Goal: Task Accomplishment & Management: Manage account settings

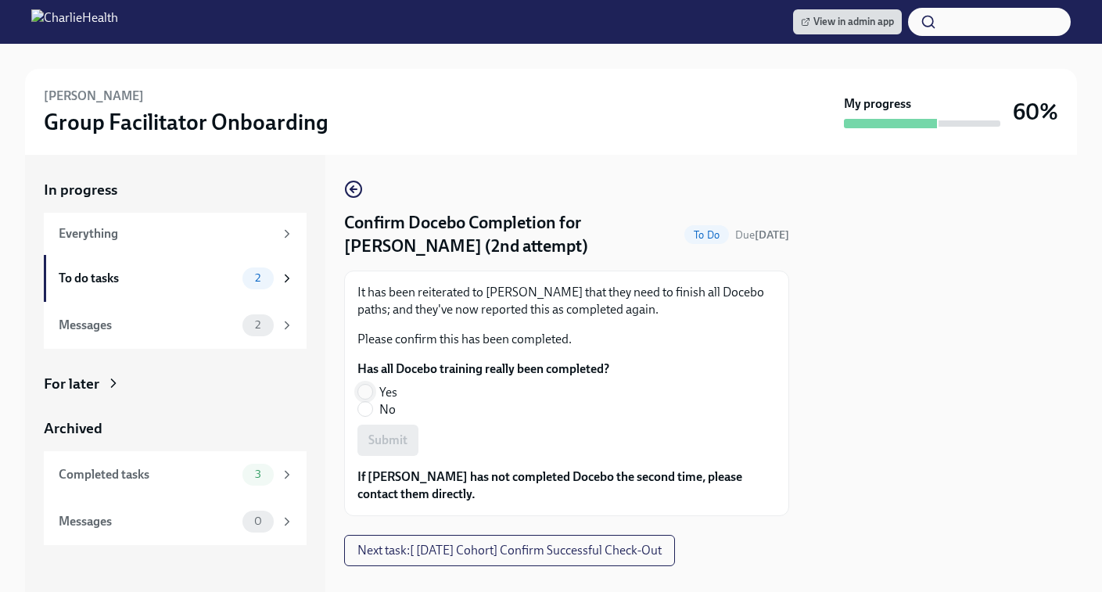
click at [365, 394] on input "Yes" at bounding box center [365, 392] width 14 height 14
radio input "true"
click at [379, 429] on button "Submit" at bounding box center [387, 440] width 61 height 31
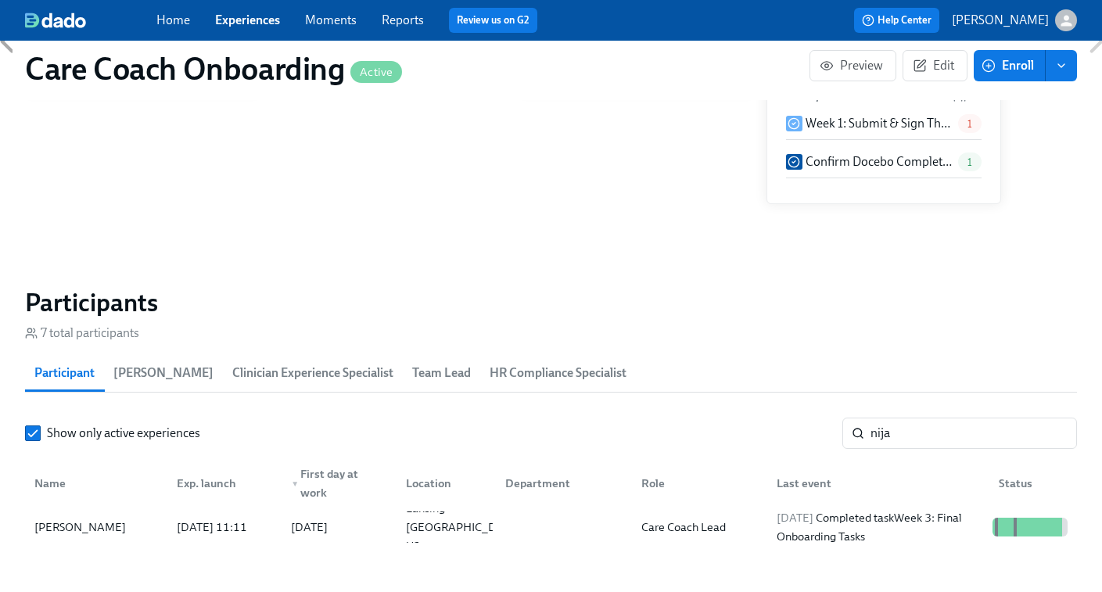
scroll to position [0, 4867]
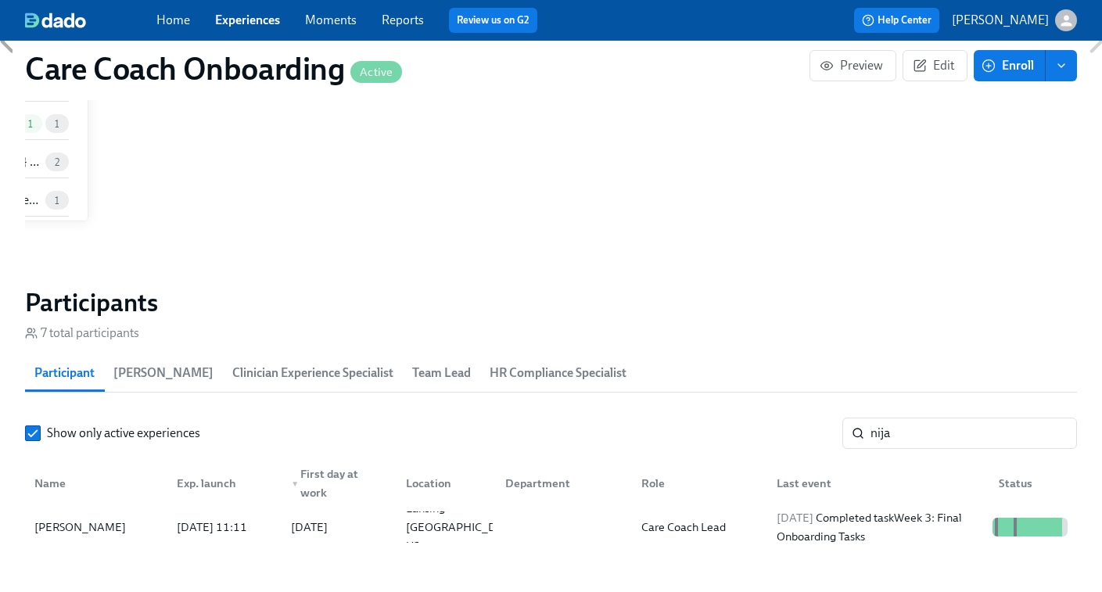
click at [253, 16] on link "Experiences" at bounding box center [247, 20] width 65 height 15
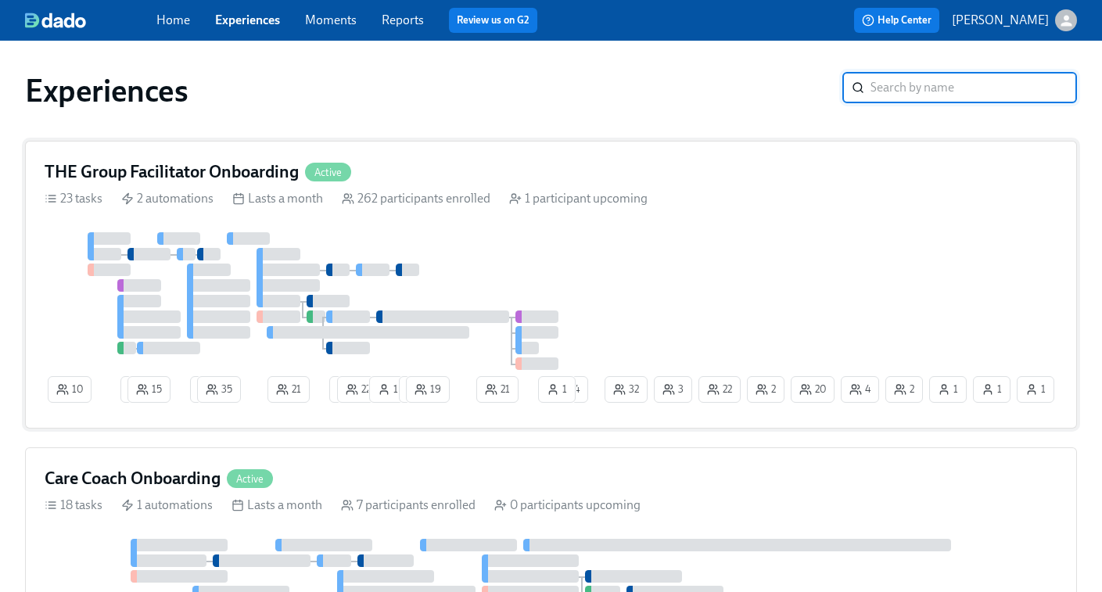
click at [931, 288] on div "10 2 15 2 35 21 1 22 1 1 19 21 1 20 2 22 4 2 32 1 3 24 1 1" at bounding box center [551, 320] width 1013 height 177
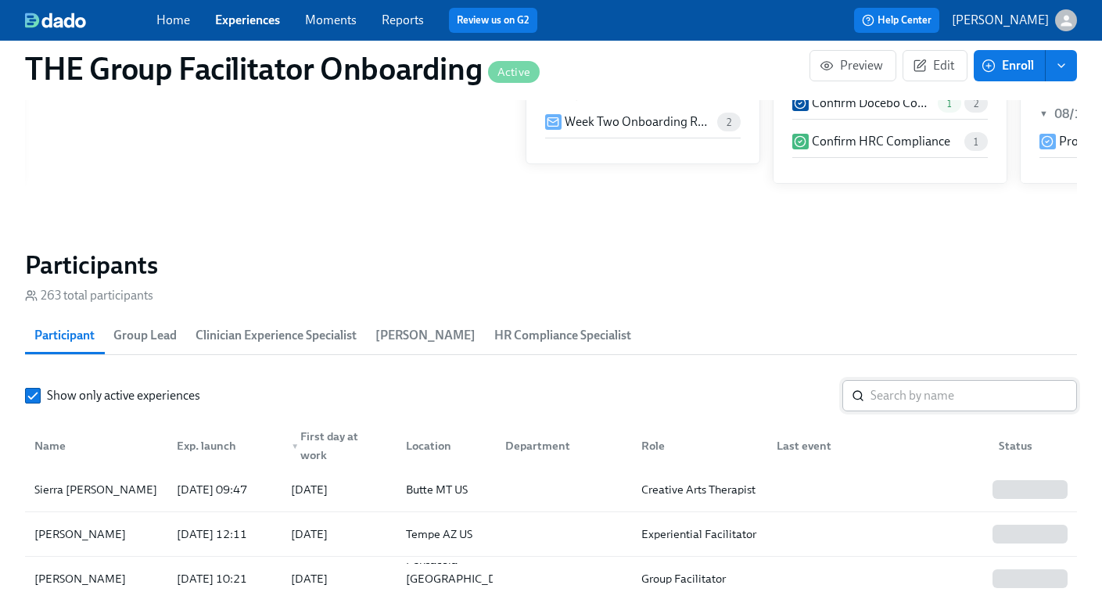
scroll to position [63, 0]
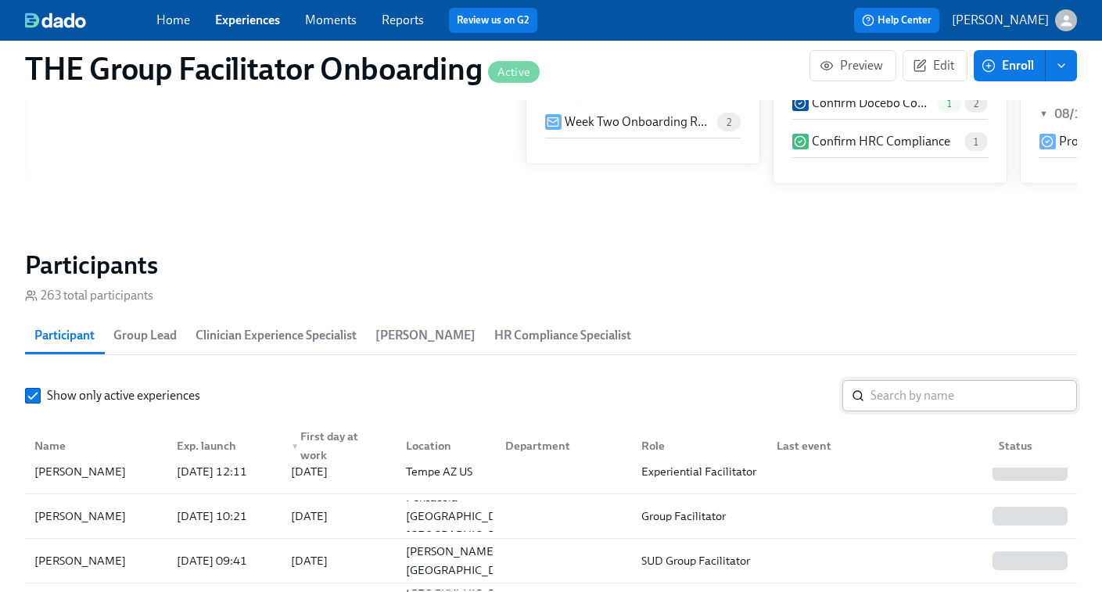
click at [888, 398] on input "search" at bounding box center [973, 395] width 206 height 31
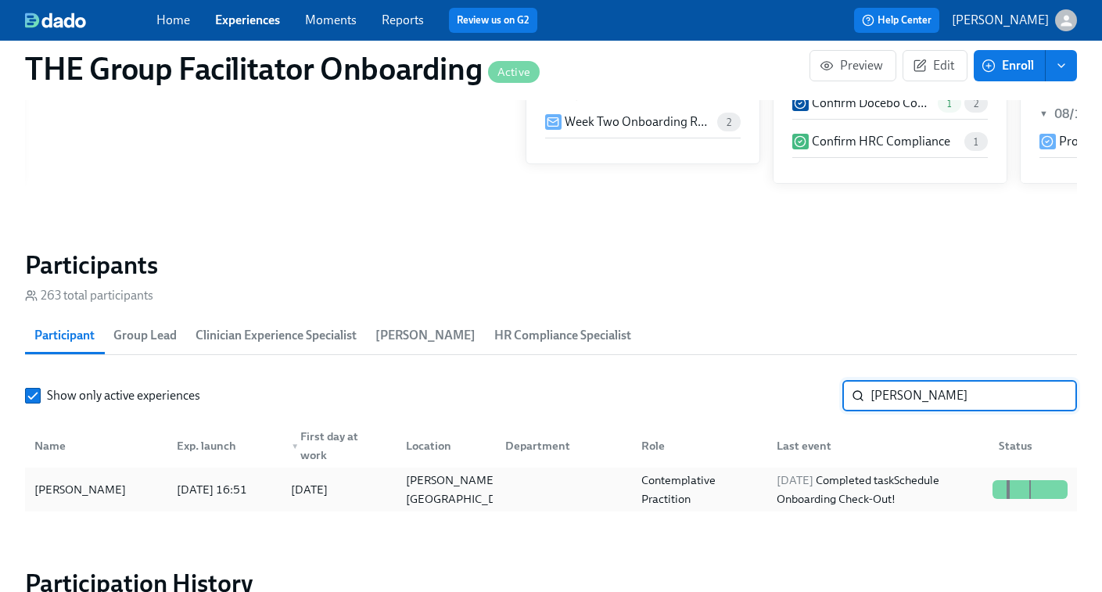
type input "letha"
click at [899, 483] on div "2025/08/28 Completed task Schedule Onboarding Check-Out!" at bounding box center [878, 490] width 216 height 38
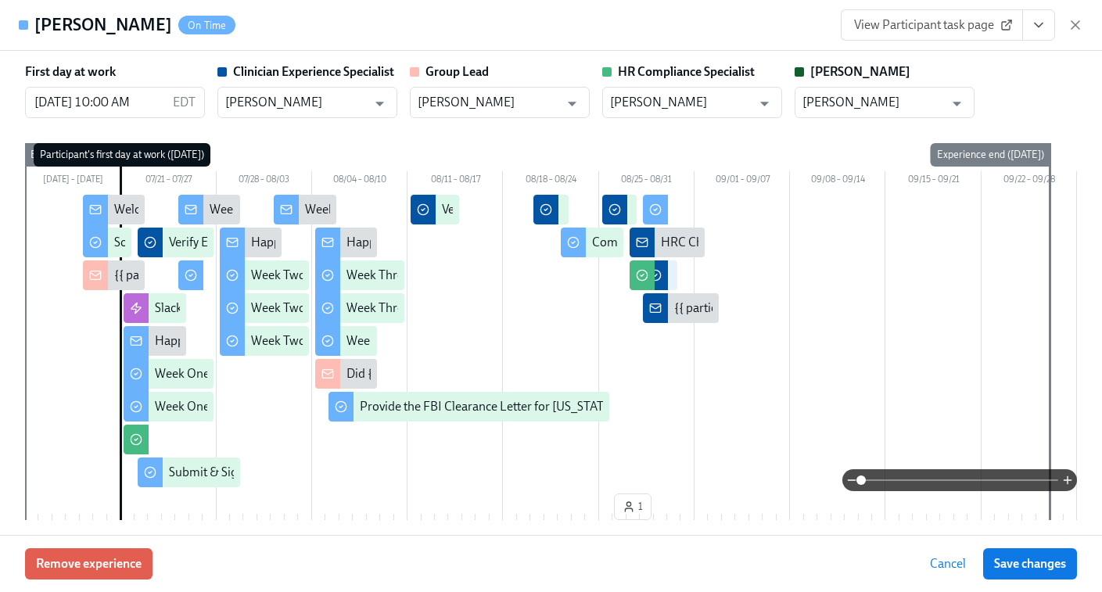
click at [956, 31] on span "View Participant task page" at bounding box center [932, 25] width 156 height 16
click at [1077, 27] on icon "button" at bounding box center [1075, 25] width 8 height 8
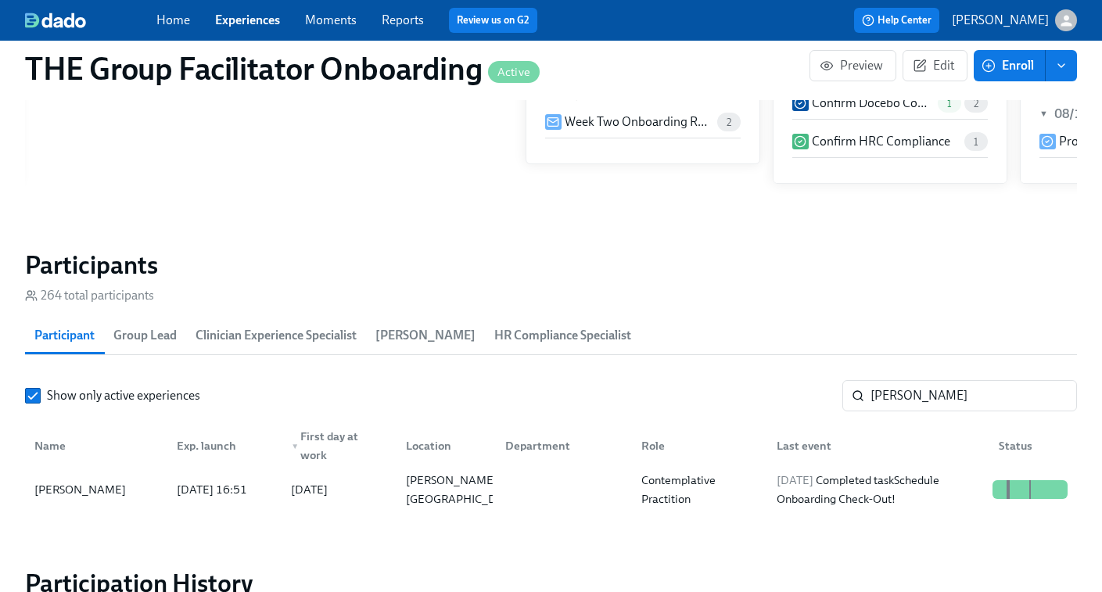
scroll to position [0, 26121]
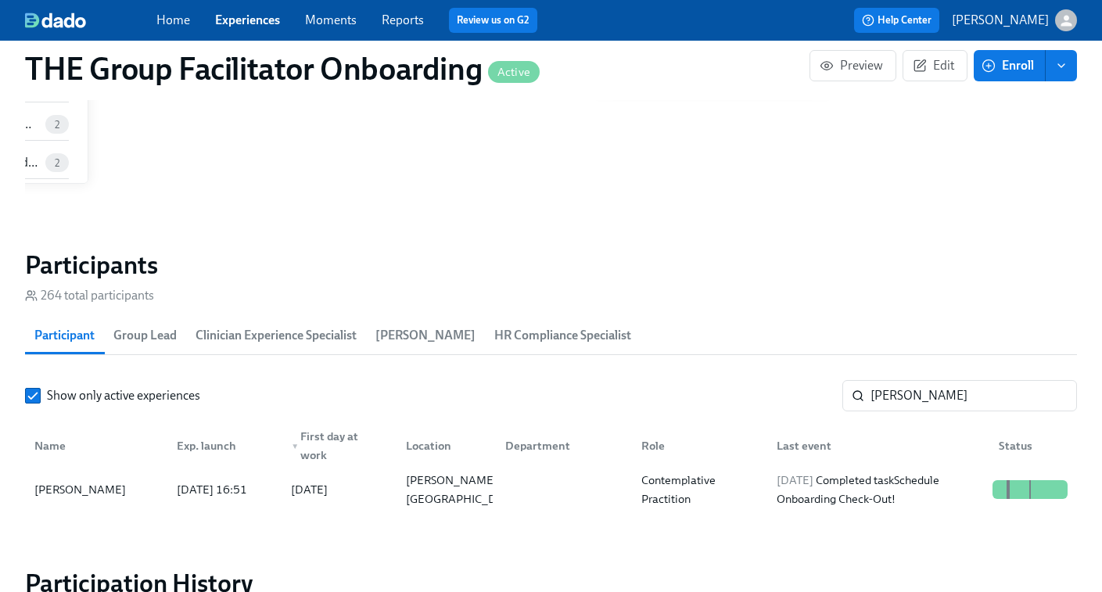
click at [254, 29] on div "Home Experiences Moments Reports Review us on G2" at bounding box center [386, 20] width 461 height 25
click at [253, 20] on link "Experiences" at bounding box center [247, 20] width 65 height 15
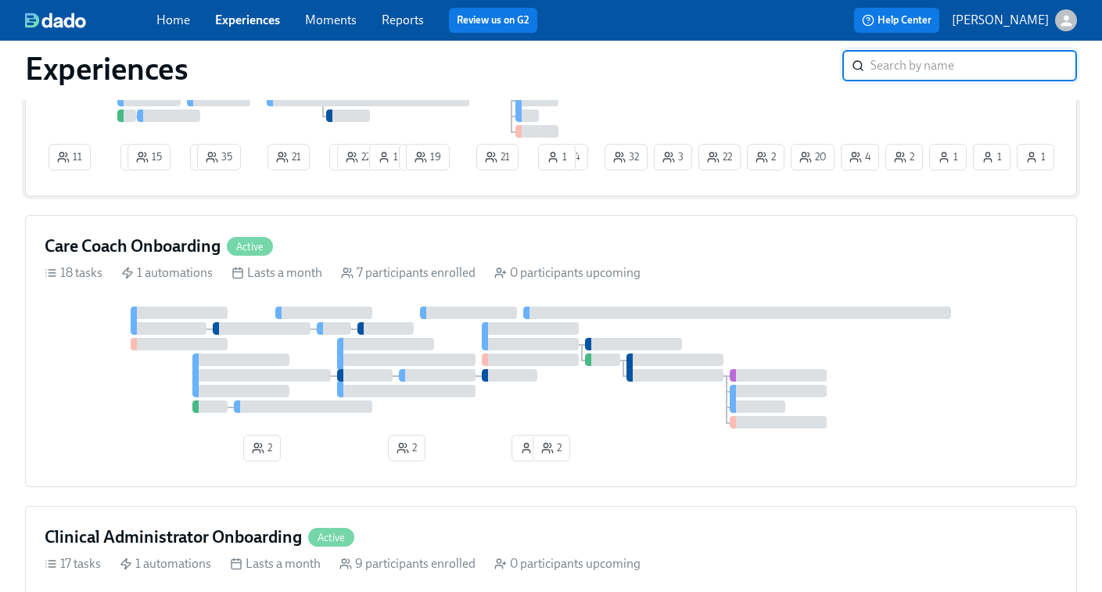
scroll to position [371, 0]
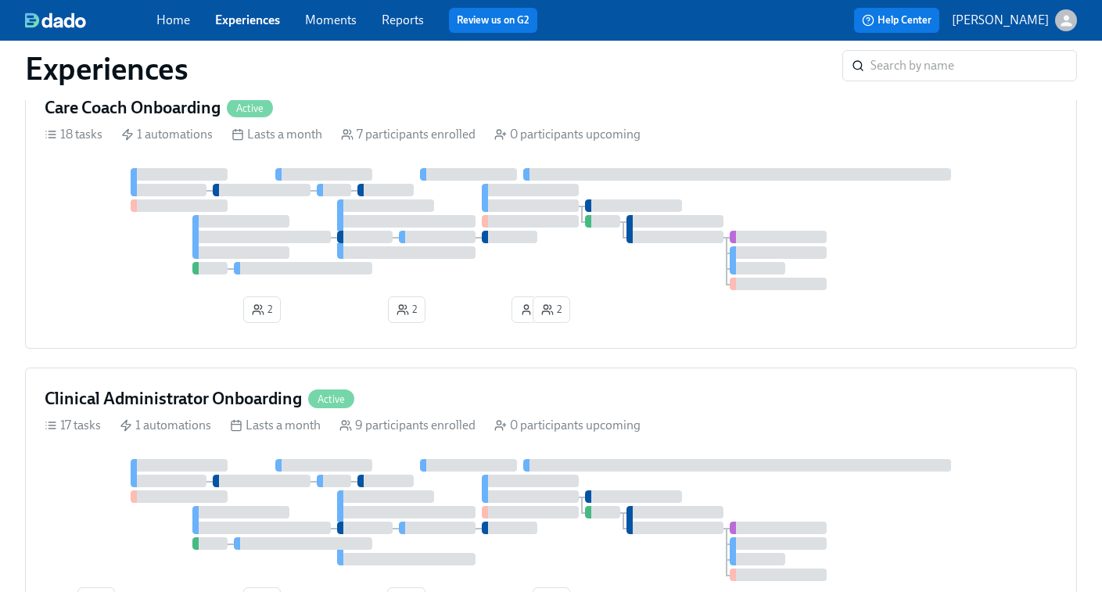
click at [479, 234] on div at bounding box center [551, 229] width 1013 height 122
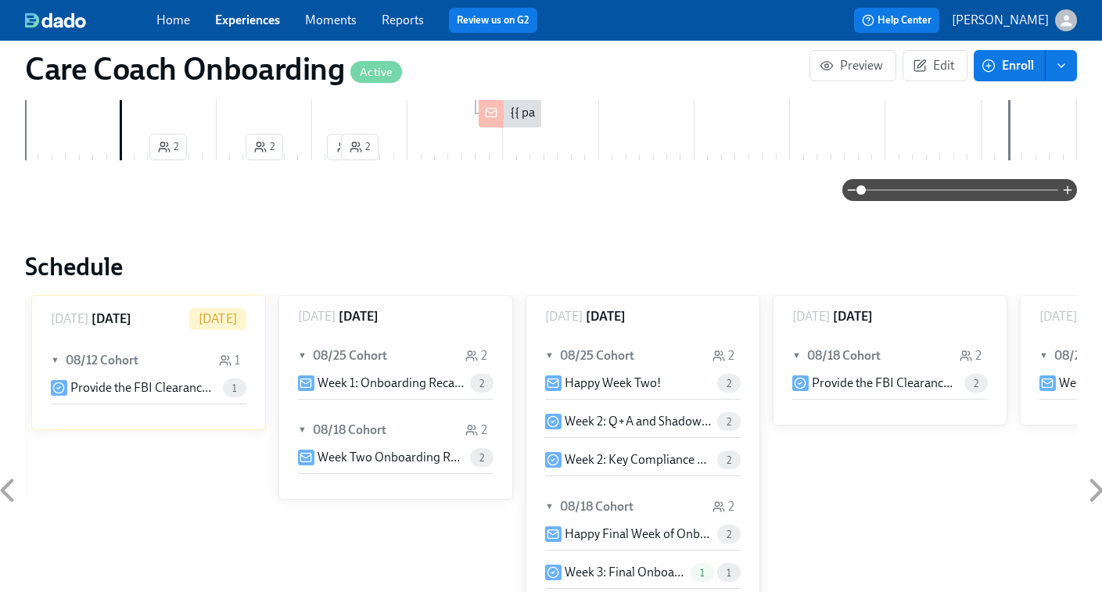
scroll to position [1124, 0]
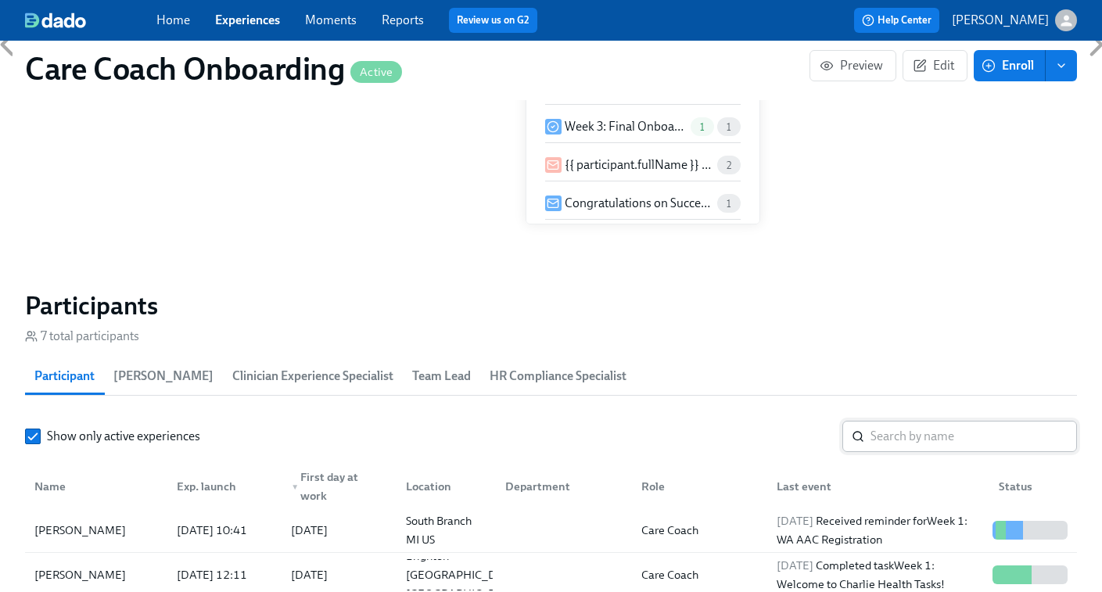
click at [880, 437] on input "search" at bounding box center [973, 436] width 206 height 31
paste input "Momo Hoshi"
type input "Momo Hoshi"
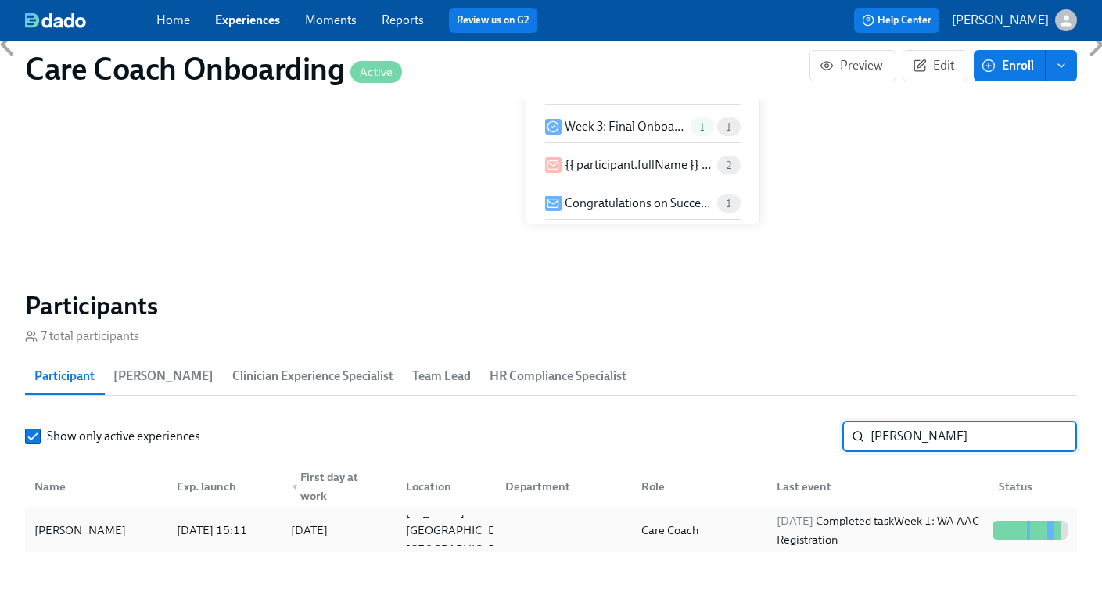
click at [795, 524] on span "2025/08/25" at bounding box center [795, 521] width 37 height 14
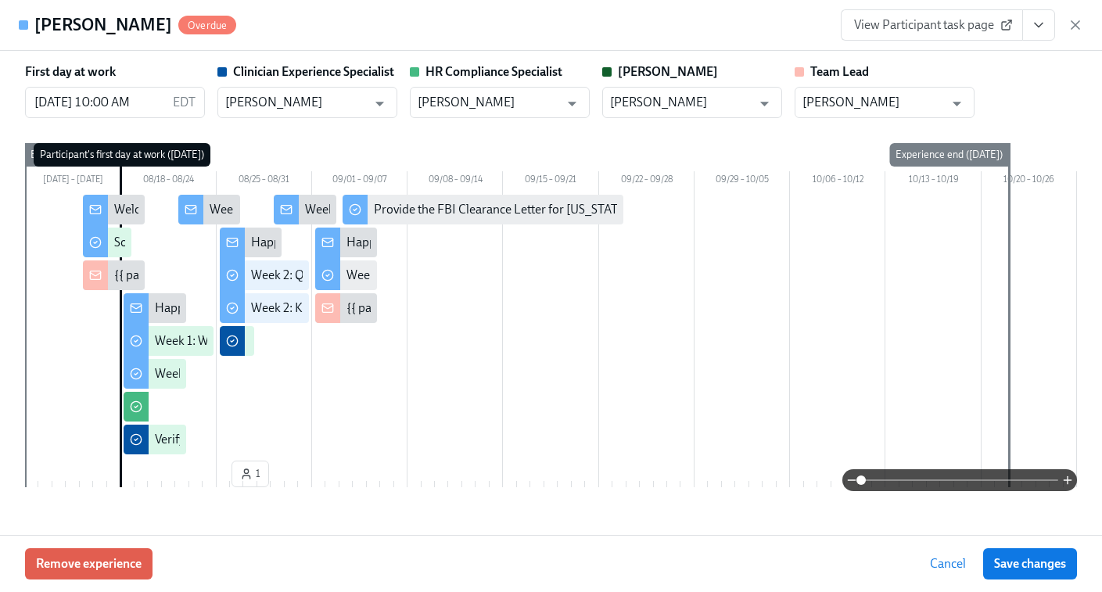
click at [950, 27] on span "View Participant task page" at bounding box center [932, 25] width 156 height 16
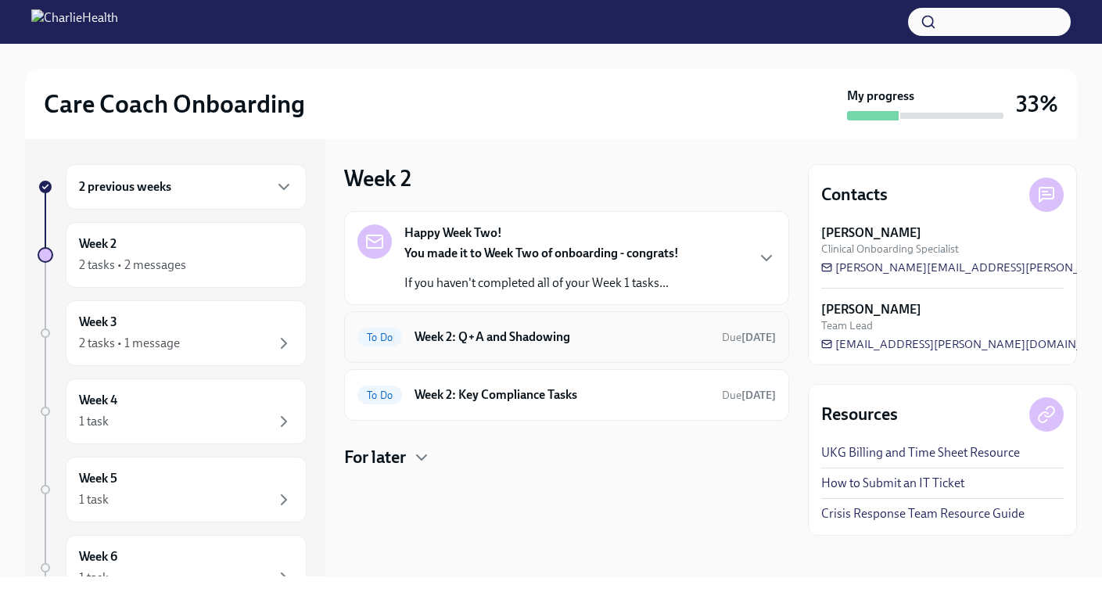
click at [501, 335] on h6 "Week 2: Q+A and Shadowing" at bounding box center [561, 336] width 295 height 17
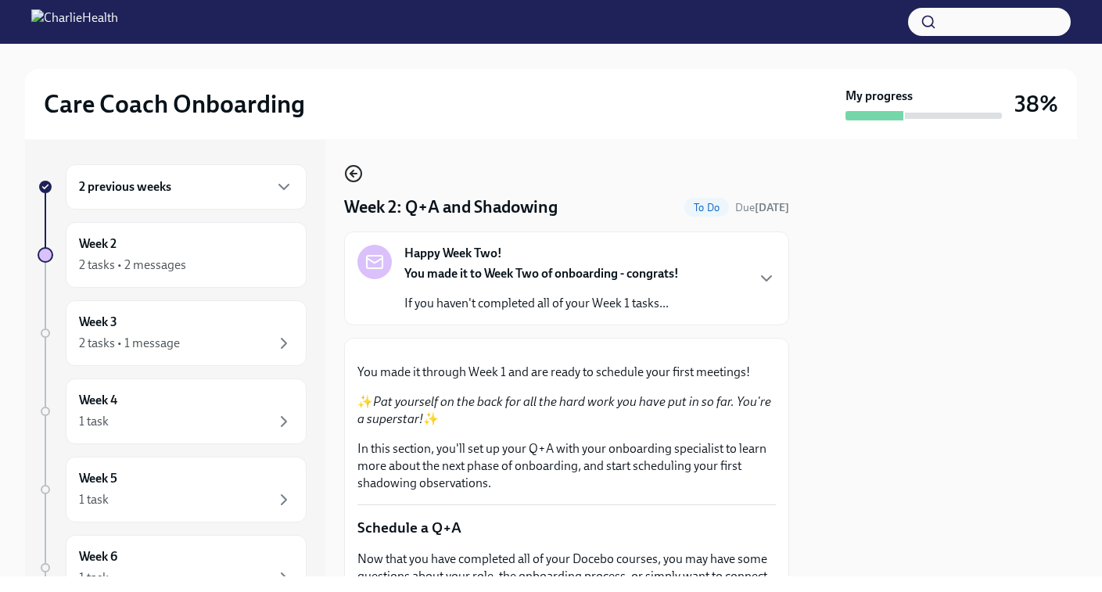
click at [351, 168] on icon "button" at bounding box center [353, 173] width 19 height 19
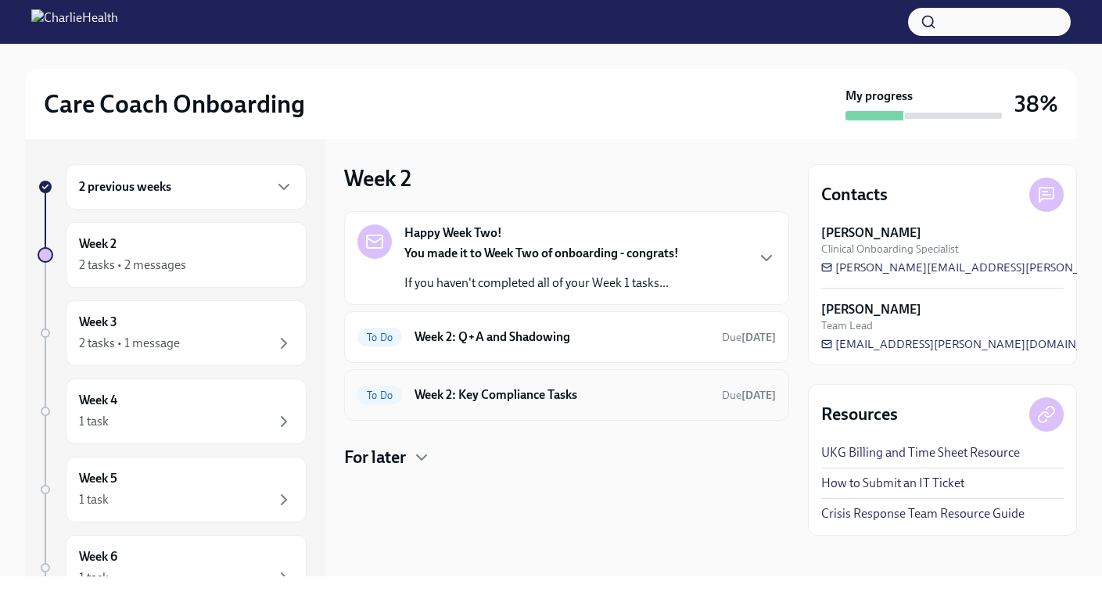
click at [477, 395] on h6 "Week 2: Key Compliance Tasks" at bounding box center [561, 394] width 295 height 17
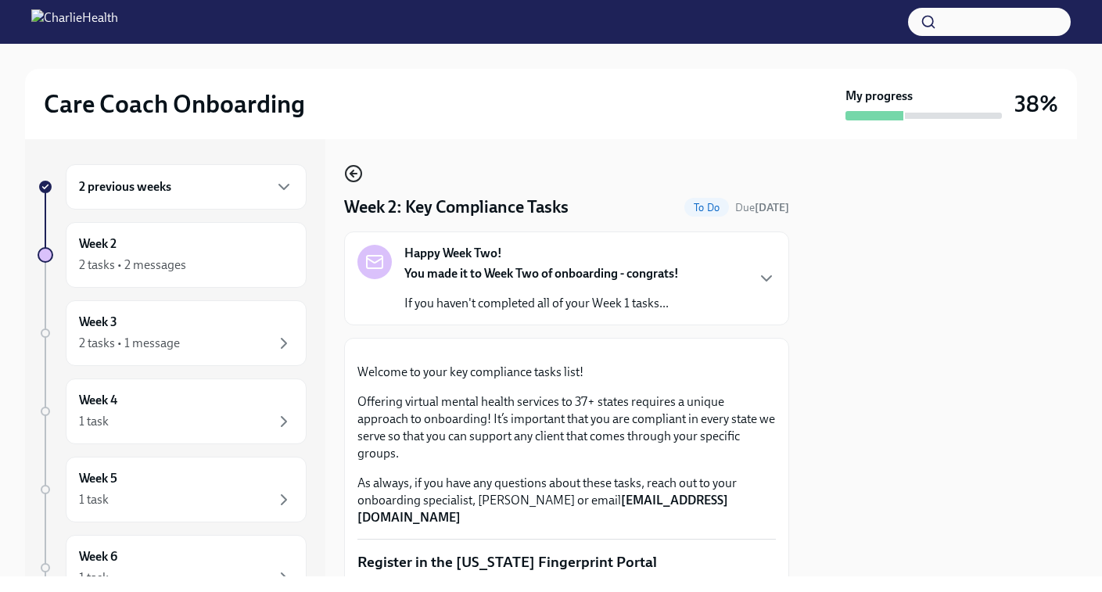
click at [348, 167] on circle "button" at bounding box center [354, 174] width 16 height 16
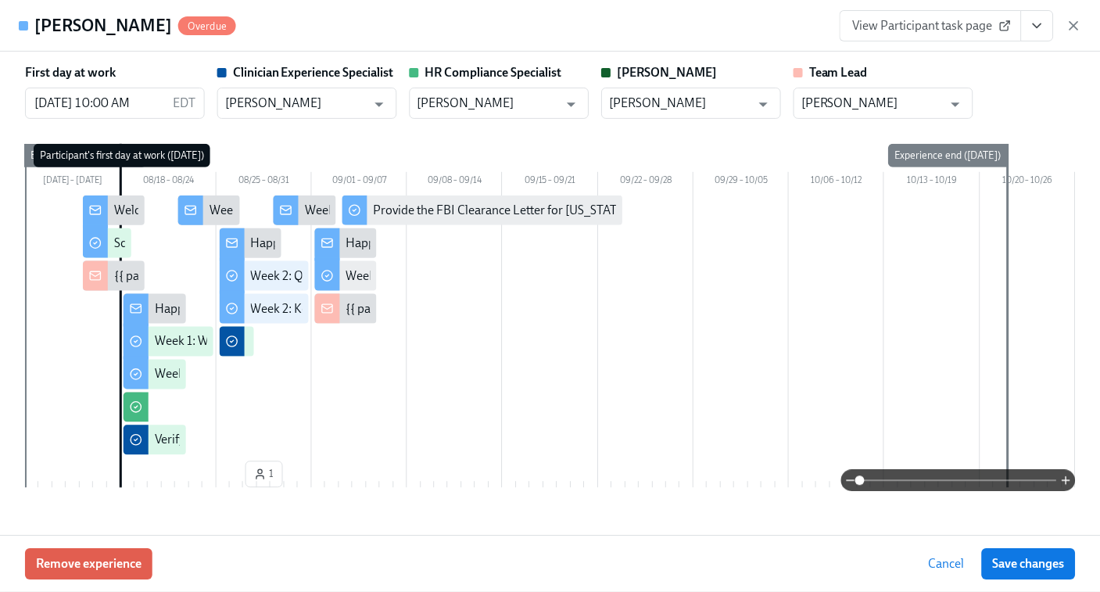
scroll to position [0, 4867]
click at [1077, 26] on icon "button" at bounding box center [1074, 25] width 16 height 16
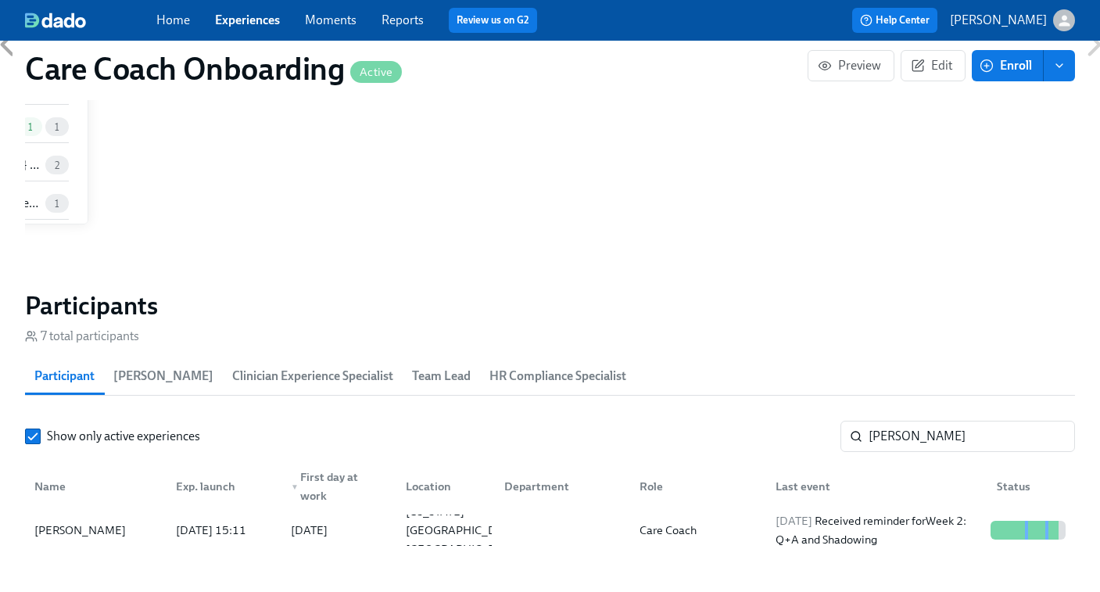
click at [261, 15] on link "Experiences" at bounding box center [247, 20] width 65 height 15
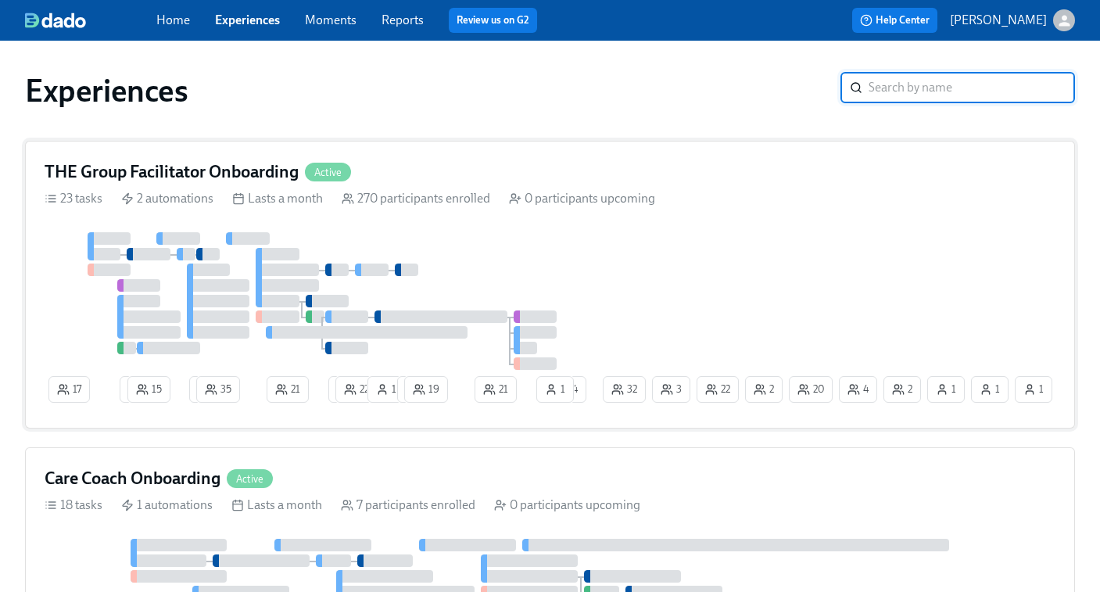
click at [499, 248] on div at bounding box center [322, 301] width 555 height 138
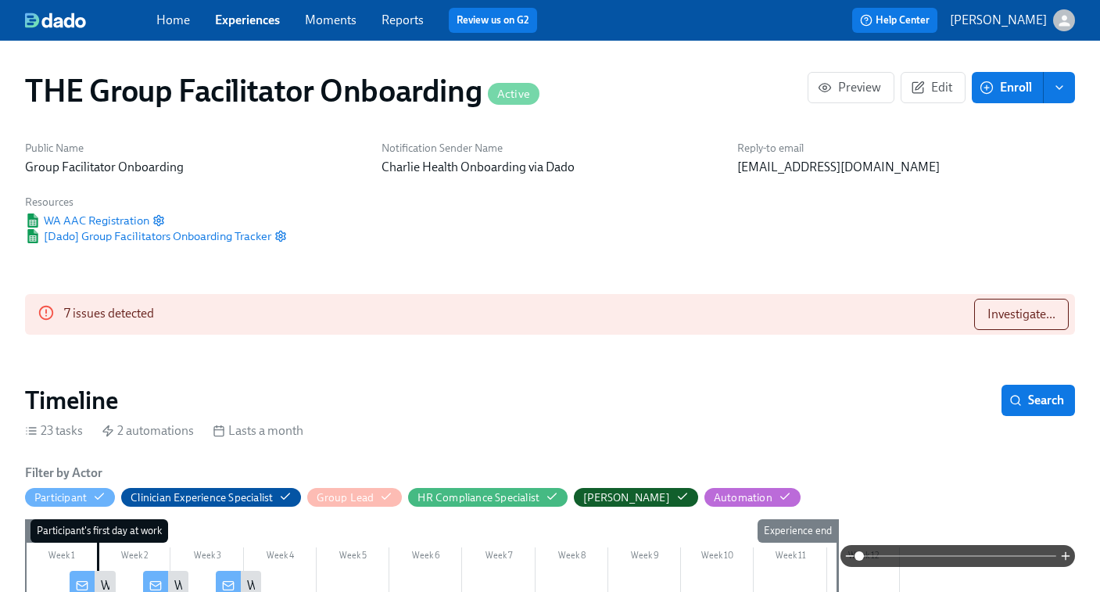
scroll to position [28, 0]
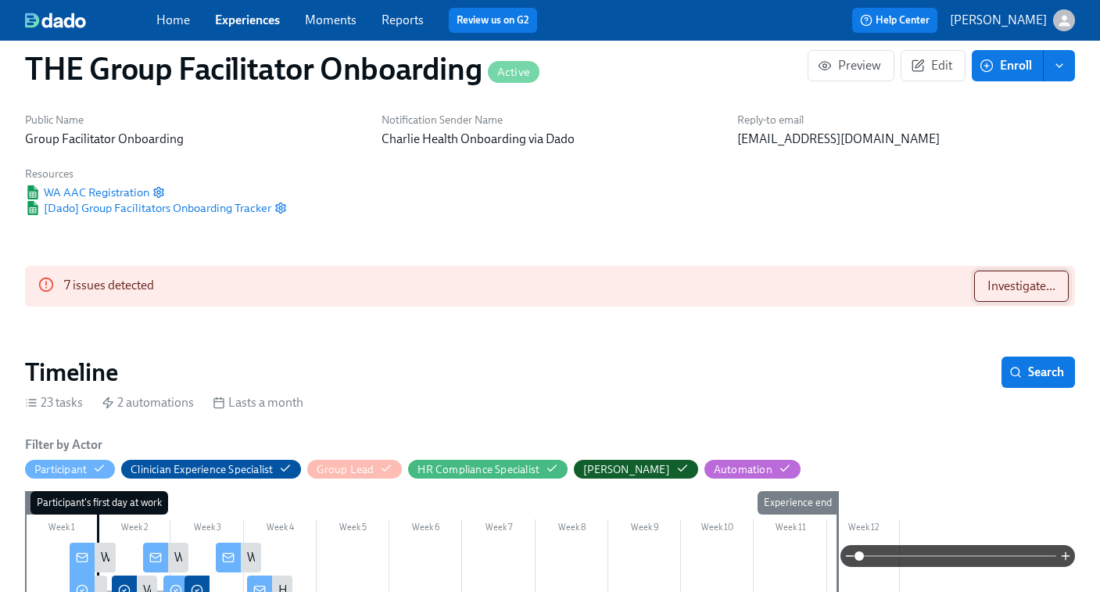
click at [1011, 285] on span "Investigate..." at bounding box center [1022, 286] width 68 height 16
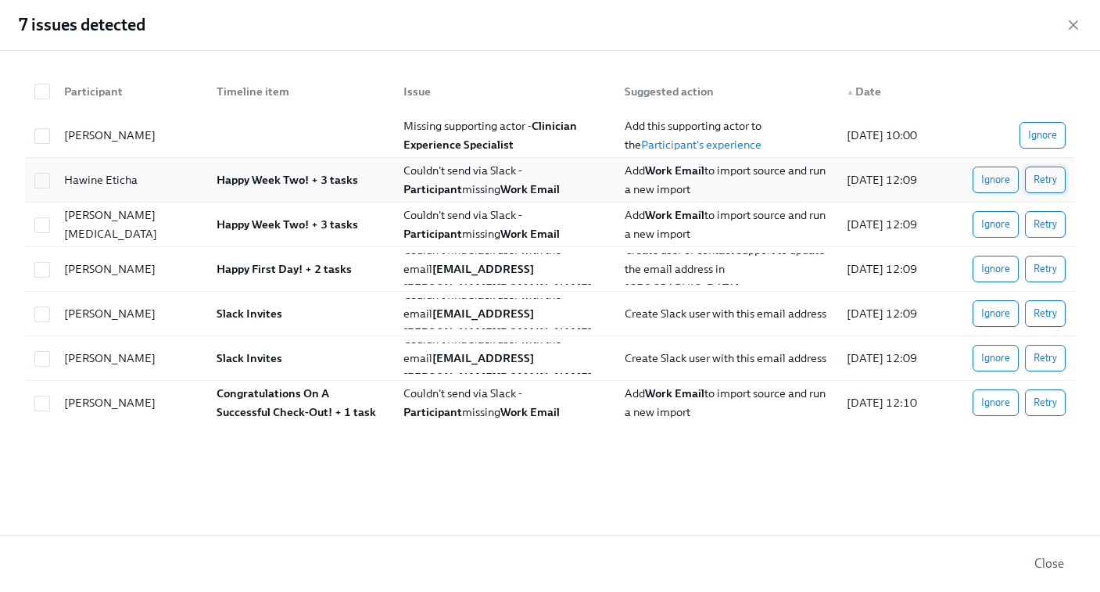
click at [1048, 181] on span "Retry" at bounding box center [1045, 180] width 23 height 16
click at [1057, 224] on button "Retry" at bounding box center [1045, 224] width 41 height 27
click at [1059, 269] on button "Retry" at bounding box center [1045, 269] width 41 height 27
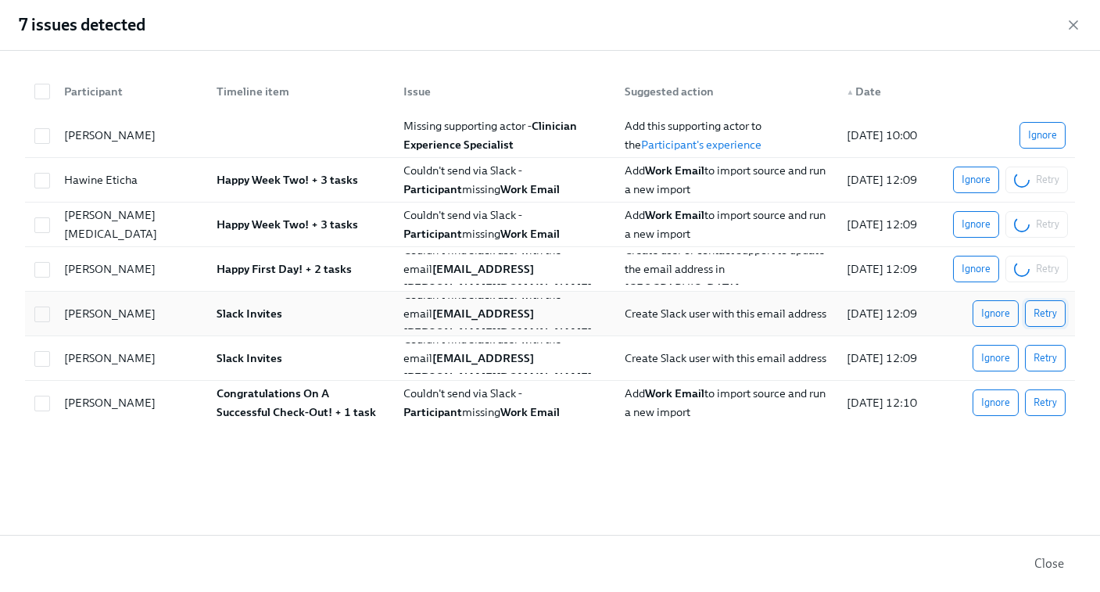
click at [1058, 310] on button "Retry" at bounding box center [1045, 313] width 41 height 27
click at [1056, 352] on span "Retry" at bounding box center [1045, 358] width 23 height 16
click at [1056, 399] on span "Retry" at bounding box center [1045, 403] width 23 height 16
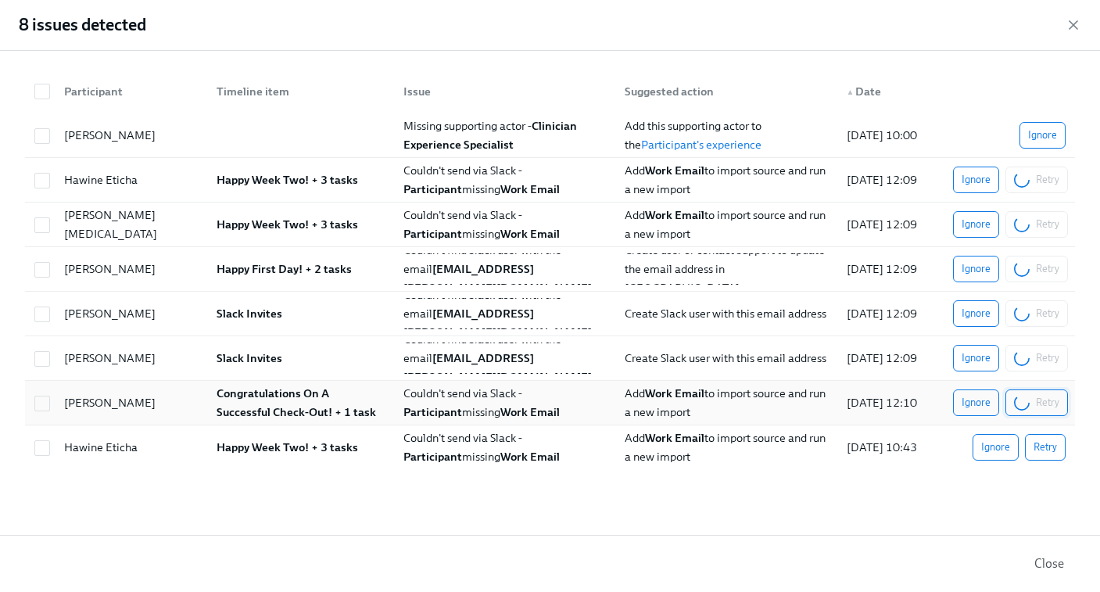
scroll to position [0, 26122]
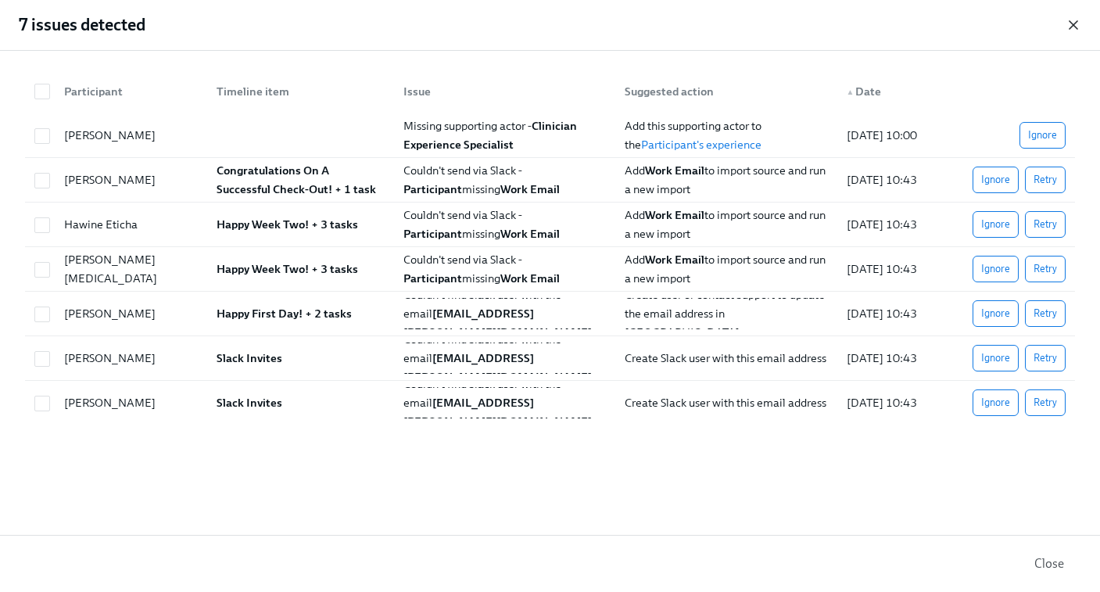
click at [1074, 23] on icon "button" at bounding box center [1074, 25] width 16 height 16
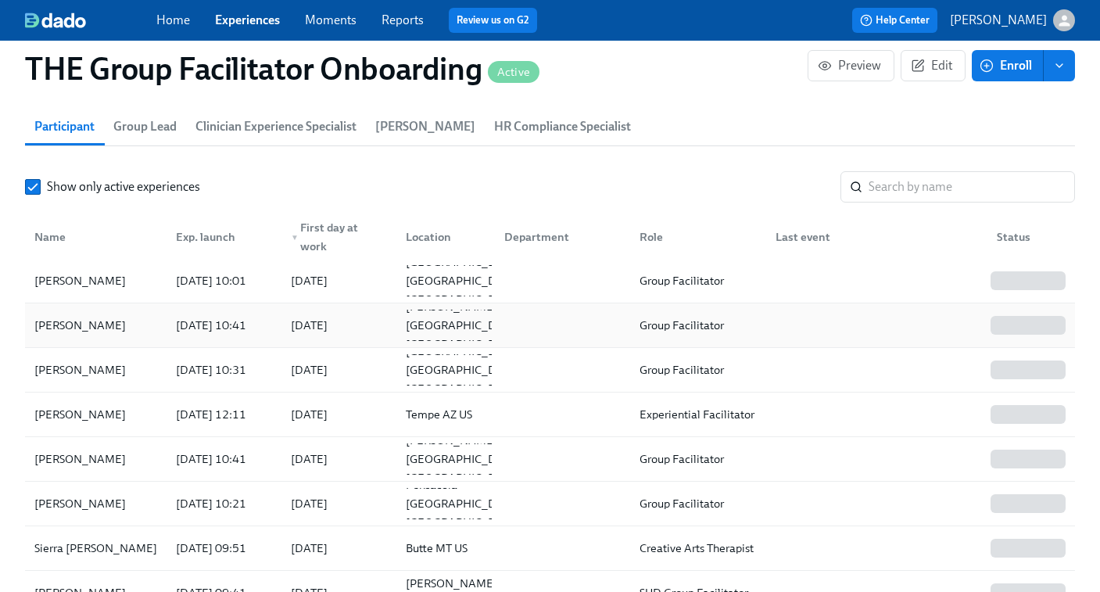
scroll to position [1430, 0]
click at [889, 195] on input "search" at bounding box center [972, 187] width 206 height 31
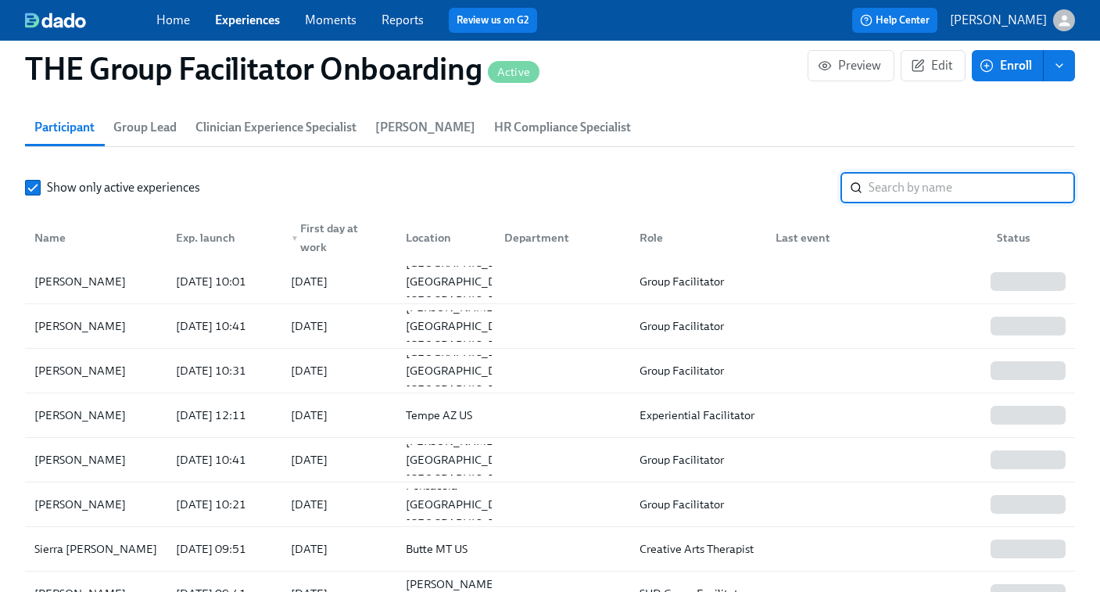
paste input "Rebekah Gohanna"
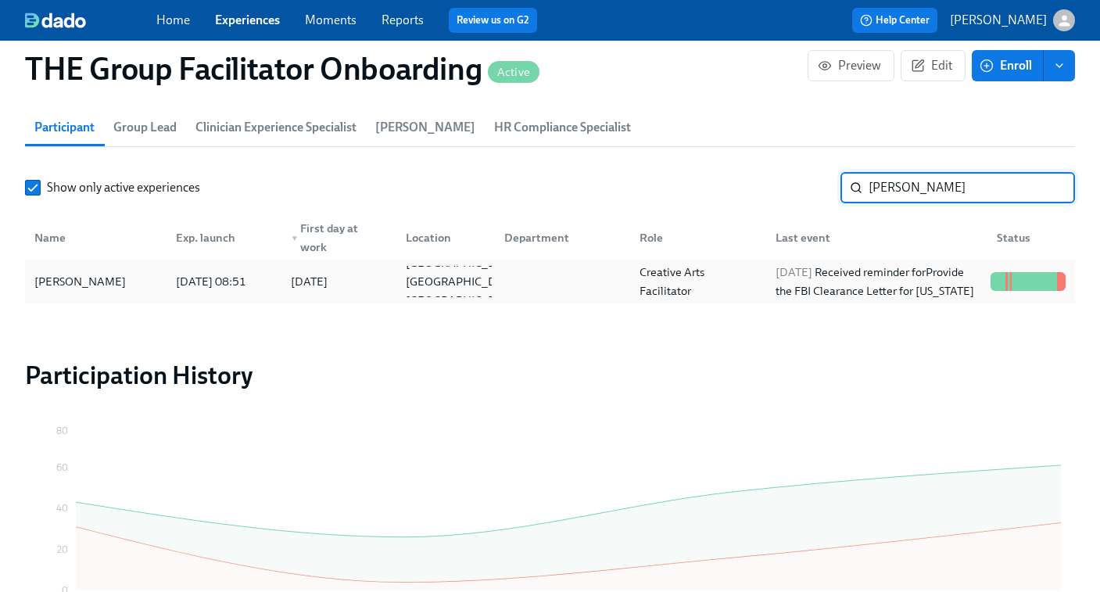
type input "Rebekah Gohanna"
click at [867, 279] on div "2025/08/28 Received reminder for Provide the FBI Clearance Letter for Pennsylva…" at bounding box center [877, 282] width 215 height 38
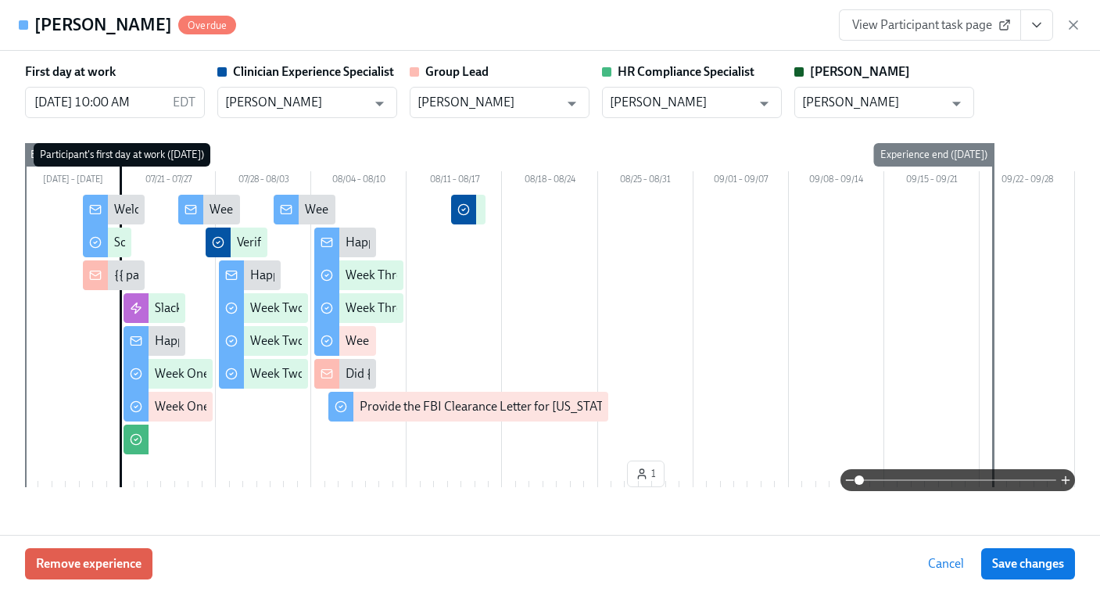
click at [894, 14] on link "View Participant task page" at bounding box center [930, 24] width 182 height 31
click at [1078, 23] on icon "button" at bounding box center [1074, 25] width 16 height 16
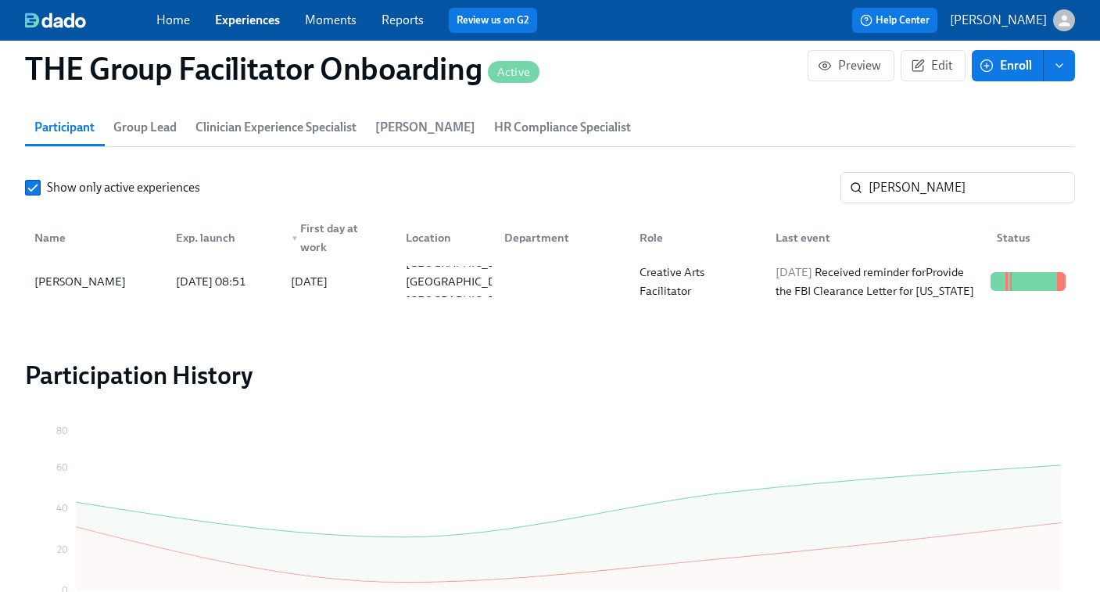
click at [253, 19] on link "Experiences" at bounding box center [247, 20] width 65 height 15
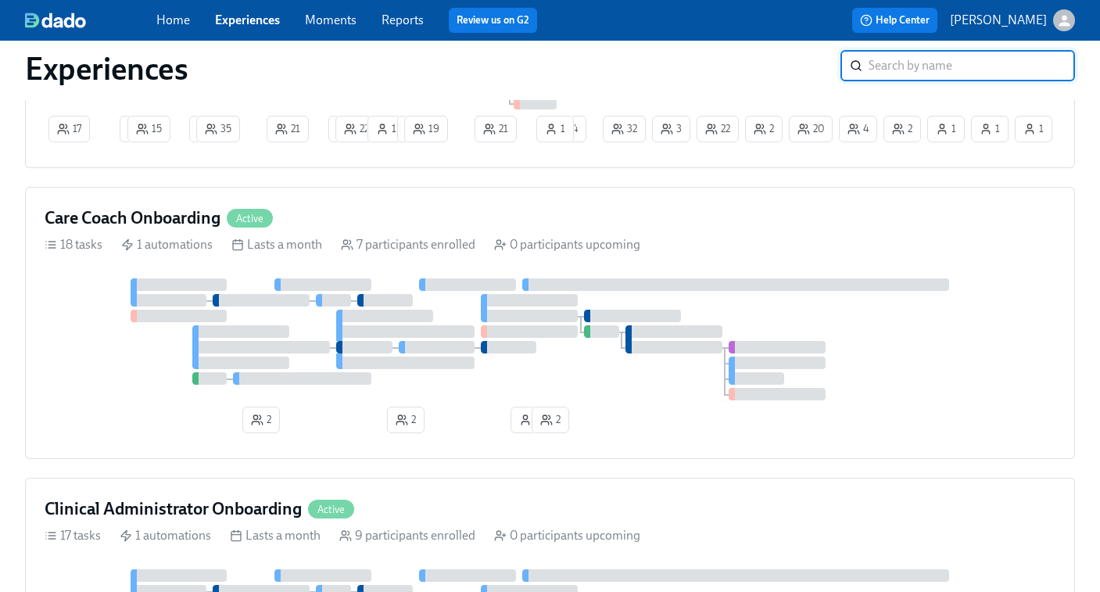
scroll to position [673, 0]
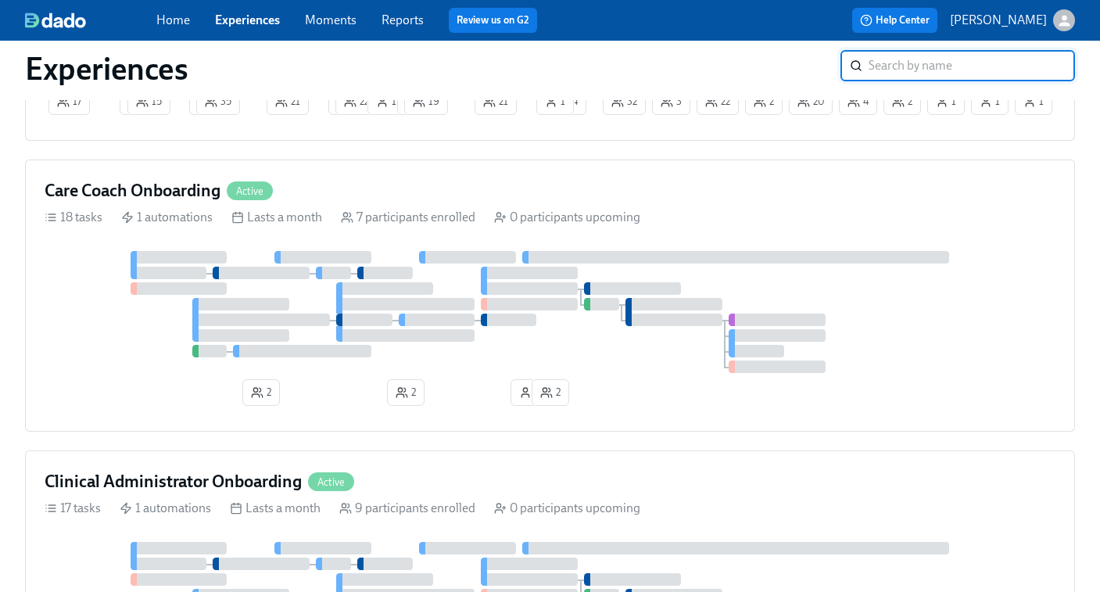
click at [351, 271] on div at bounding box center [550, 312] width 1011 height 122
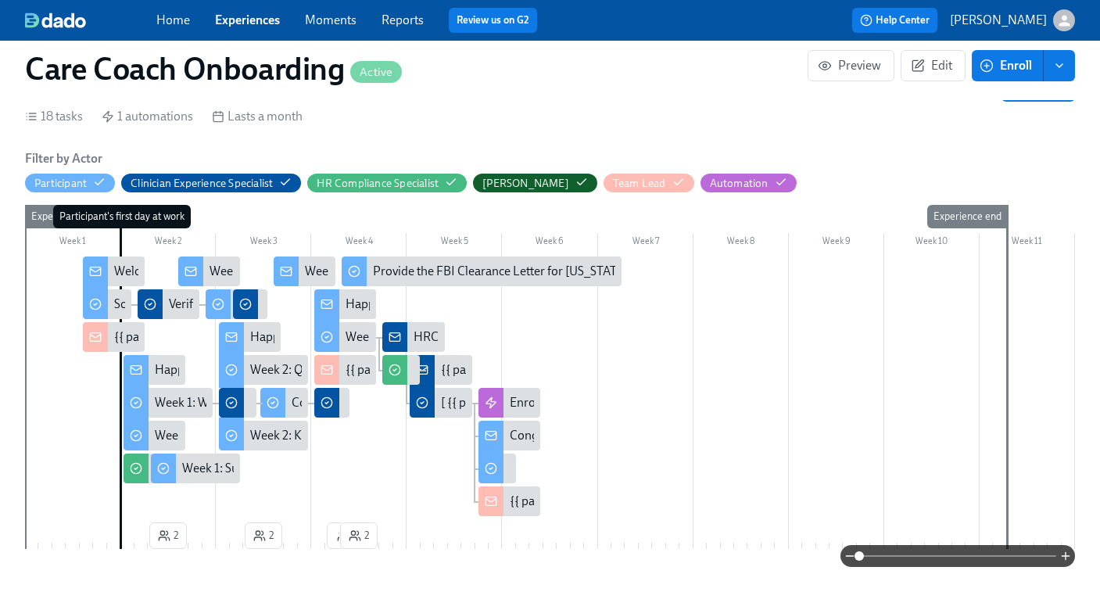
scroll to position [303, 0]
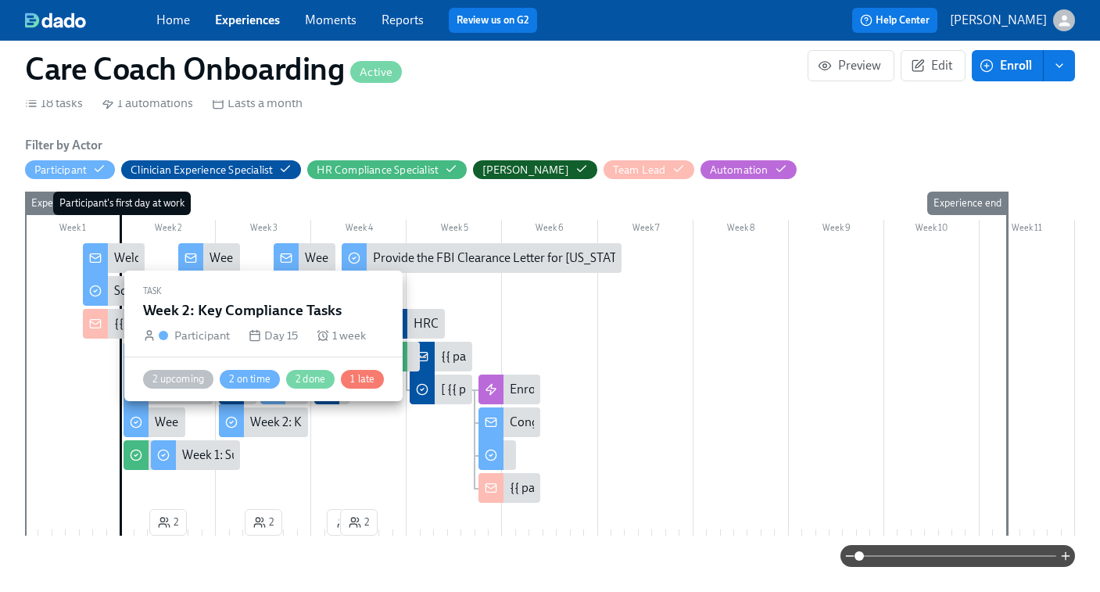
click at [269, 425] on div "Week 2: Key Compliance Tasks" at bounding box center [331, 422] width 162 height 17
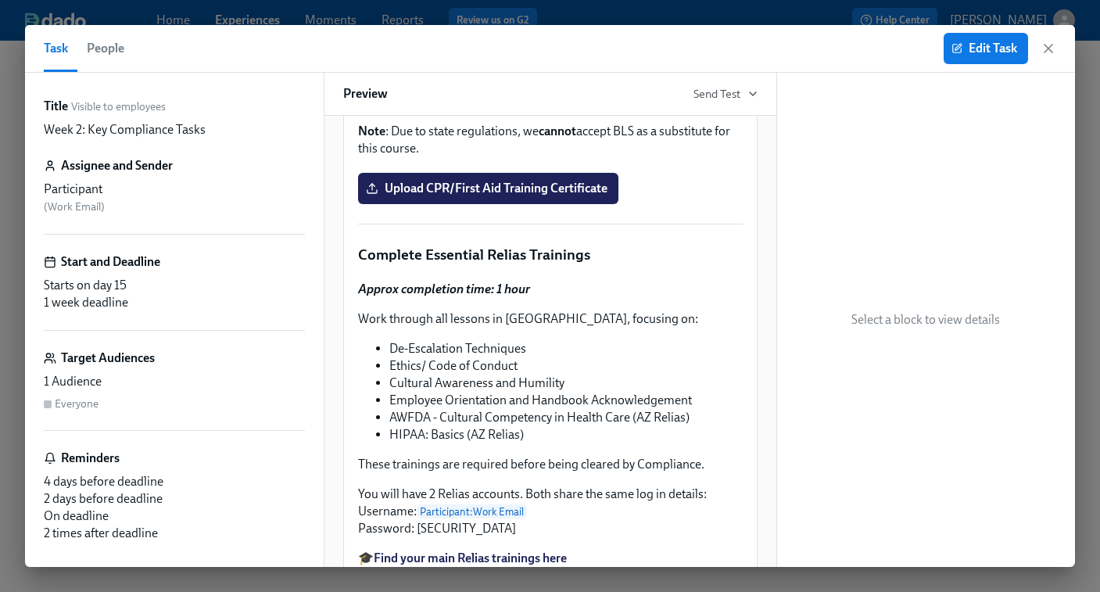
scroll to position [1413, 0]
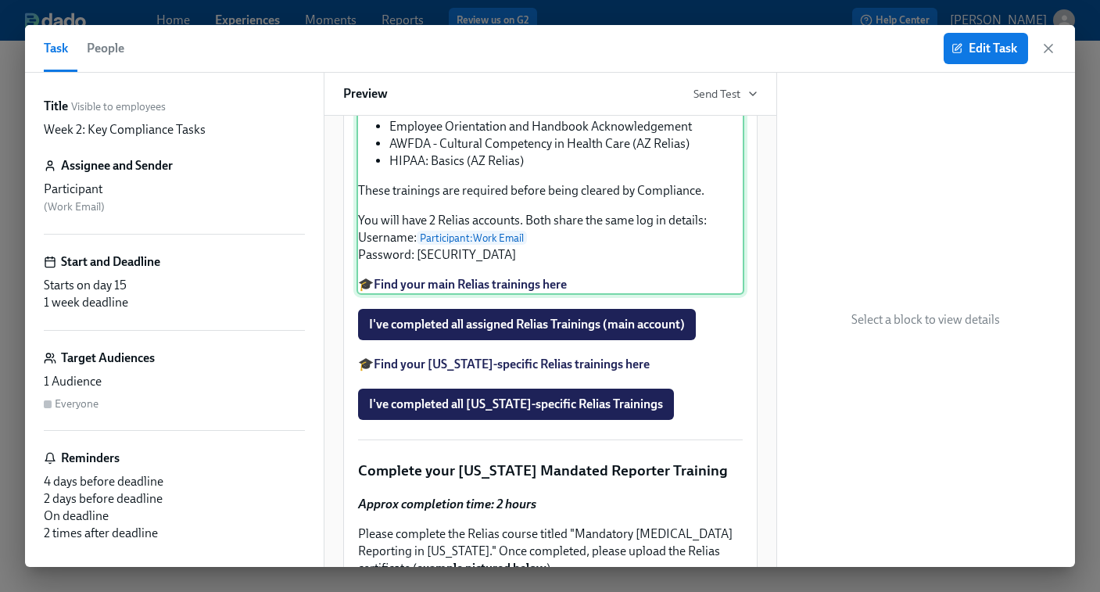
click at [573, 267] on div "Approx completion time: 1 hour Work through all lessons in Relias, focusing on:…" at bounding box center [551, 149] width 388 height 289
drag, startPoint x: 567, startPoint y: 267, endPoint x: 383, endPoint y: 271, distance: 183.8
click at [383, 271] on div "Approx completion time: 1 hour Work through all lessons in Relias, focusing on:…" at bounding box center [551, 149] width 388 height 289
copy li "Cultural Awareness and Humility"
click at [997, 59] on button "Edit Task" at bounding box center [986, 48] width 84 height 31
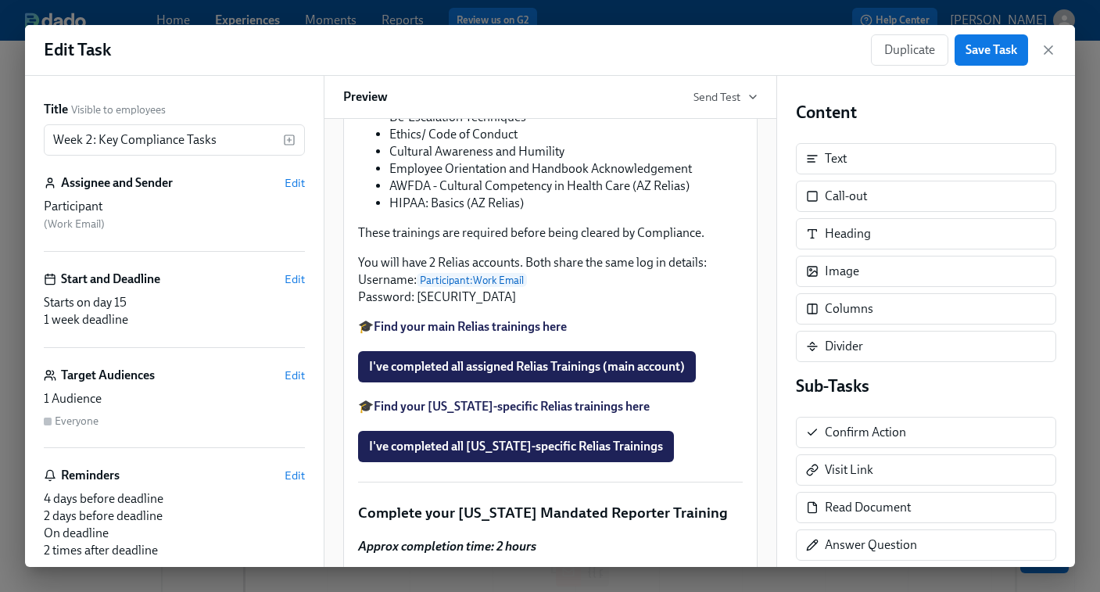
scroll to position [1373, 0]
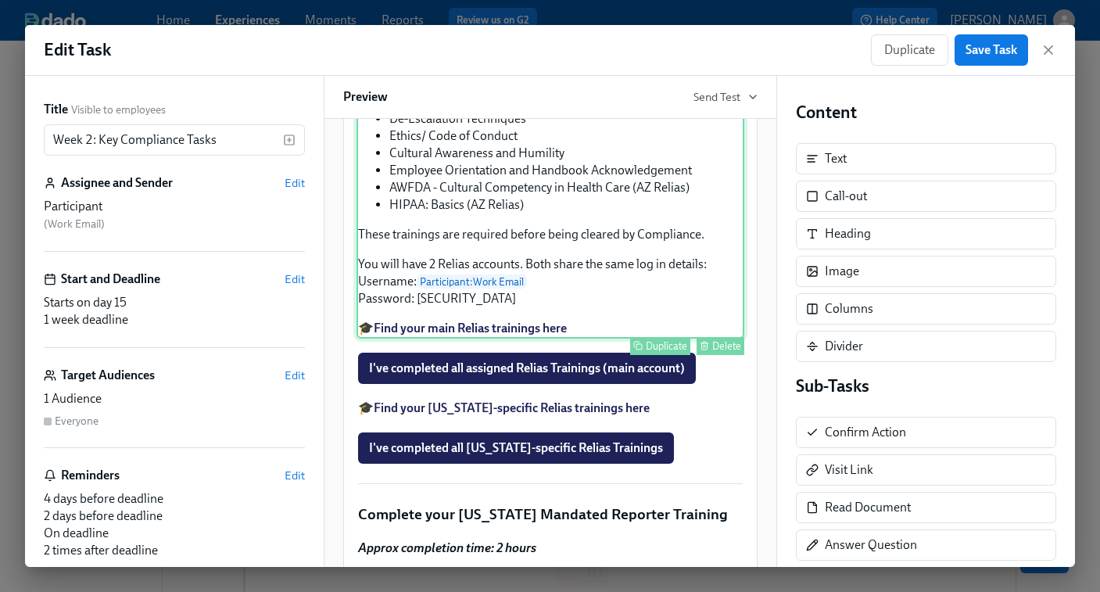
click at [546, 338] on div "Approx completion time: 1 hour Work through all lessons in Relias, focusing on:…" at bounding box center [551, 193] width 388 height 289
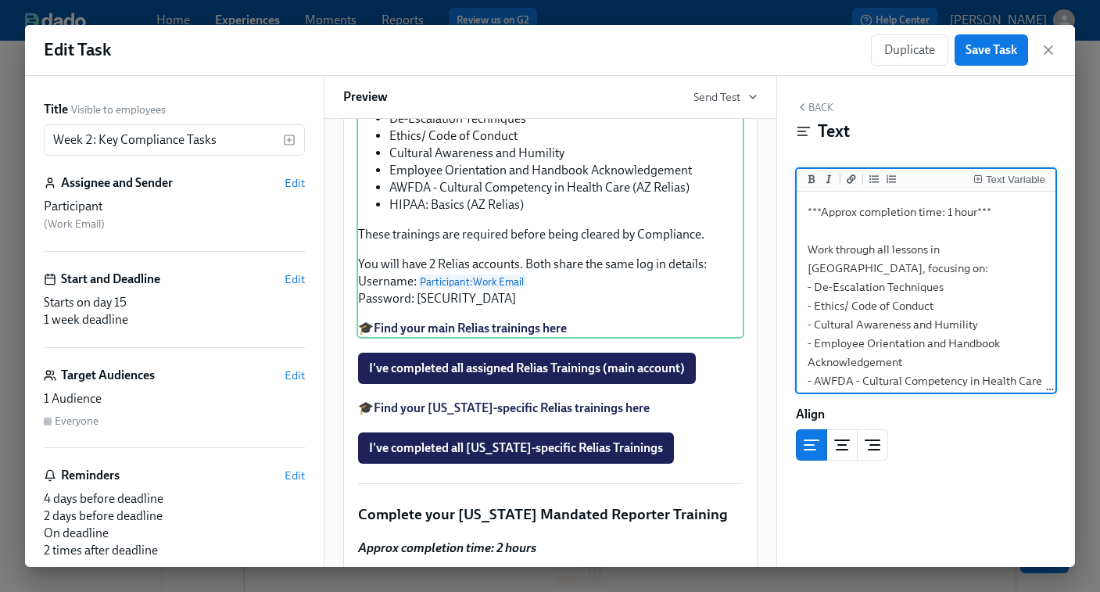
click at [813, 268] on textarea "***Approx completion time: 1 hour*** Work through all lessons in Relias, focusi…" at bounding box center [926, 428] width 253 height 466
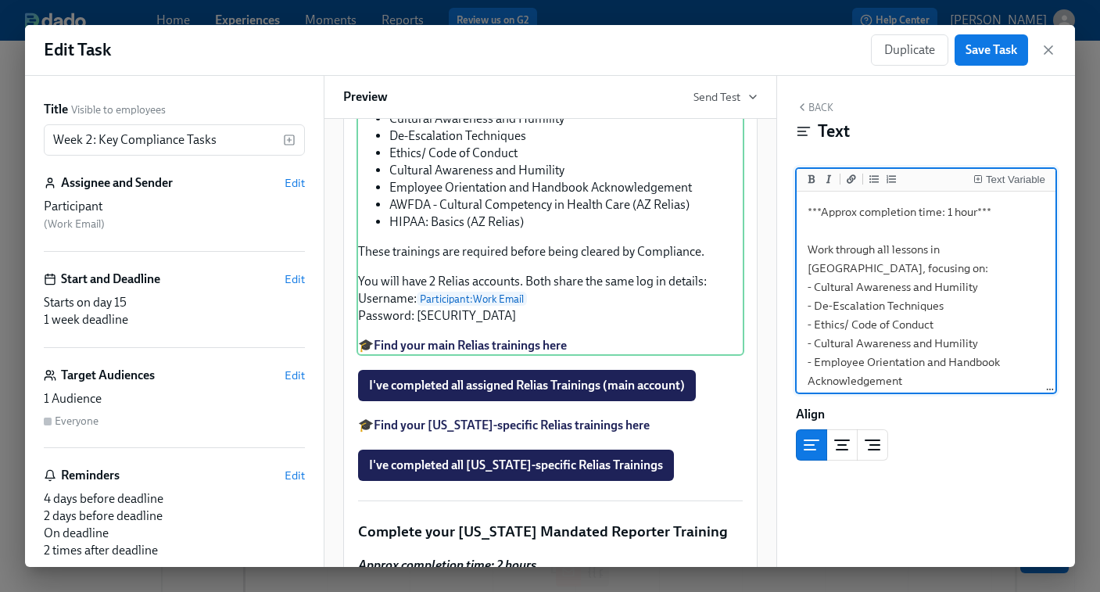
drag, startPoint x: 985, startPoint y: 325, endPoint x: 816, endPoint y: 330, distance: 169.8
click at [816, 330] on textarea "***Approx completion time: 1 hour*** Work through all lessons in Relias, focusi…" at bounding box center [926, 437] width 253 height 485
drag, startPoint x: 904, startPoint y: 365, endPoint x: 816, endPoint y: 344, distance: 90.9
click at [816, 344] on textarea "***Approx completion time: 1 hour*** Work through all lessons in Relias, focusi…" at bounding box center [926, 437] width 253 height 485
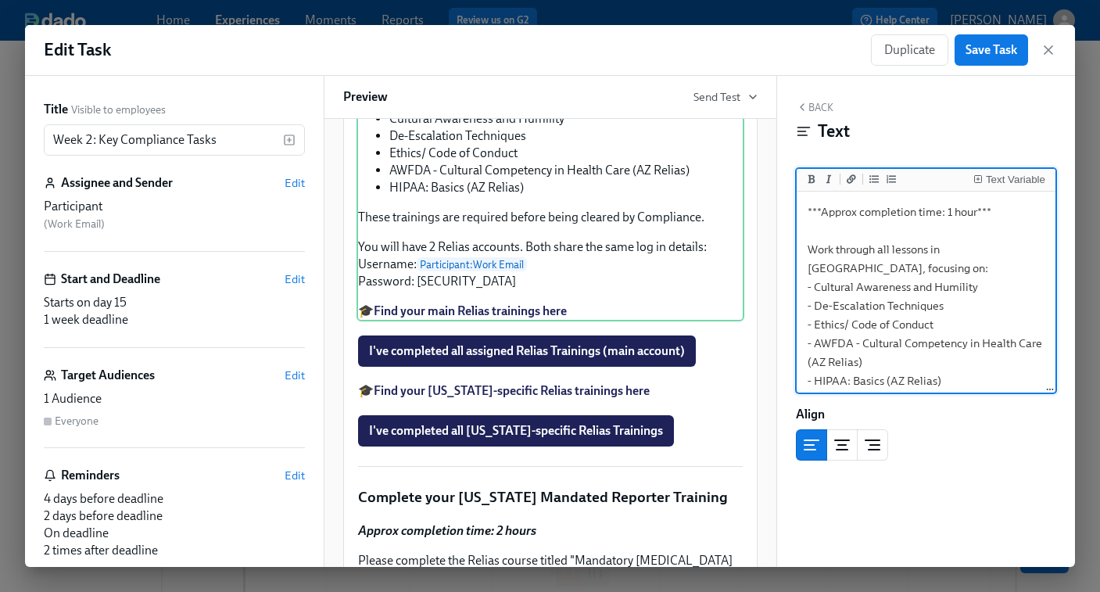
click at [958, 292] on textarea "***Approx completion time: 1 hour*** Work through all lessons in Relias, focusi…" at bounding box center [926, 409] width 253 height 429
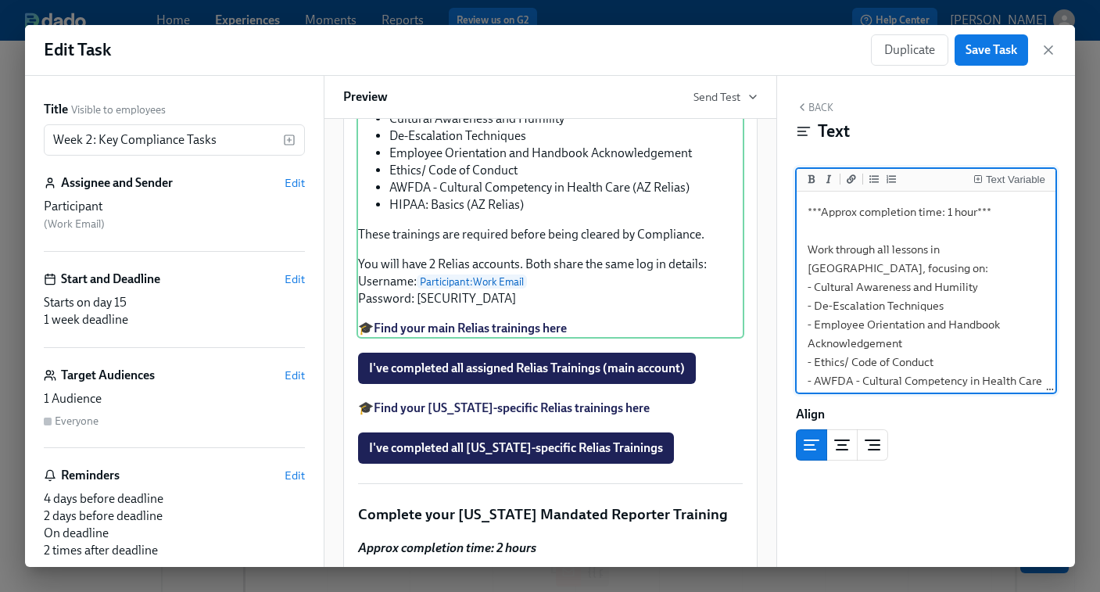
click at [938, 331] on textarea "***Approx completion time: 1 hour*** Work through all lessons in Relias, focusi…" at bounding box center [926, 428] width 253 height 466
type textarea "***Approx completion time: 1 hour*** Work through all lessons in Relias, focusi…"
click at [996, 56] on span "Save Task" at bounding box center [992, 50] width 52 height 16
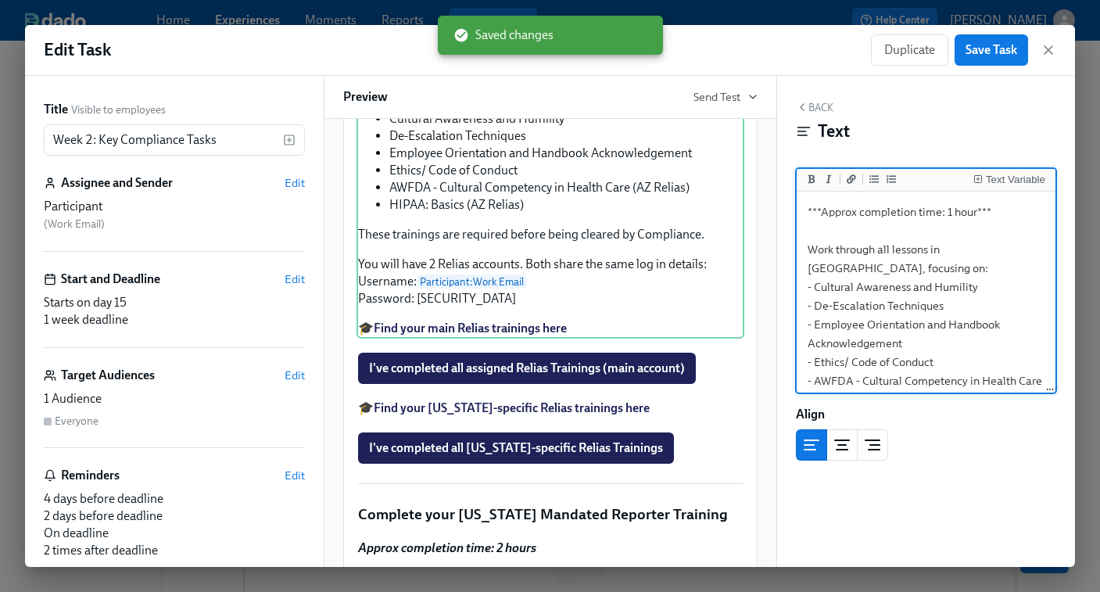
drag, startPoint x: 808, startPoint y: 268, endPoint x: 940, endPoint y: 346, distance: 153.6
click at [940, 346] on textarea "***Approx completion time: 1 hour*** Work through all lessons in Relias, focusi…" at bounding box center [926, 428] width 253 height 466
click at [989, 45] on span "Save Task" at bounding box center [992, 50] width 52 height 16
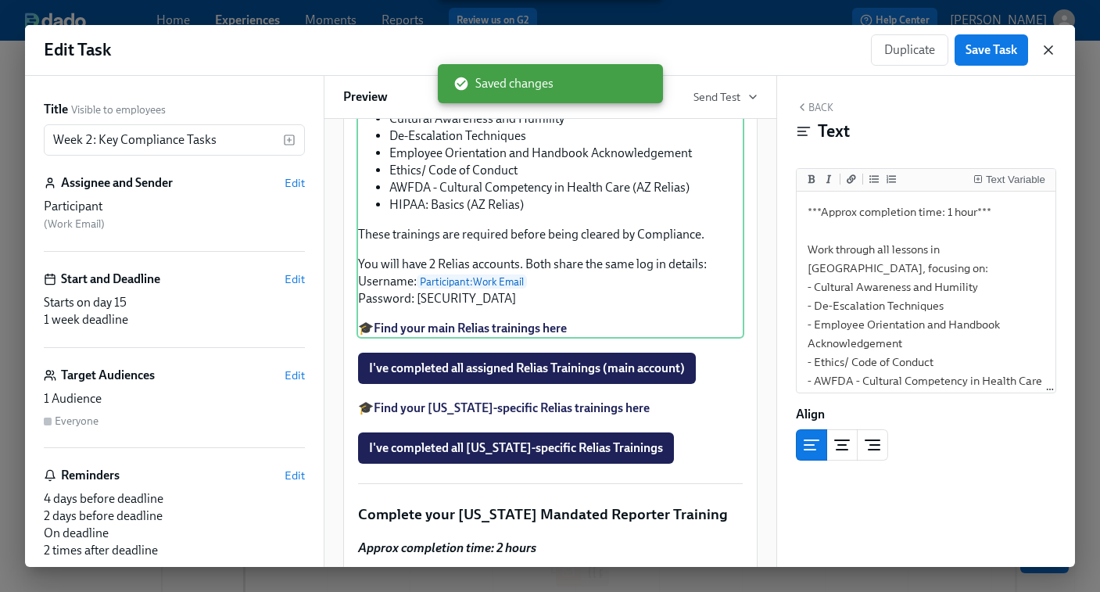
click at [1051, 52] on icon "button" at bounding box center [1049, 50] width 8 height 8
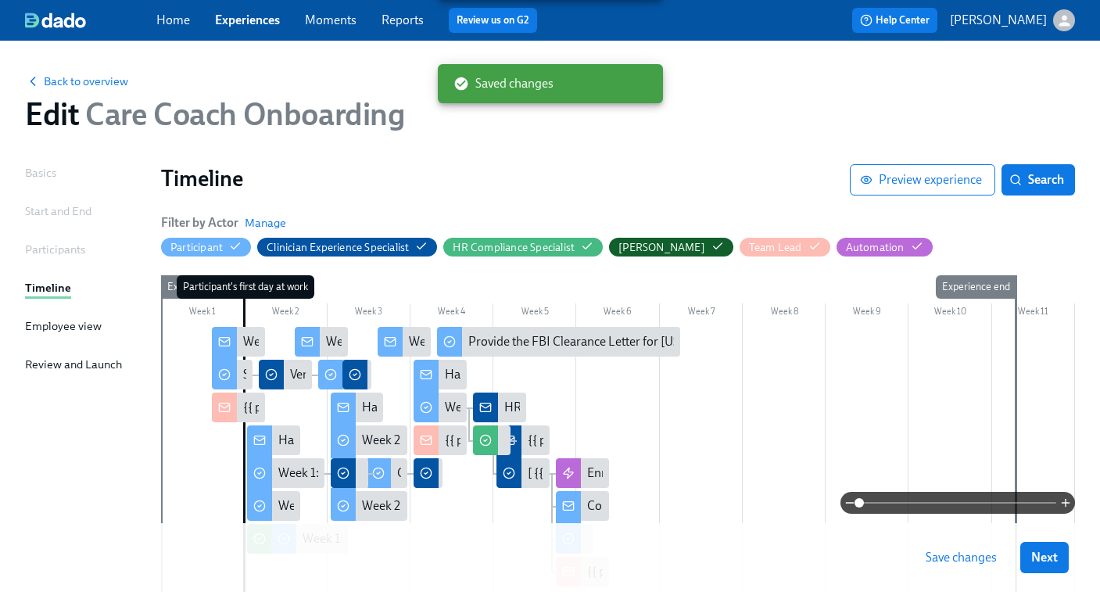
click at [956, 560] on span "Save changes" at bounding box center [961, 558] width 71 height 16
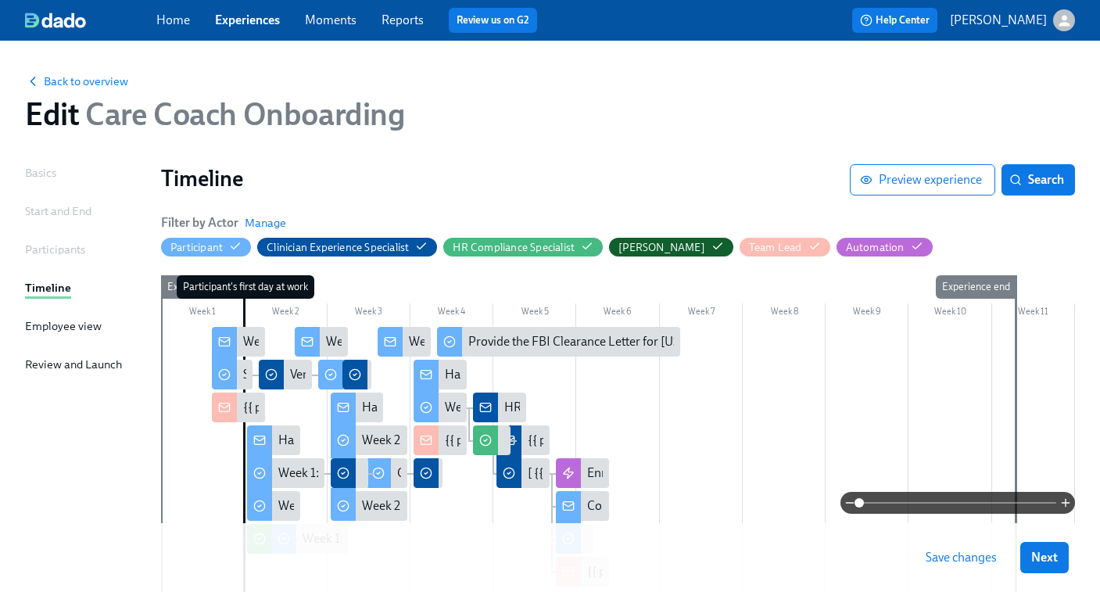
click at [249, 22] on link "Experiences" at bounding box center [247, 20] width 65 height 15
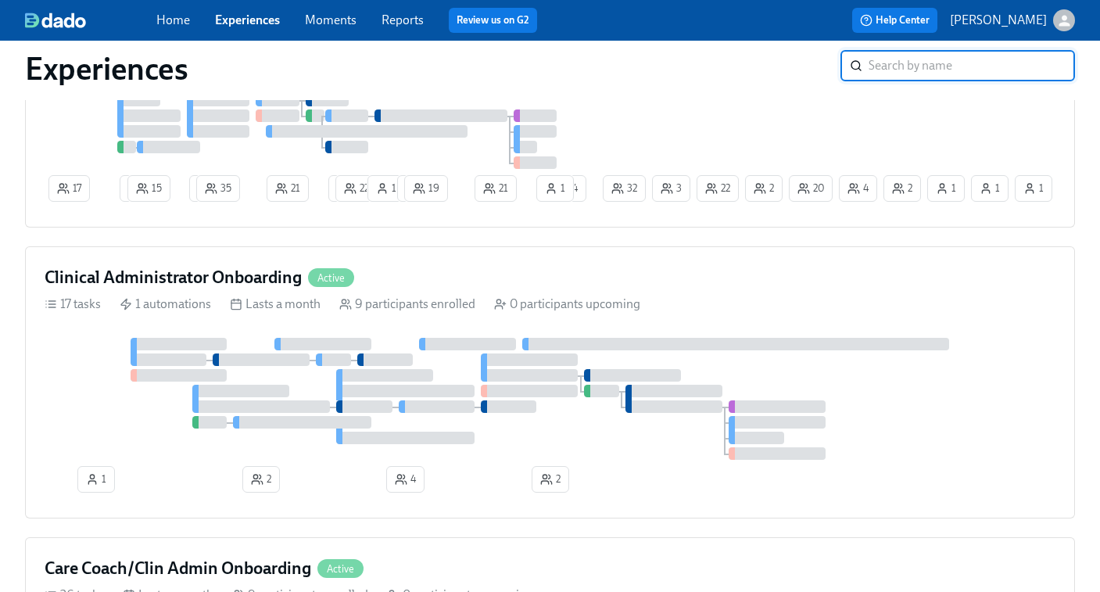
scroll to position [921, 0]
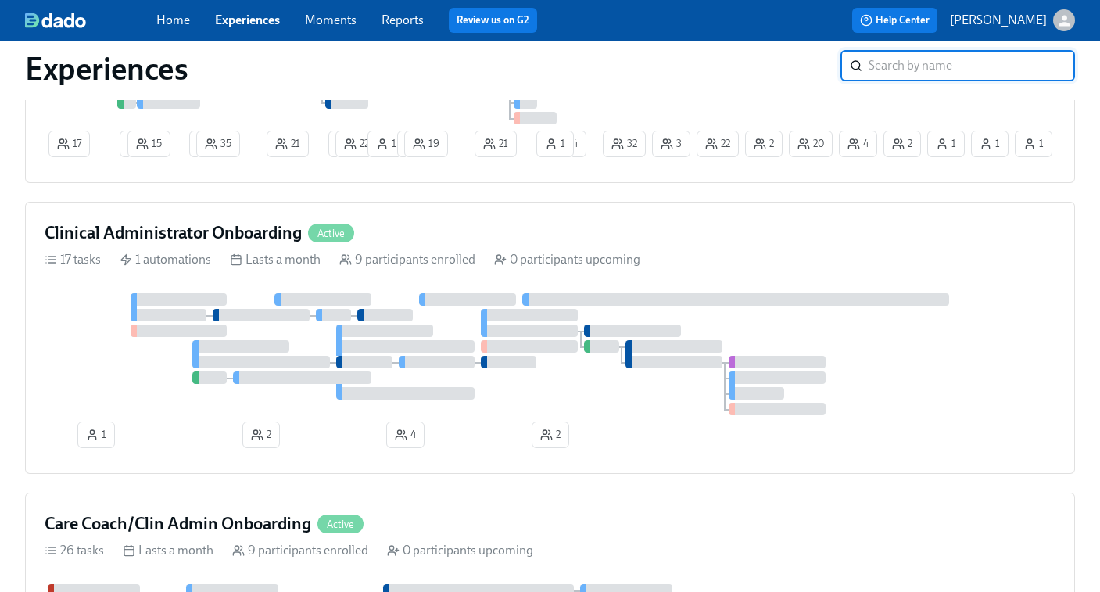
click at [399, 315] on div at bounding box center [385, 315] width 56 height 13
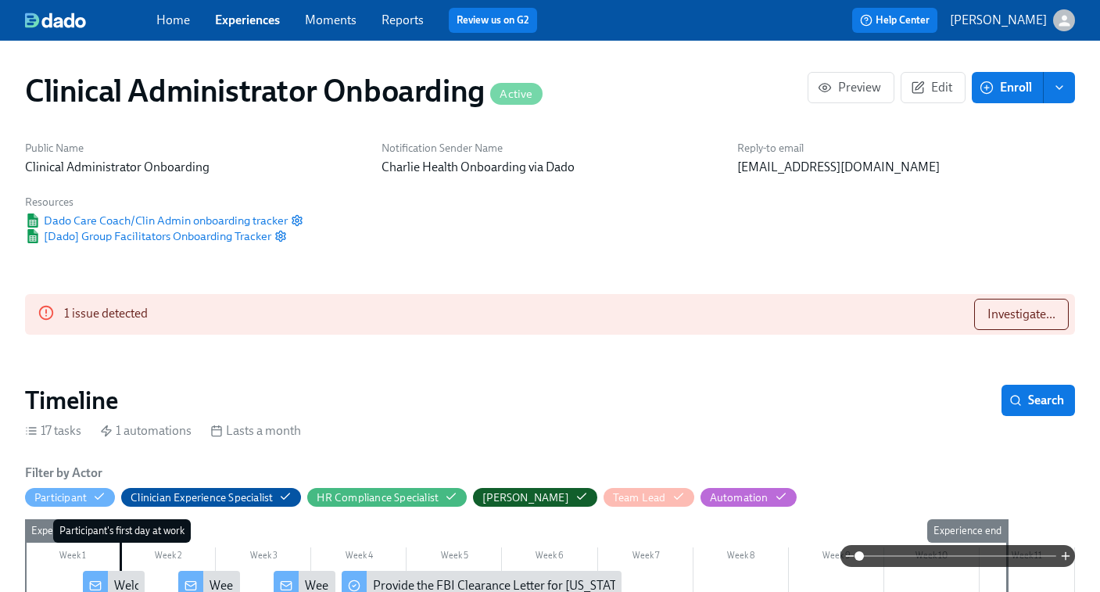
scroll to position [0, 3948]
click at [1006, 318] on span "Investigate..." at bounding box center [1022, 315] width 68 height 16
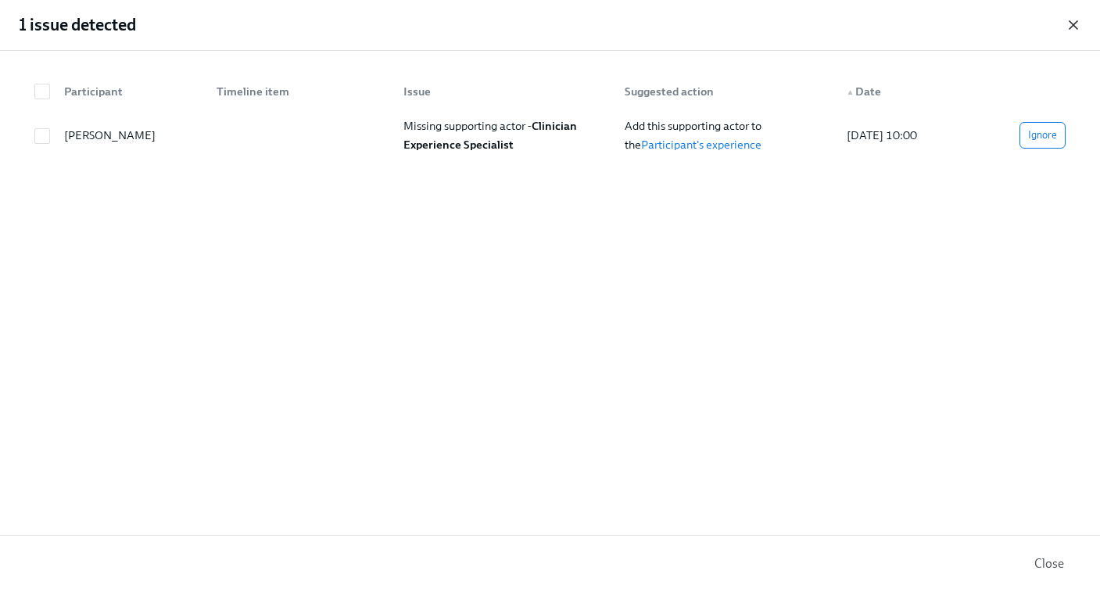
click at [1070, 22] on icon "button" at bounding box center [1074, 25] width 16 height 16
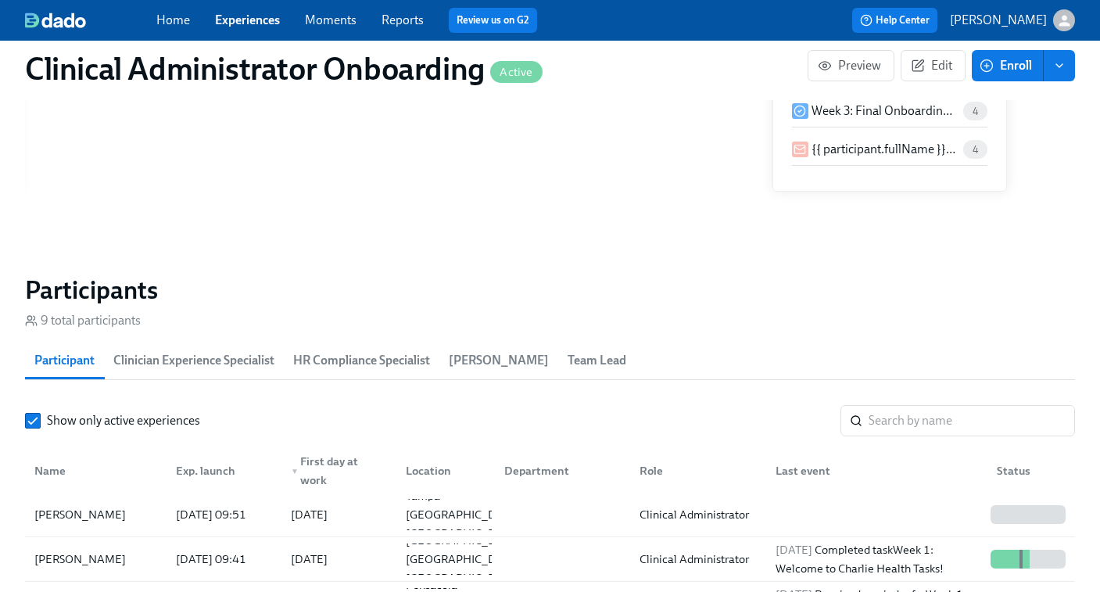
scroll to position [59, 0]
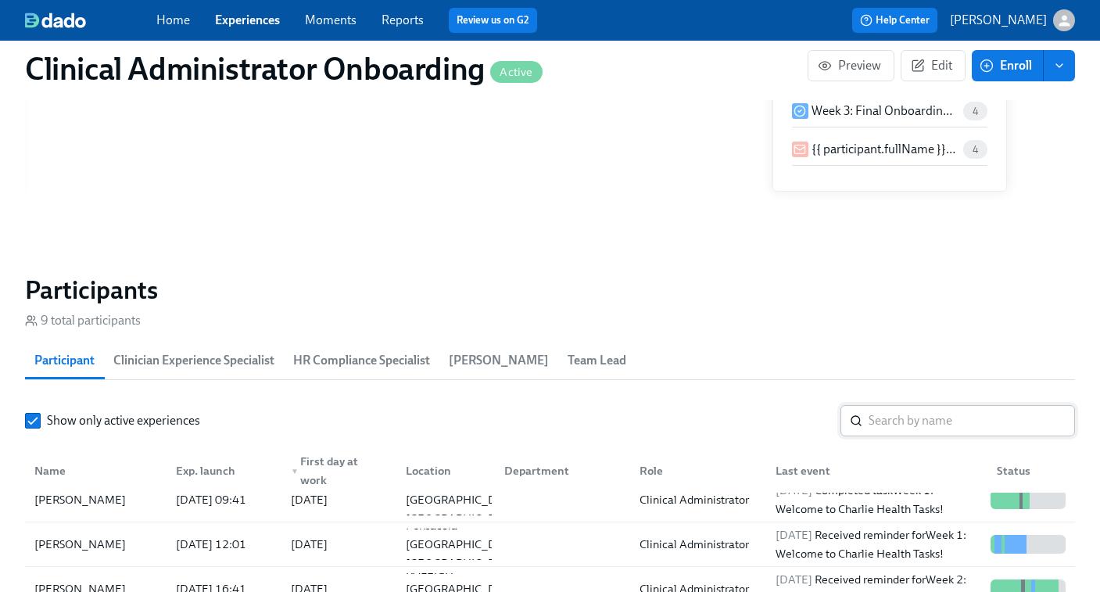
click at [875, 425] on input "search" at bounding box center [972, 420] width 206 height 31
paste input "- Cultural Awareness and Humility - De-Escalation Techniques - Employee Orienta…"
type input "- Cultural Awareness and Humility - De-Escalation Techniques - Employee Orienta…"
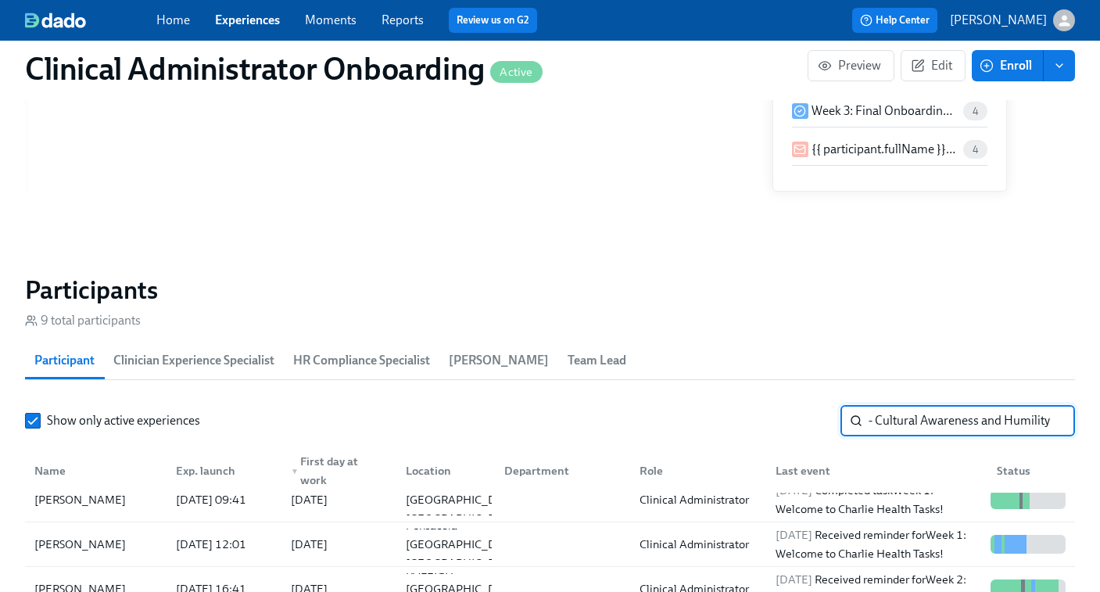
scroll to position [0, 594]
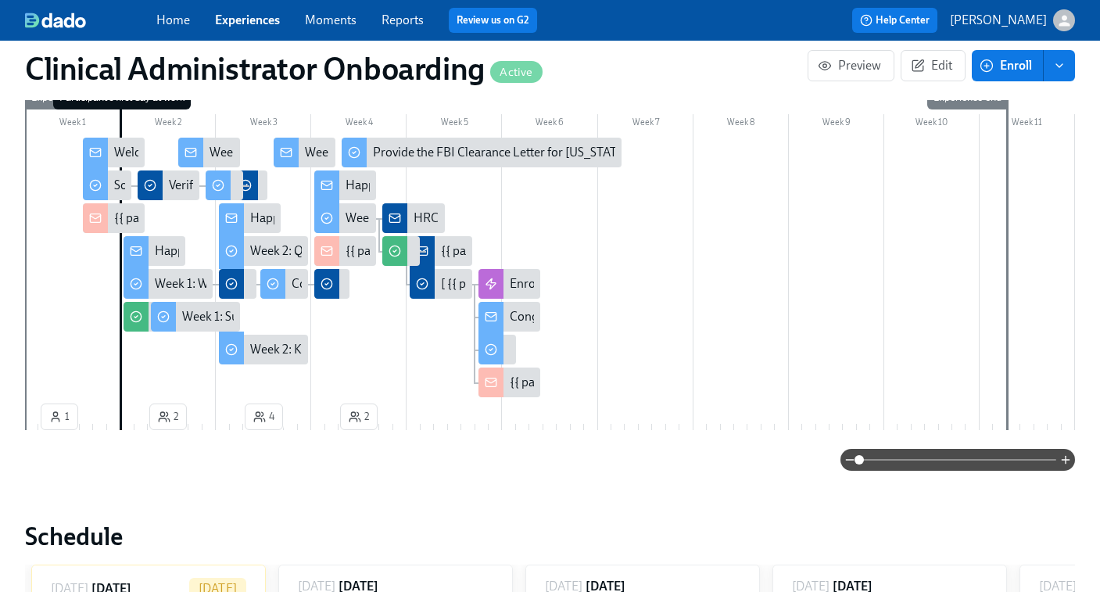
scroll to position [432, 0]
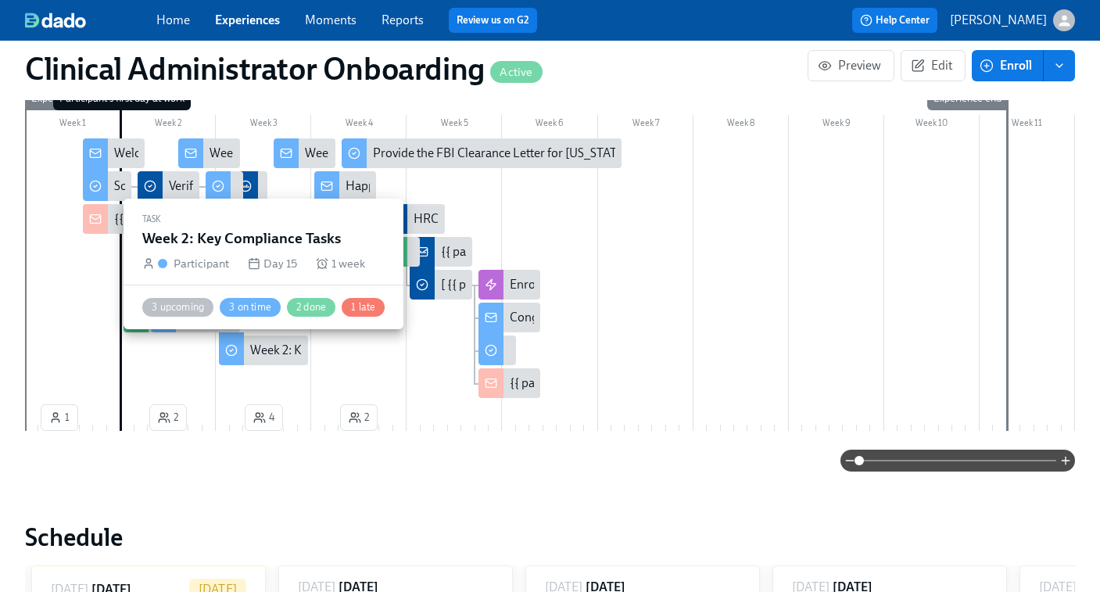
click at [278, 354] on div "Week 2: Key Compliance Tasks" at bounding box center [331, 350] width 162 height 17
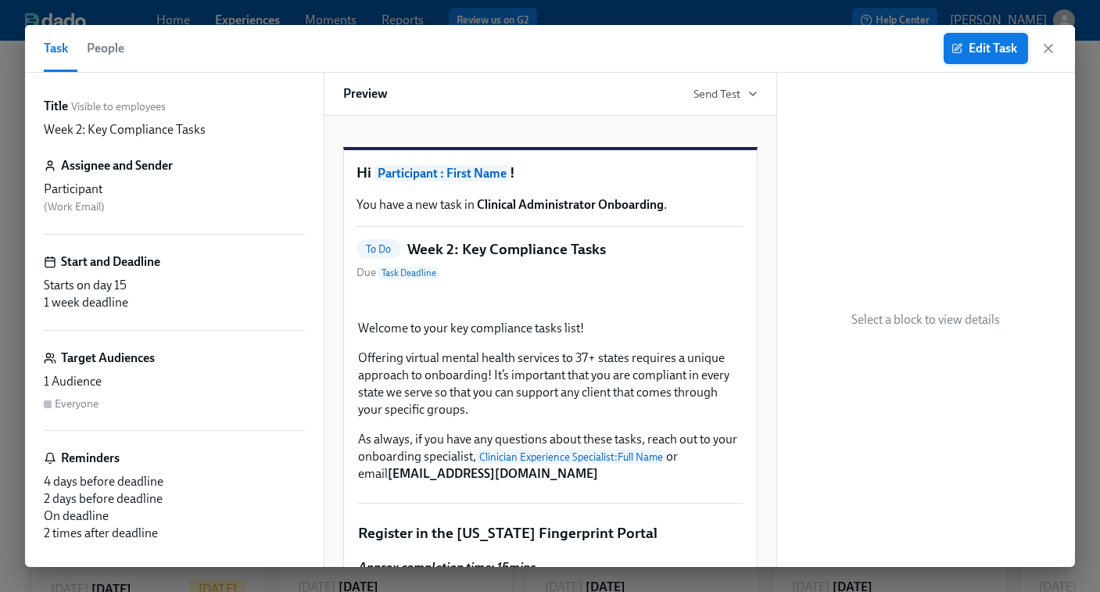
click at [979, 44] on span "Edit Task" at bounding box center [986, 49] width 63 height 16
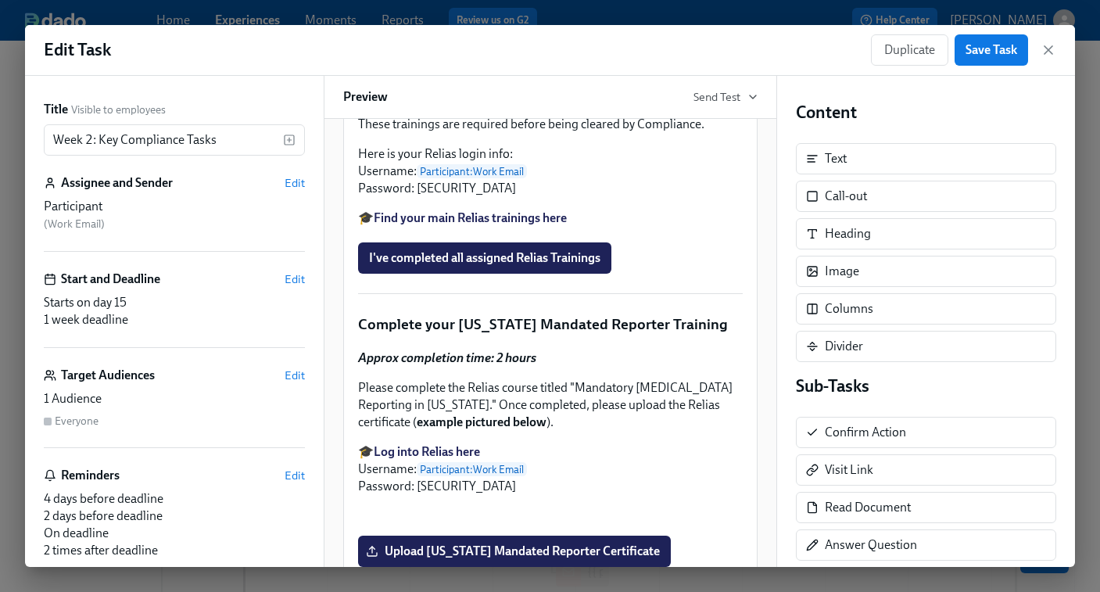
scroll to position [1391, 0]
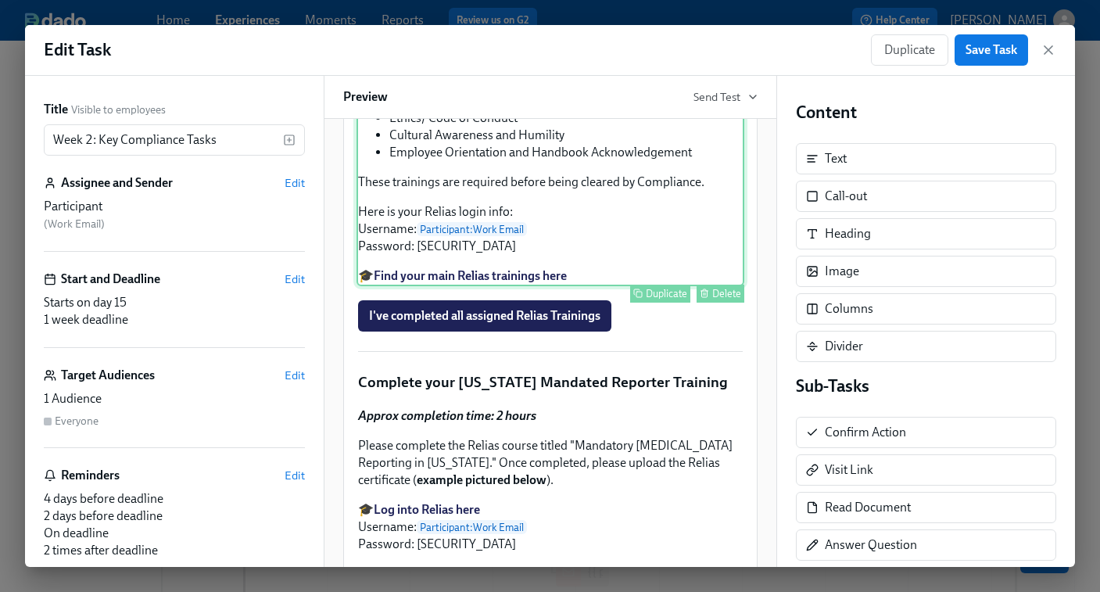
click at [544, 286] on div "Approx completion time: 1 hour Work through all lessons in Relias, focusing on:…" at bounding box center [551, 158] width 388 height 255
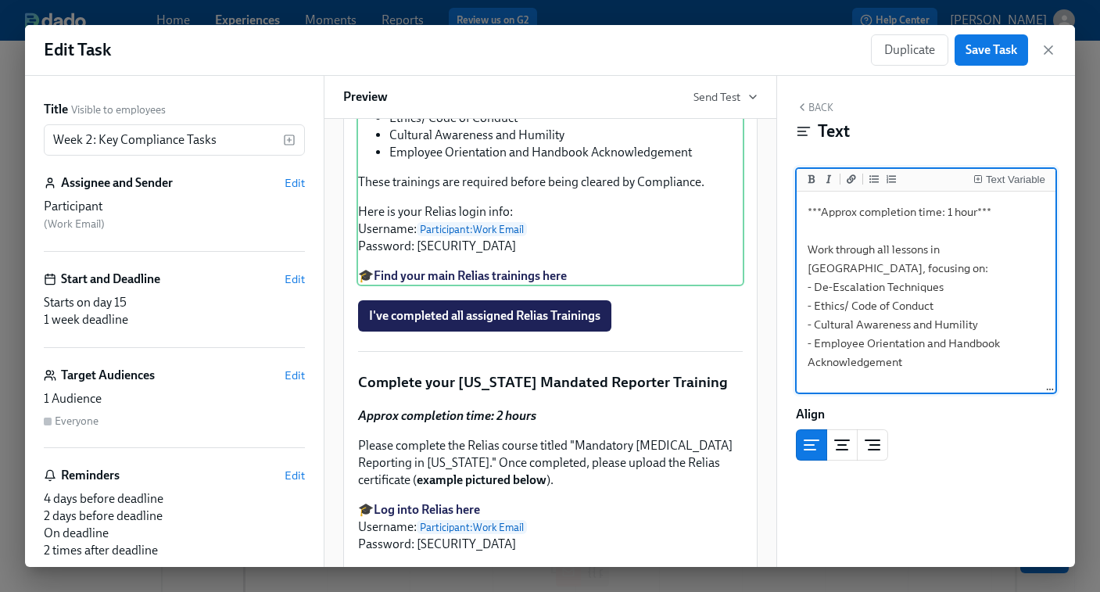
drag, startPoint x: 914, startPoint y: 347, endPoint x: 795, endPoint y: 272, distance: 141.3
click at [795, 272] on div "Back Text Text Variable ***Approx completion time: 1 hour*** Work through all l…" at bounding box center [926, 321] width 299 height 491
type textarea "***Approx completion time: 1 hour*** Work through all lessons in Relias, focusi…"
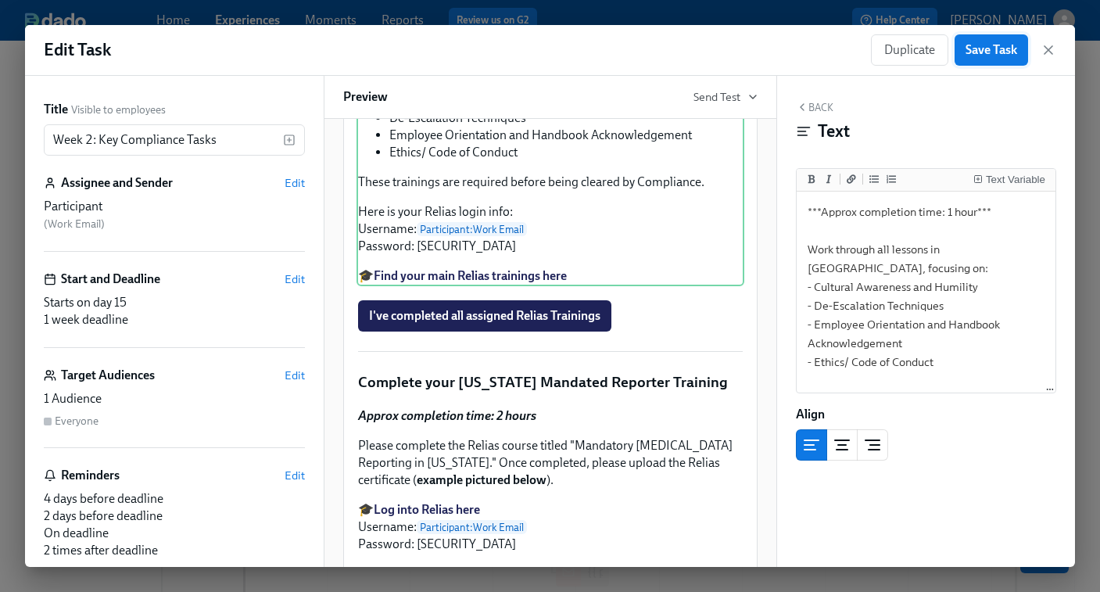
click at [989, 49] on span "Save Task" at bounding box center [992, 50] width 52 height 16
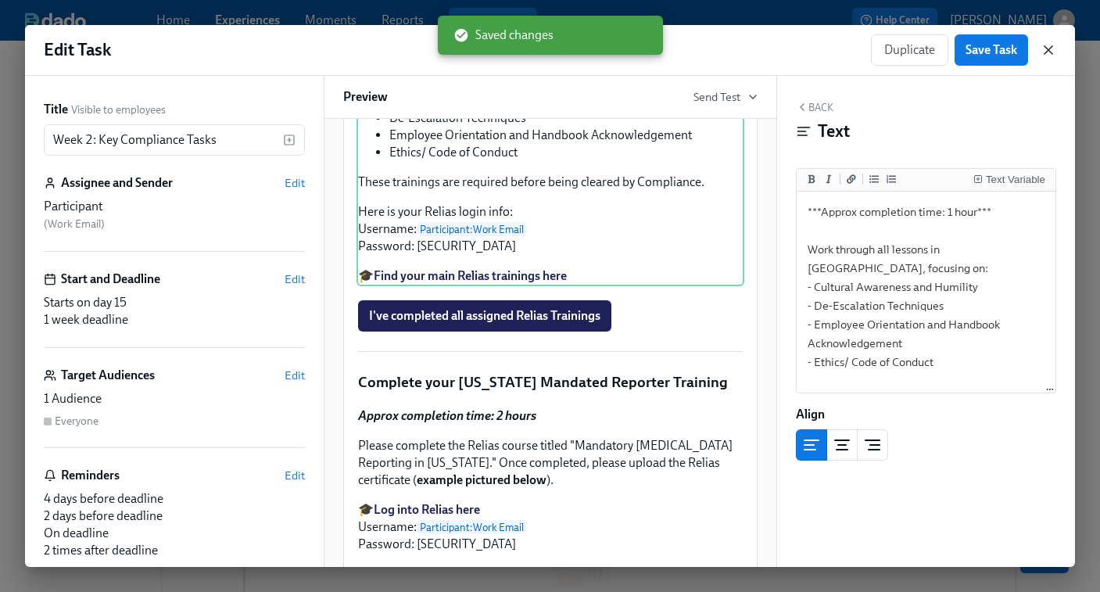
click at [1050, 51] on icon "button" at bounding box center [1049, 50] width 16 height 16
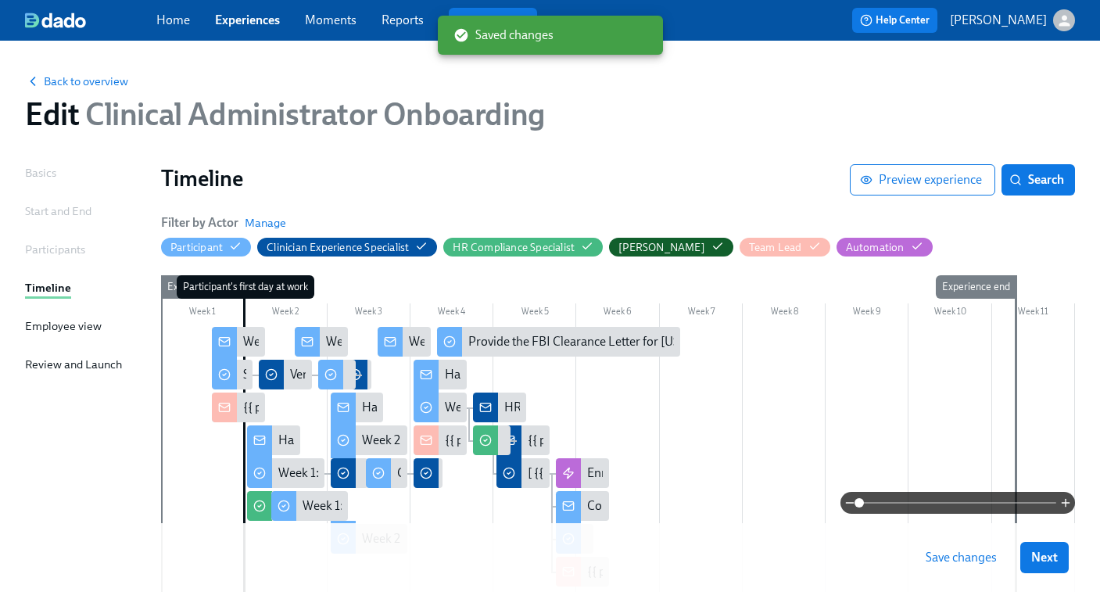
click at [958, 554] on span "Save changes" at bounding box center [961, 558] width 71 height 16
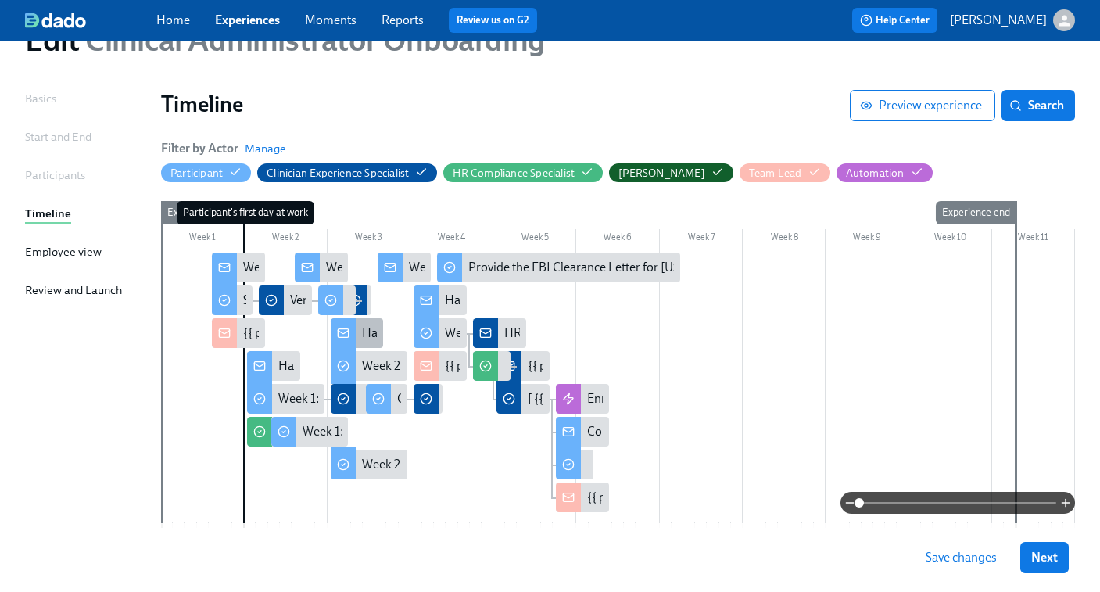
scroll to position [97, 0]
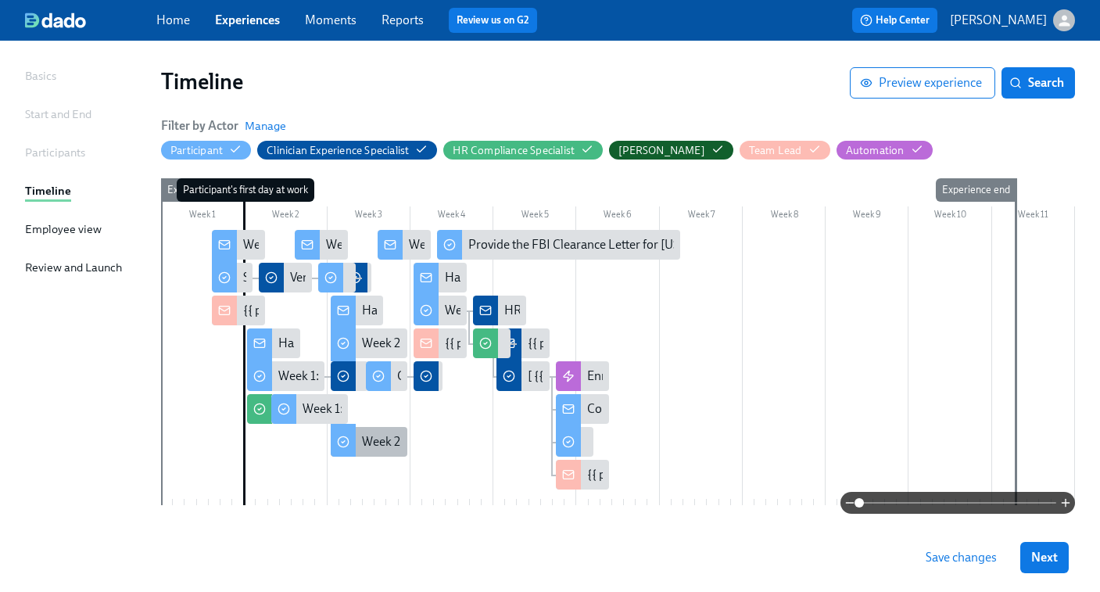
click at [378, 442] on div "Week 2: Key Compliance Tasks" at bounding box center [443, 441] width 162 height 17
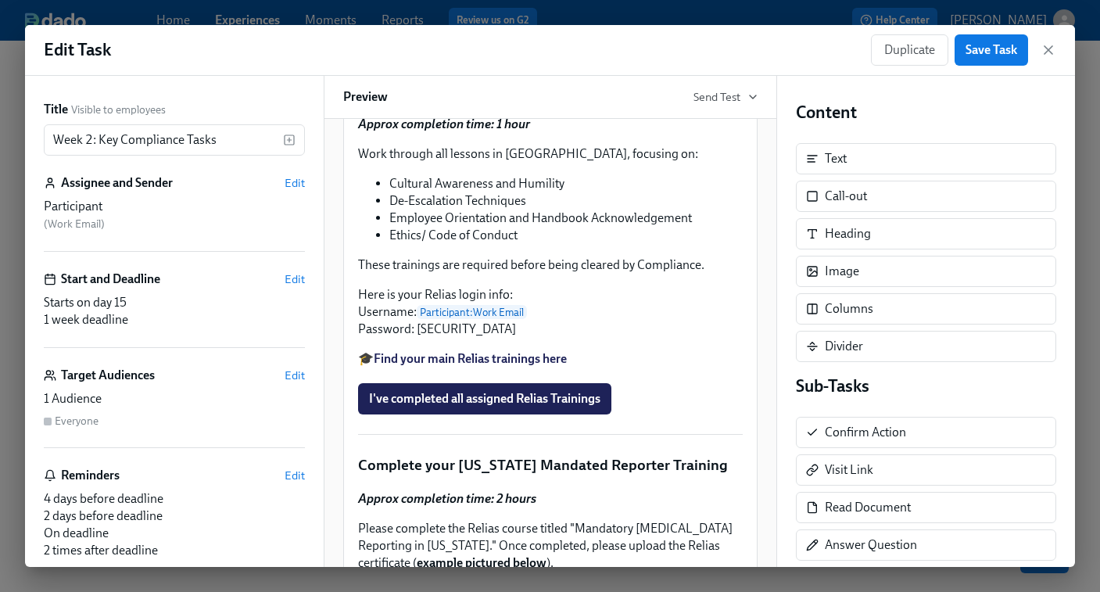
scroll to position [1338, 0]
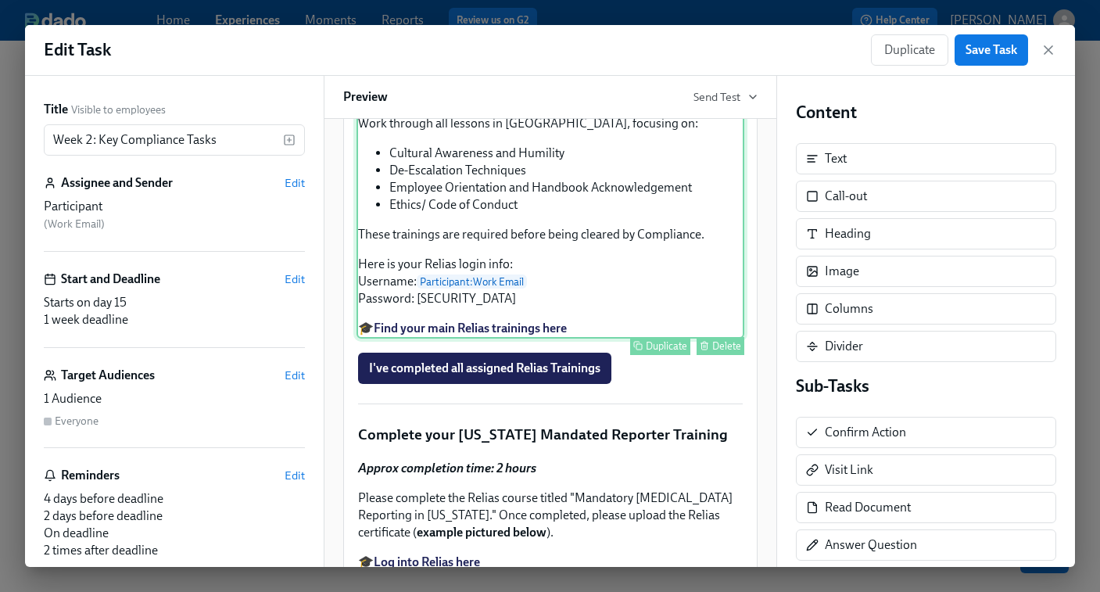
click at [508, 339] on div "Approx completion time: 1 hour Work through all lessons in Relias, focusing on:…" at bounding box center [551, 211] width 388 height 255
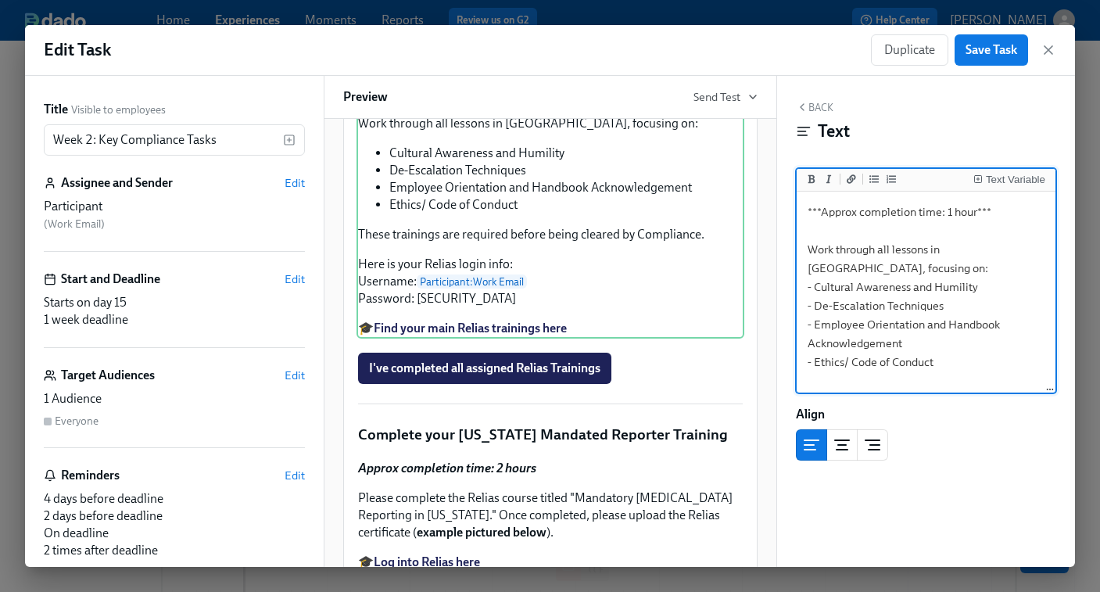
scroll to position [0, 0]
drag, startPoint x: 939, startPoint y: 249, endPoint x: 882, endPoint y: 255, distance: 57.4
click at [882, 255] on textarea "***Approx completion time: 1 hour*** Work through all lessons in Relias, focusi…" at bounding box center [926, 390] width 253 height 391
click at [891, 253] on textarea "***Approx completion time: 1 hour*** Work through all lessons in Relias, focusi…" at bounding box center [926, 390] width 253 height 391
drag, startPoint x: 870, startPoint y: 268, endPoint x: 802, endPoint y: 253, distance: 69.8
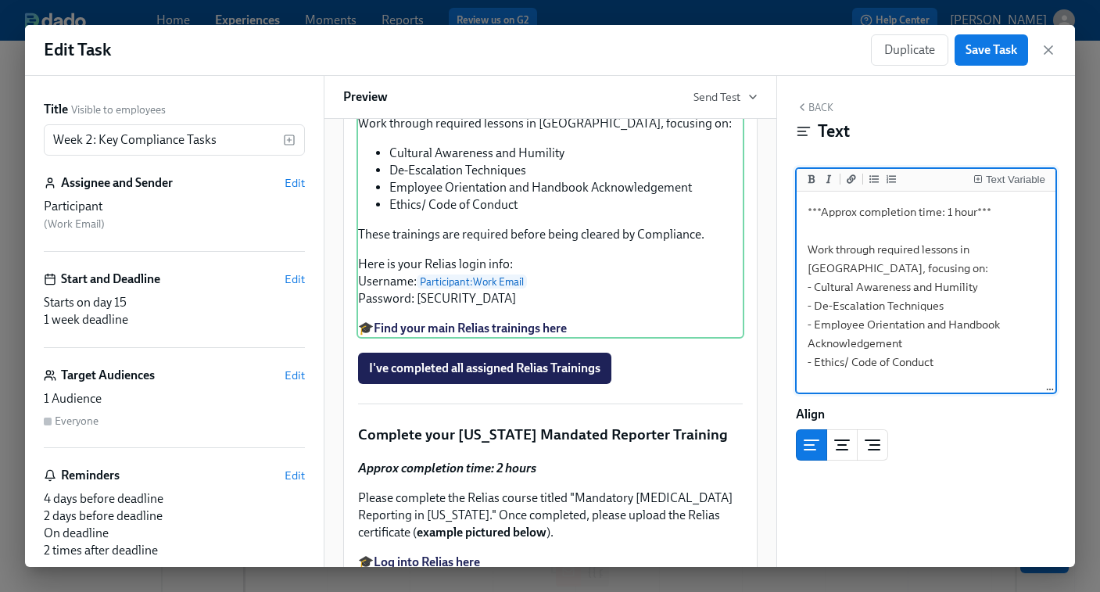
click at [802, 253] on textarea "***Approx completion time: 1 hour*** Work through required lessons in Relias, f…" at bounding box center [926, 390] width 253 height 391
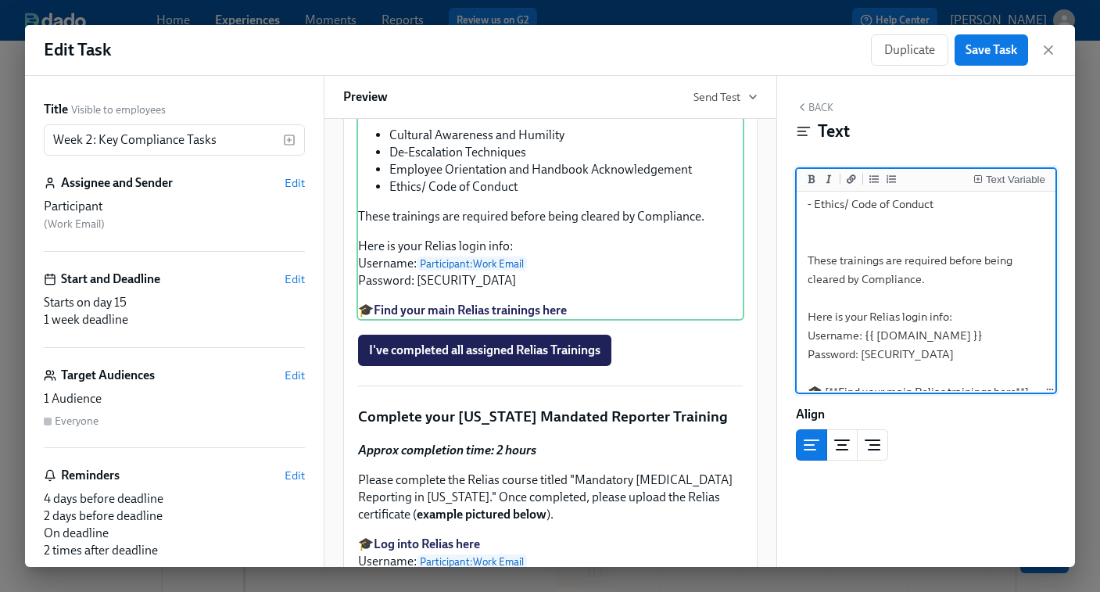
scroll to position [162, 0]
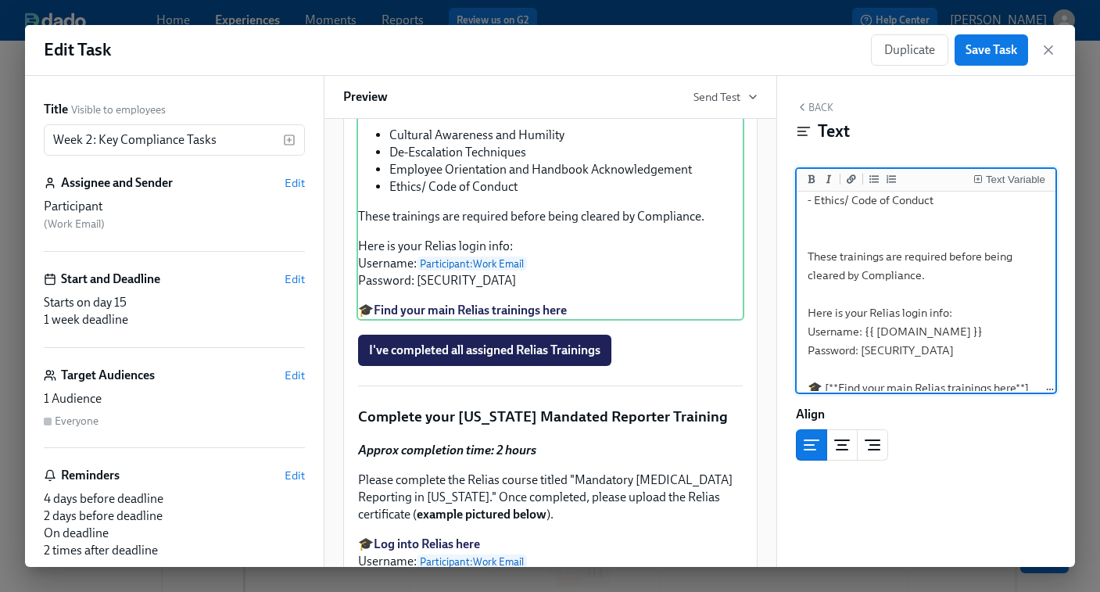
click at [946, 276] on textarea "***Approx completion time: 1 hour*** Work through required lessons in Relias, f…" at bounding box center [926, 228] width 253 height 391
click at [814, 181] on icon "Add bold text" at bounding box center [811, 178] width 7 height 9
click at [975, 273] on textarea "***Approx completion time: 1 hour*** Work through required lessons in Relias, f…" at bounding box center [926, 228] width 253 height 391
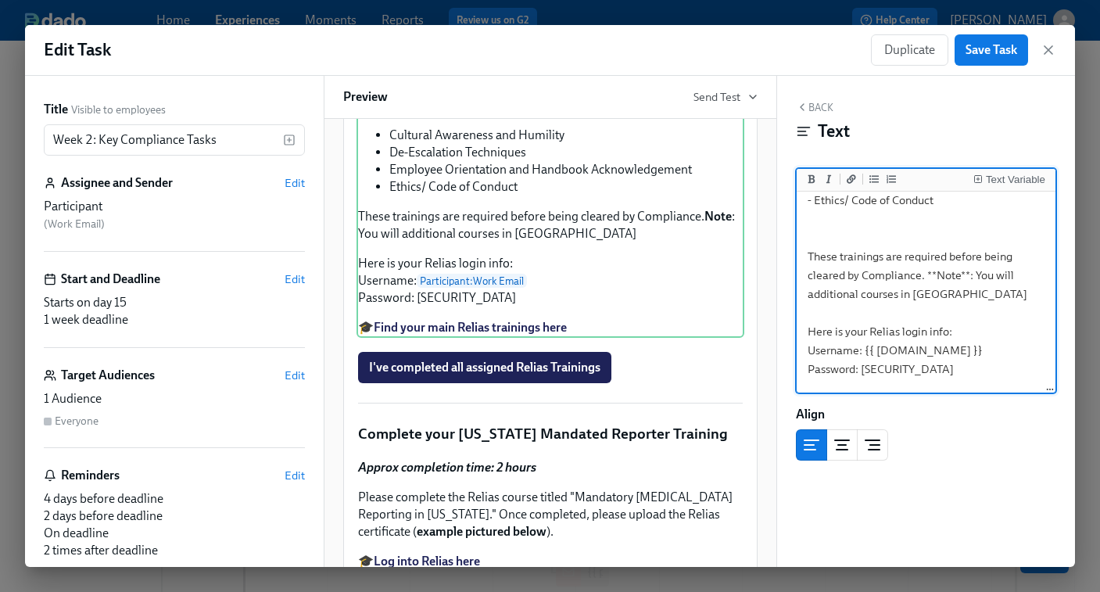
click at [807, 297] on textarea "***Approx completion time: 1 hour*** Work through required lessons in Relias, f…" at bounding box center [926, 238] width 253 height 410
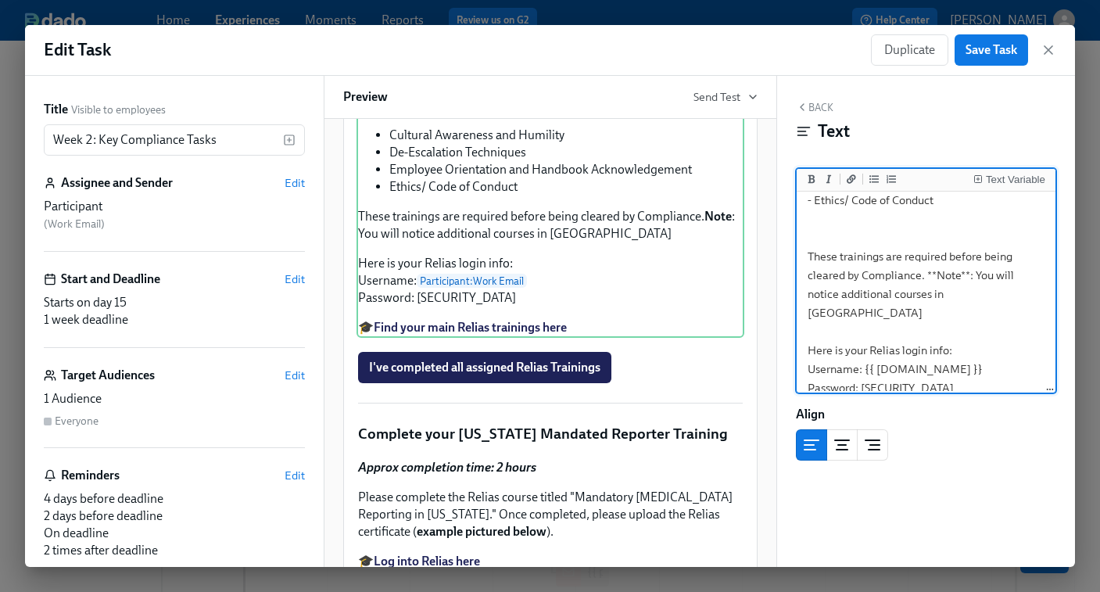
click at [976, 296] on textarea "***Approx completion time: 1 hour*** Work through required lessons in Relias, f…" at bounding box center [926, 247] width 253 height 429
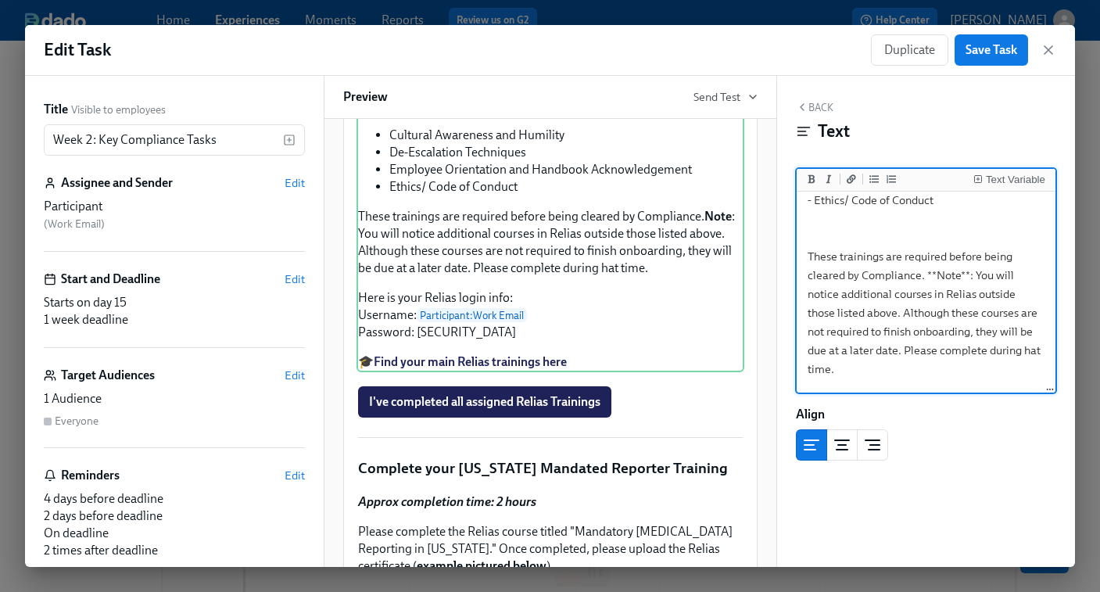
click at [954, 349] on textarea "***Approx completion time: 1 hour*** Work through required lessons in Relias, f…" at bounding box center [926, 275] width 253 height 485
click at [919, 352] on textarea "***Approx completion time: 1 hour*** Work through required lessons in Relias, f…" at bounding box center [926, 275] width 253 height 485
click at [1030, 352] on textarea "***Approx completion time: 1 hour*** Work through required lessons in Relias, f…" at bounding box center [926, 275] width 253 height 485
drag, startPoint x: 1035, startPoint y: 351, endPoint x: 802, endPoint y: 260, distance: 249.4
click at [802, 260] on textarea "***Approx completion time: 1 hour*** Work through required lessons in Relias, f…" at bounding box center [926, 275] width 253 height 485
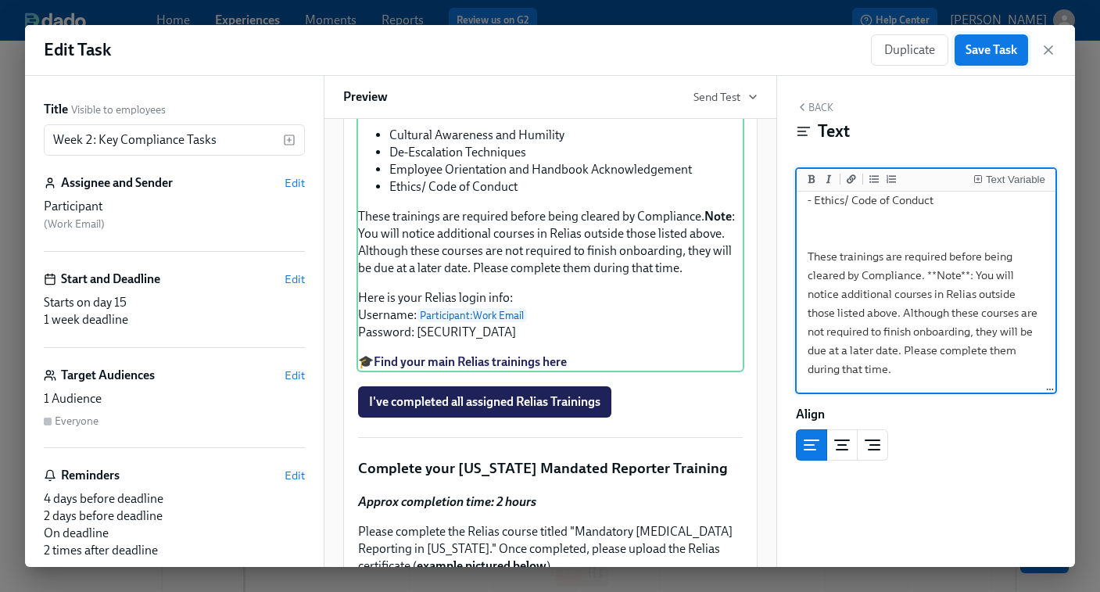
type textarea "***Approx completion time: 1 hour*** Work through required lessons in Relias, f…"
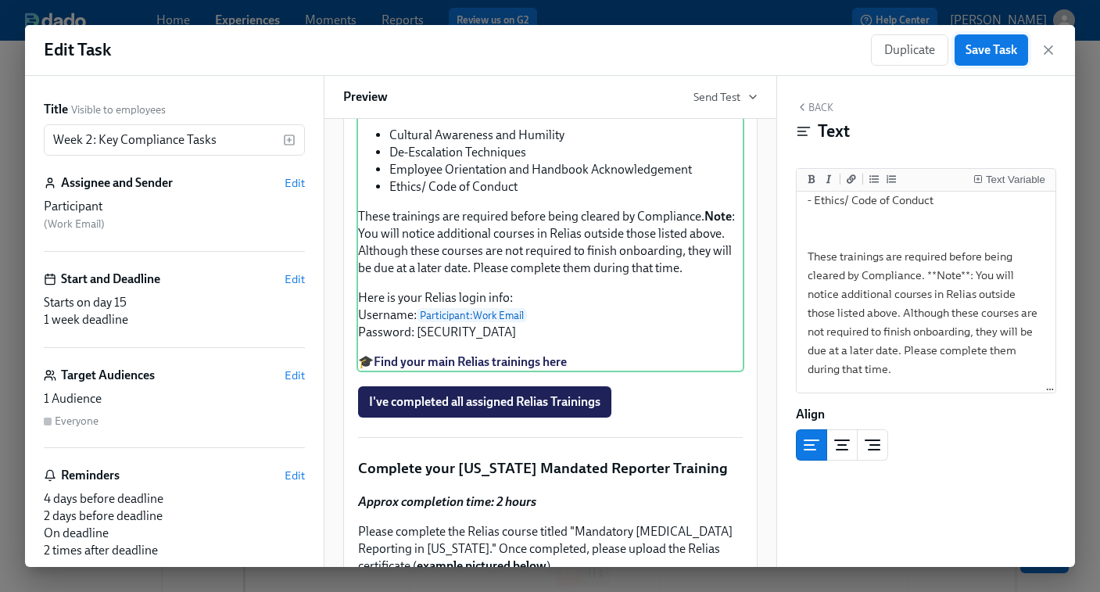
click at [985, 43] on span "Save Task" at bounding box center [992, 50] width 52 height 16
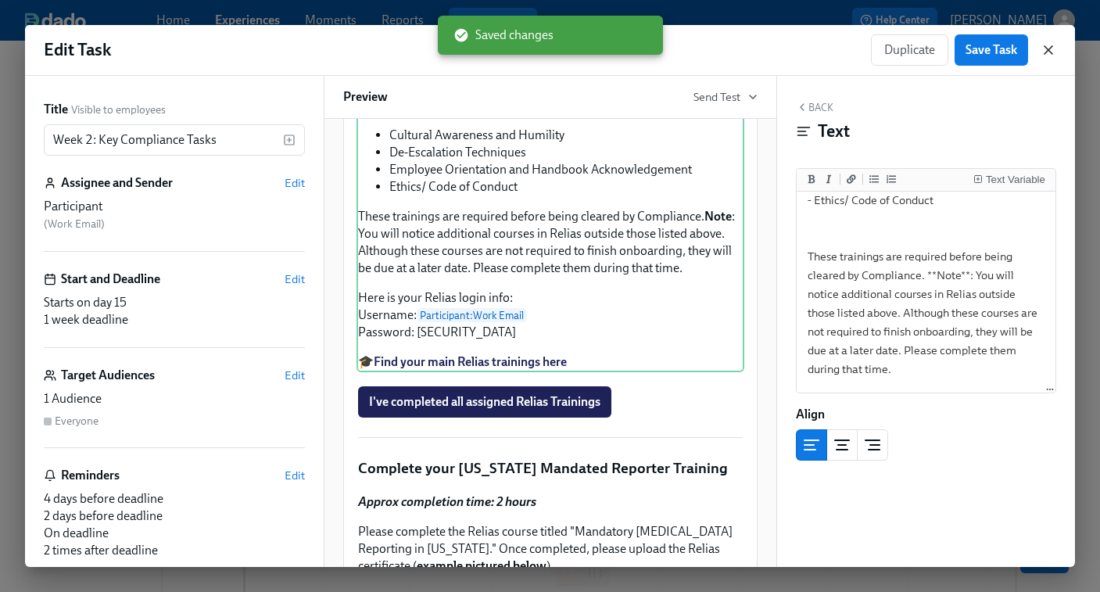
click at [1052, 48] on icon "button" at bounding box center [1049, 50] width 16 height 16
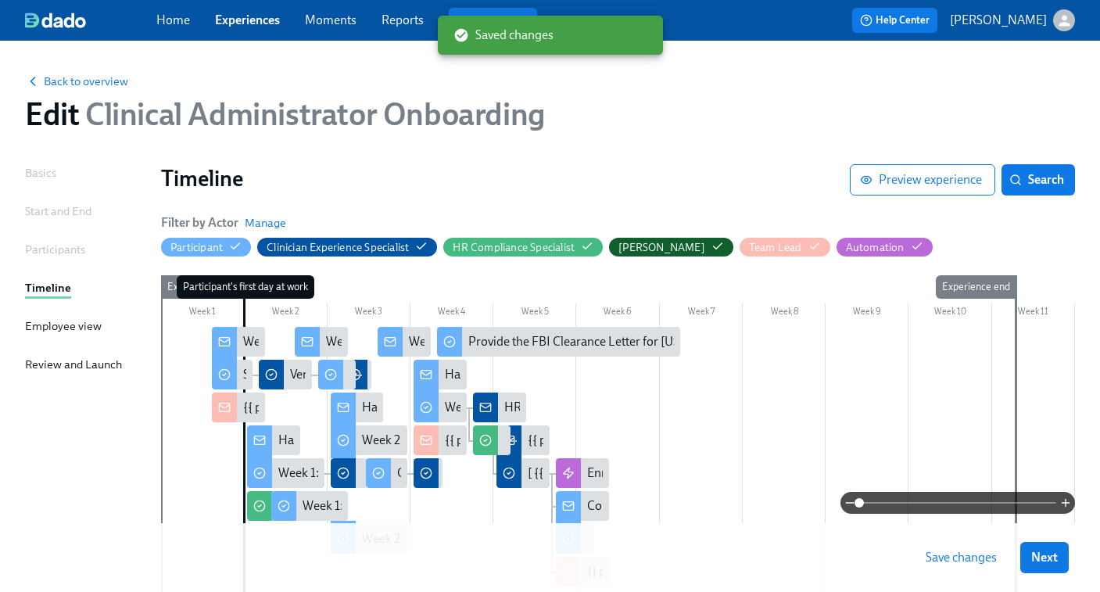
click at [960, 560] on span "Save changes" at bounding box center [961, 558] width 71 height 16
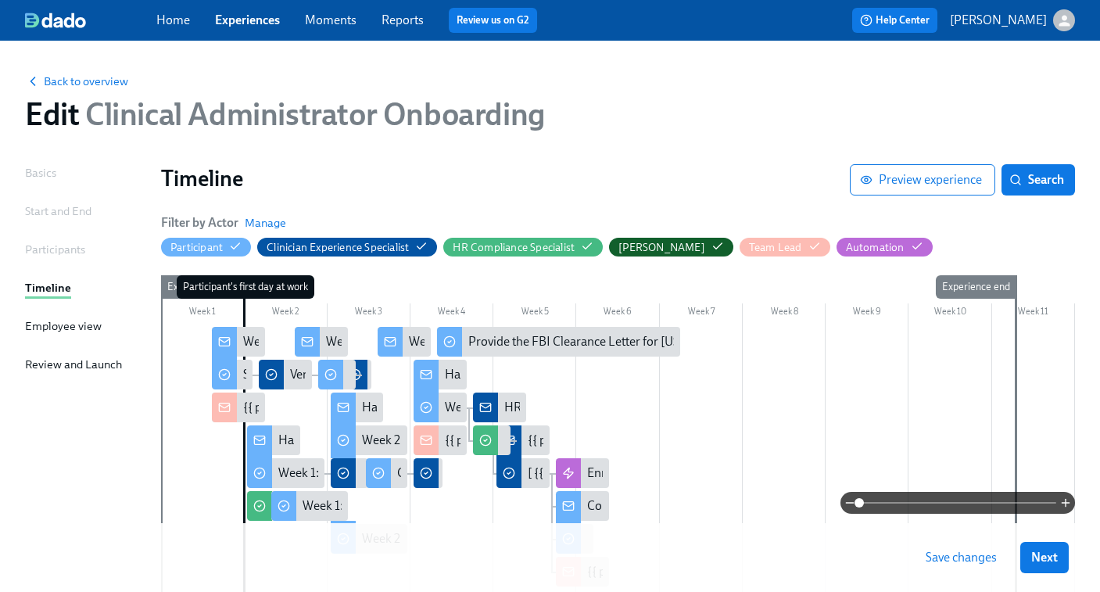
click at [260, 20] on link "Experiences" at bounding box center [247, 20] width 65 height 15
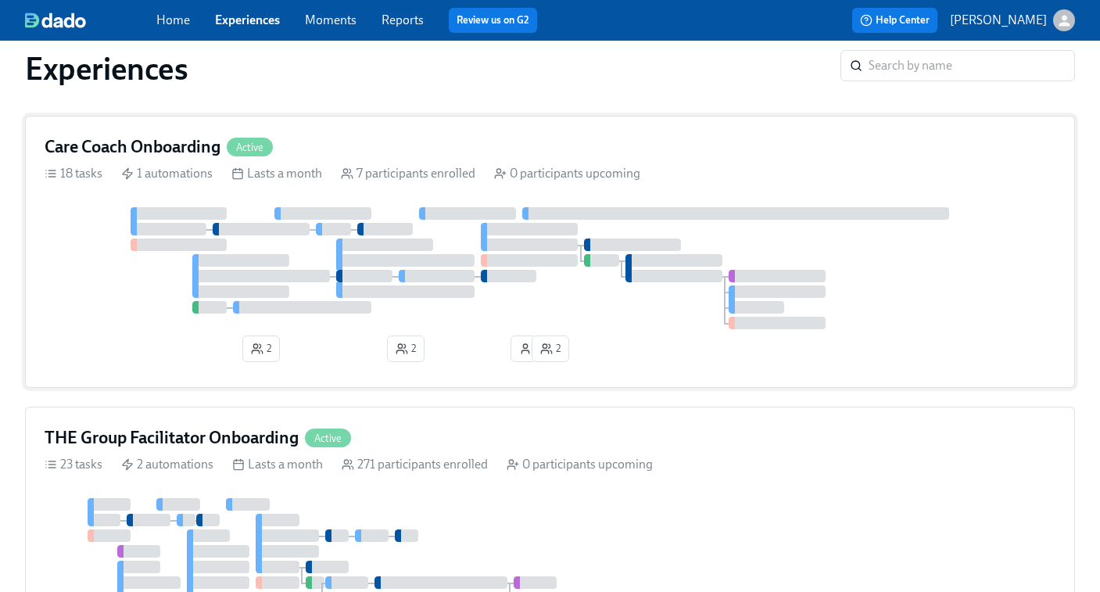
click at [515, 287] on div "Clinical Administrator Onboarding Active 17 tasks 1 automations Lasts a month 9…" at bounding box center [550, 252] width 1050 height 1624
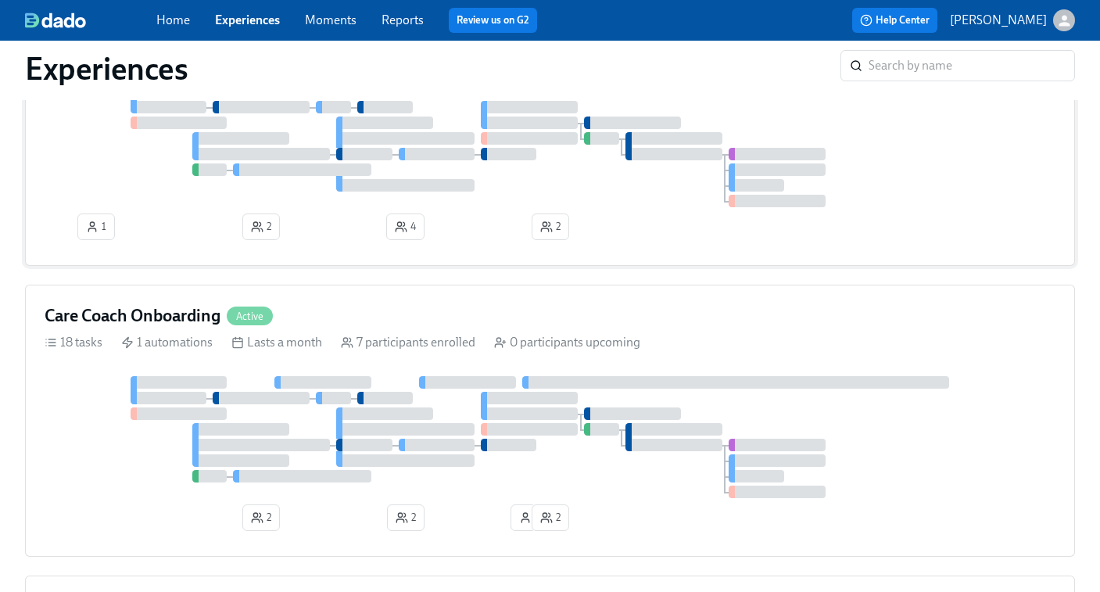
scroll to position [564, 0]
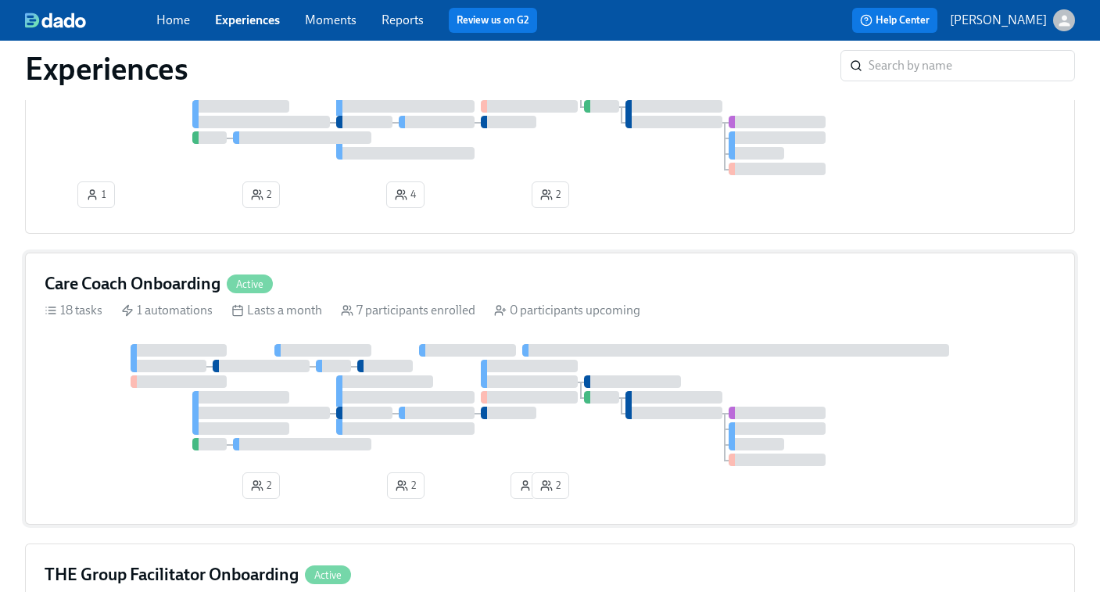
click at [802, 397] on div at bounding box center [550, 405] width 1011 height 122
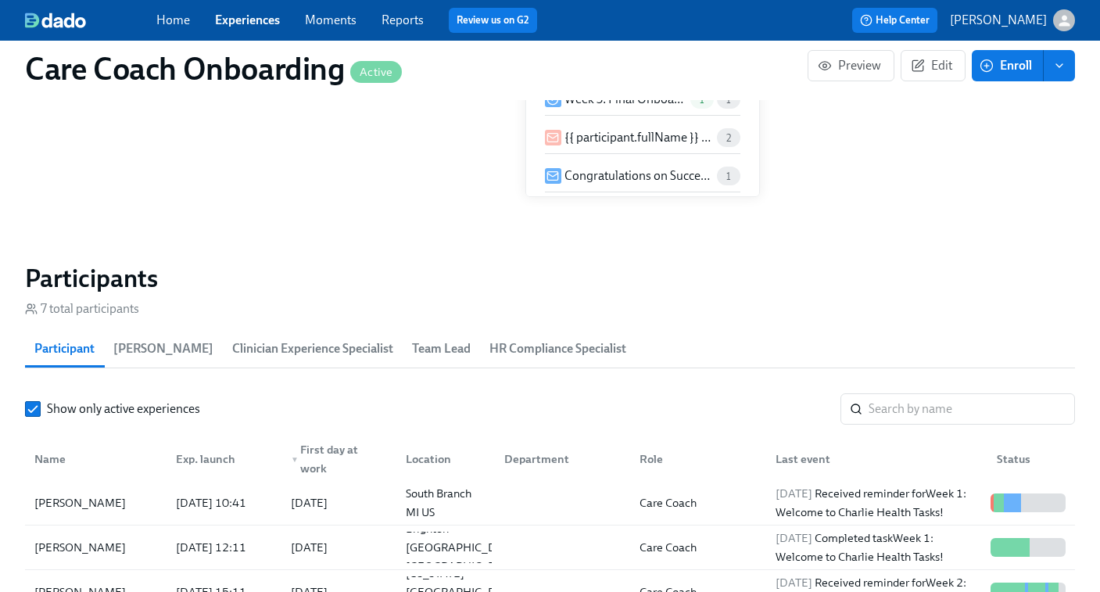
scroll to position [1202, 0]
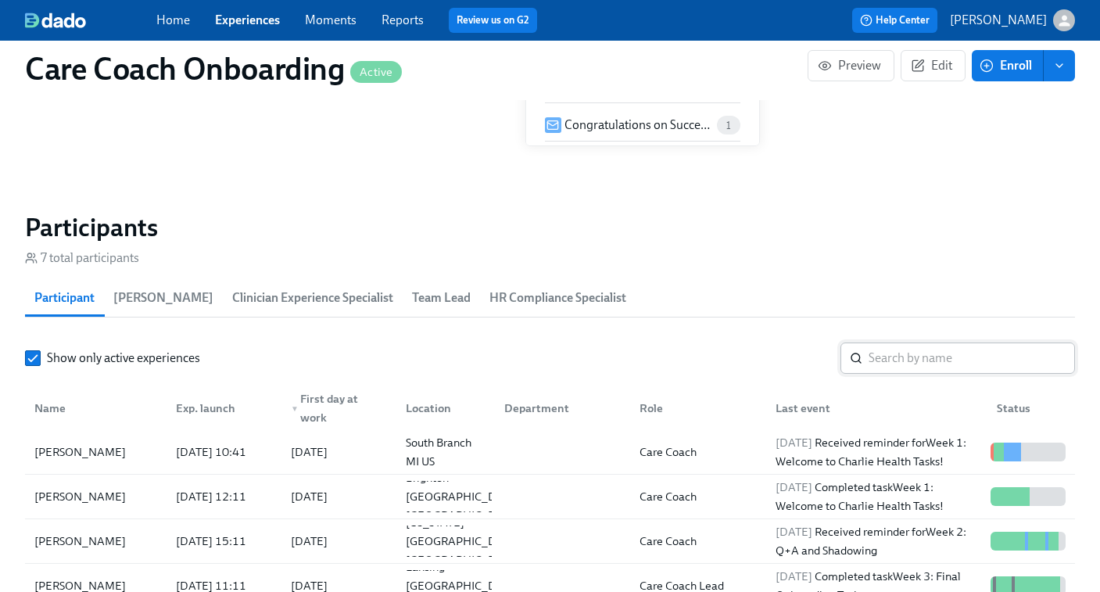
click at [925, 351] on input "search" at bounding box center [972, 358] width 206 height 31
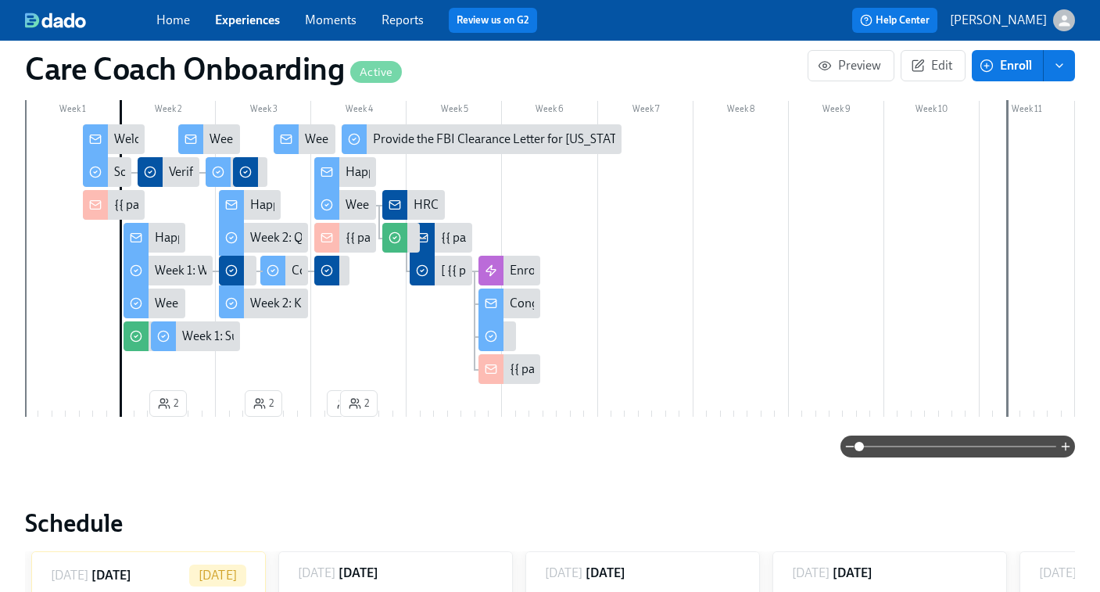
scroll to position [420, 0]
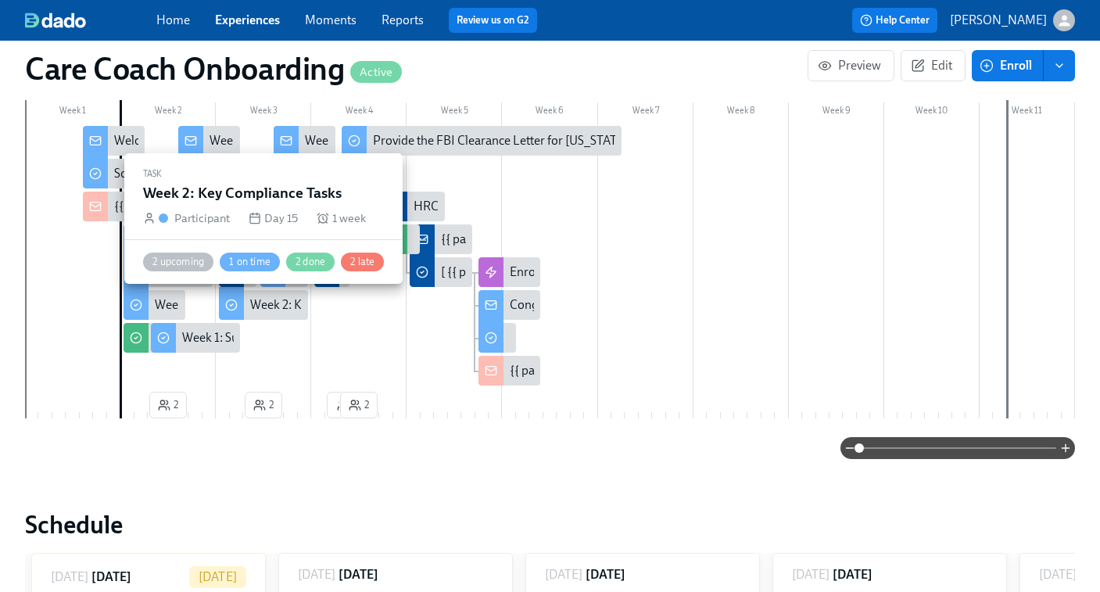
click at [268, 301] on div "Week 2: Key Compliance Tasks" at bounding box center [331, 304] width 162 height 17
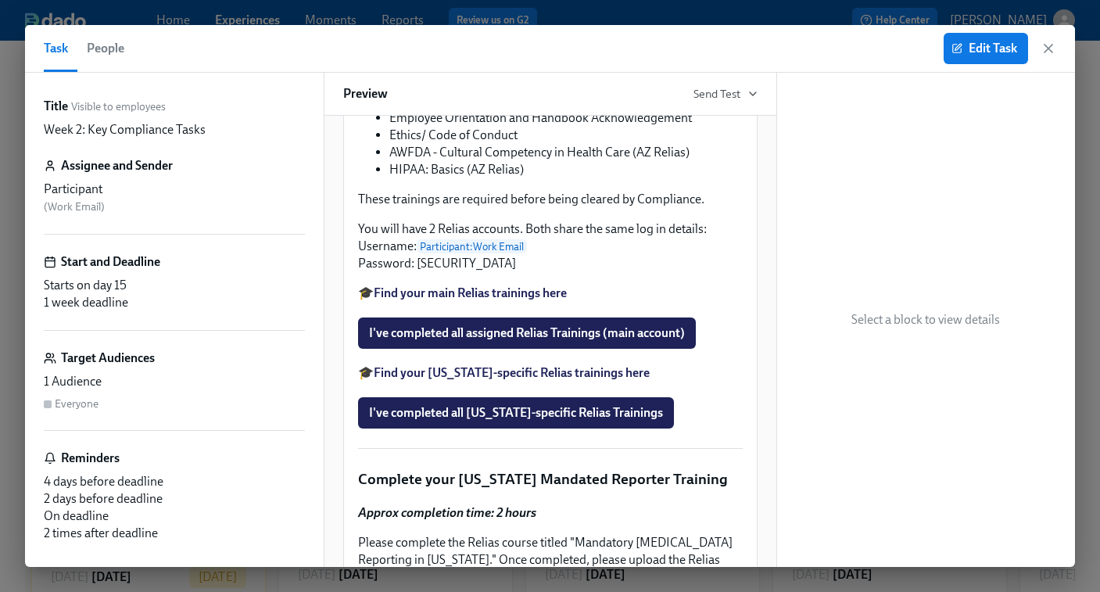
scroll to position [1527, 0]
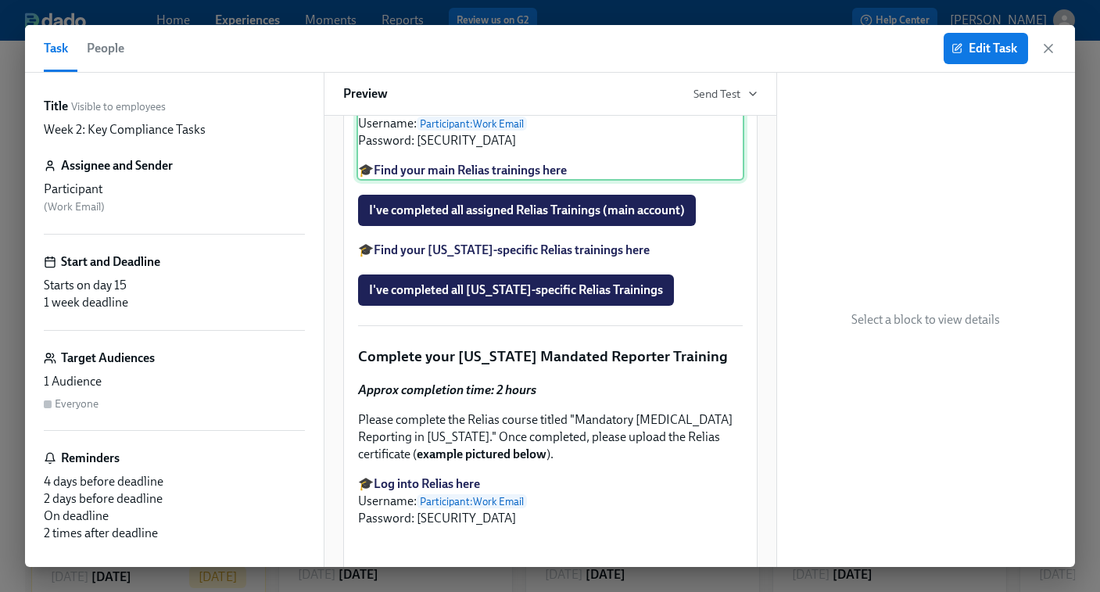
click at [554, 181] on div "Approx completion time: 1 hour Work through all lessons in Relias, focusing on:…" at bounding box center [551, 35] width 388 height 289
click at [1000, 47] on span "Edit Task" at bounding box center [986, 49] width 63 height 16
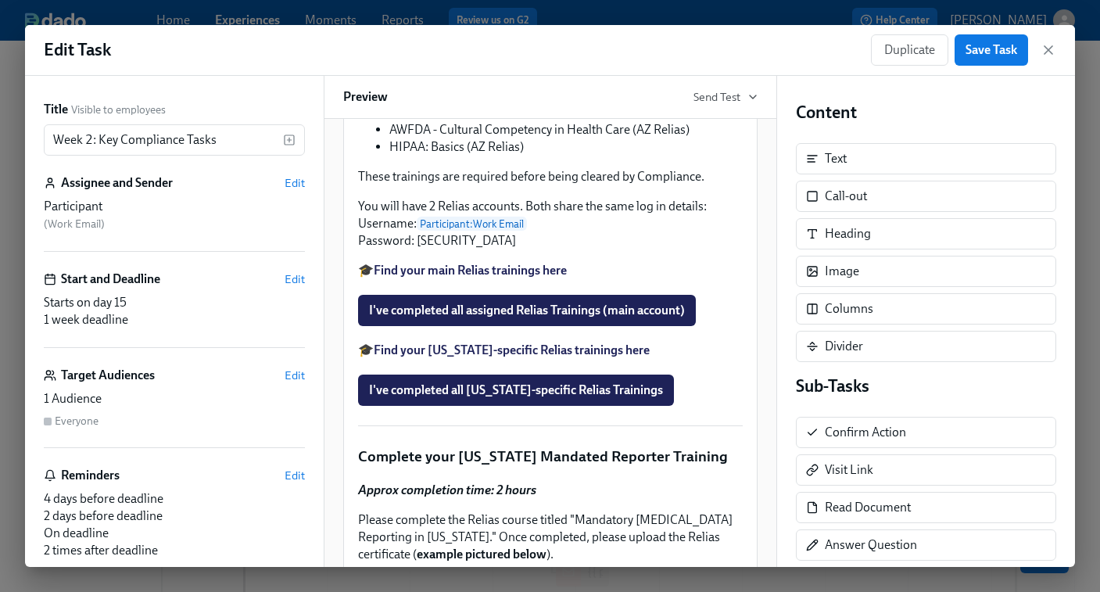
scroll to position [1423, 0]
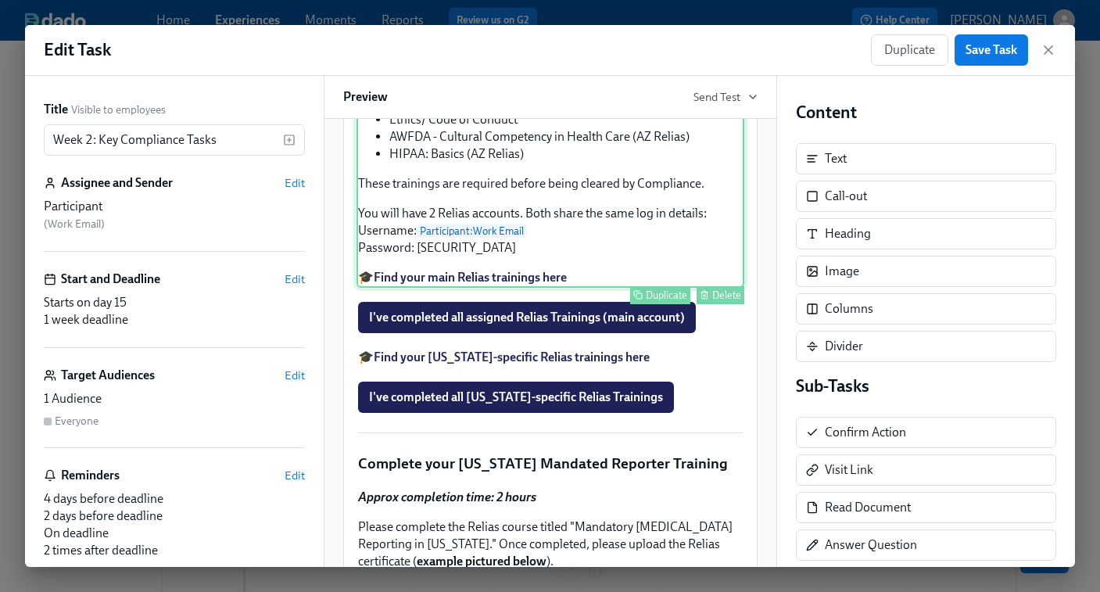
click at [558, 288] on div "Approx completion time: 1 hour Work through all lessons in Relias, focusing on:…" at bounding box center [551, 142] width 388 height 289
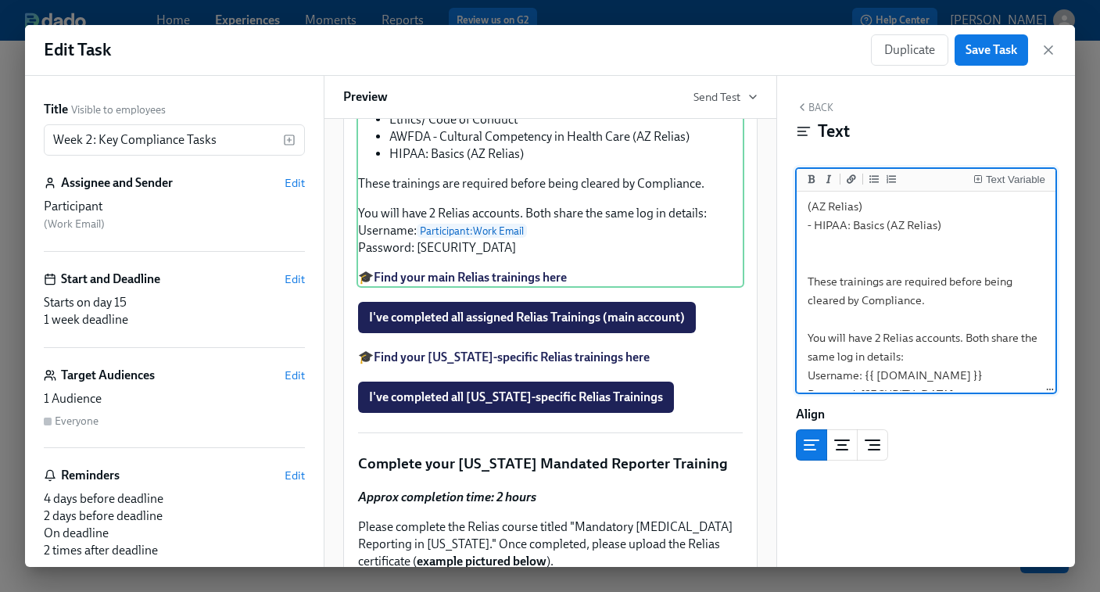
scroll to position [190, 0]
drag, startPoint x: 926, startPoint y: 285, endPoint x: 800, endPoint y: 272, distance: 126.6
click at [800, 272] on textarea "***Approx completion time: 1 hour*** Work through all lessons in Relias, focusi…" at bounding box center [926, 238] width 253 height 466
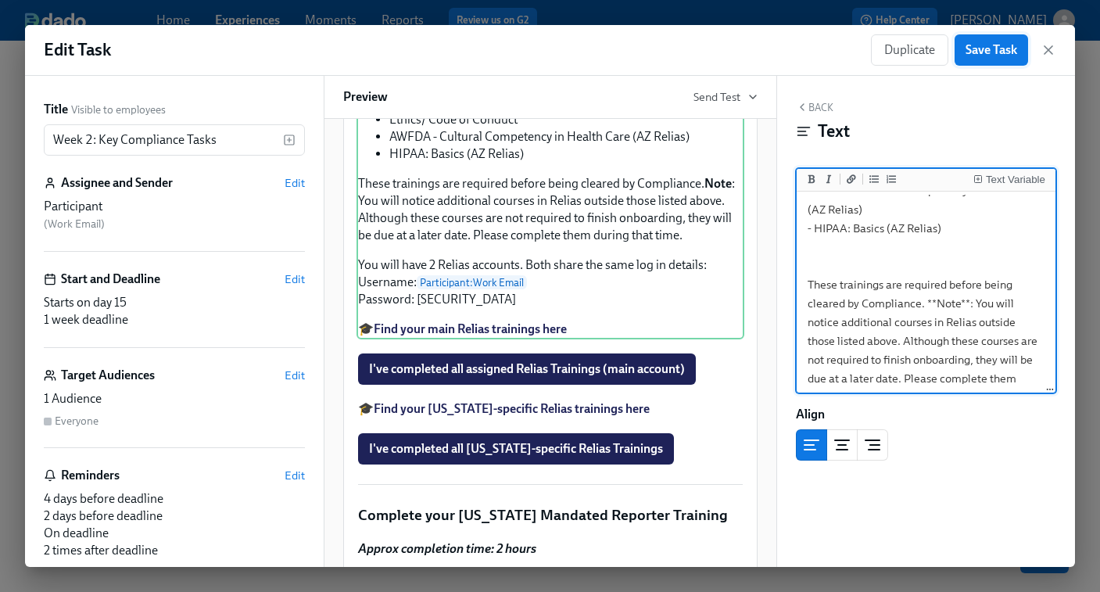
type textarea "***Approx completion time: 1 hour*** Work through all lessons in Relias, focusi…"
click at [992, 53] on span "Save Task" at bounding box center [992, 50] width 52 height 16
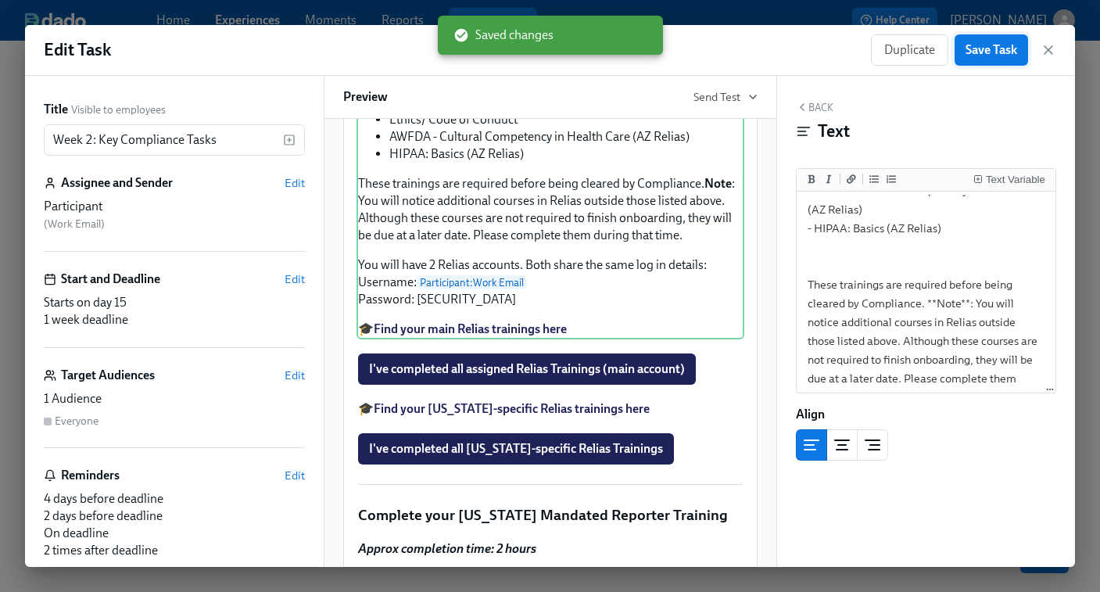
click at [992, 51] on span "Save Task" at bounding box center [992, 50] width 52 height 16
click at [1050, 43] on icon "button" at bounding box center [1049, 50] width 16 height 16
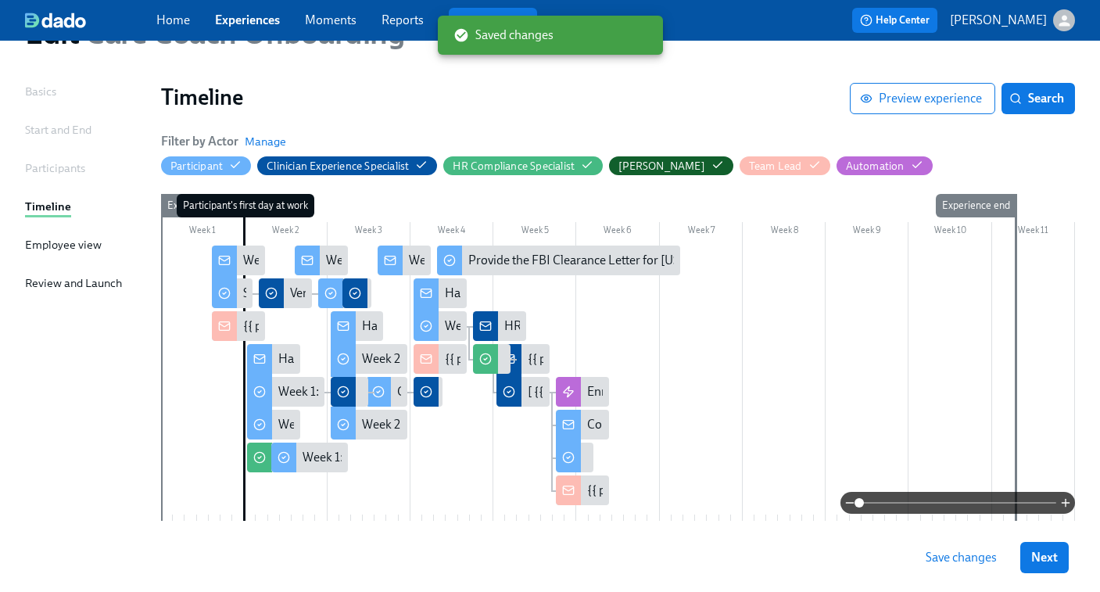
click at [964, 566] on button "Save changes" at bounding box center [961, 557] width 93 height 31
click at [964, 558] on span "Save changes" at bounding box center [961, 558] width 71 height 16
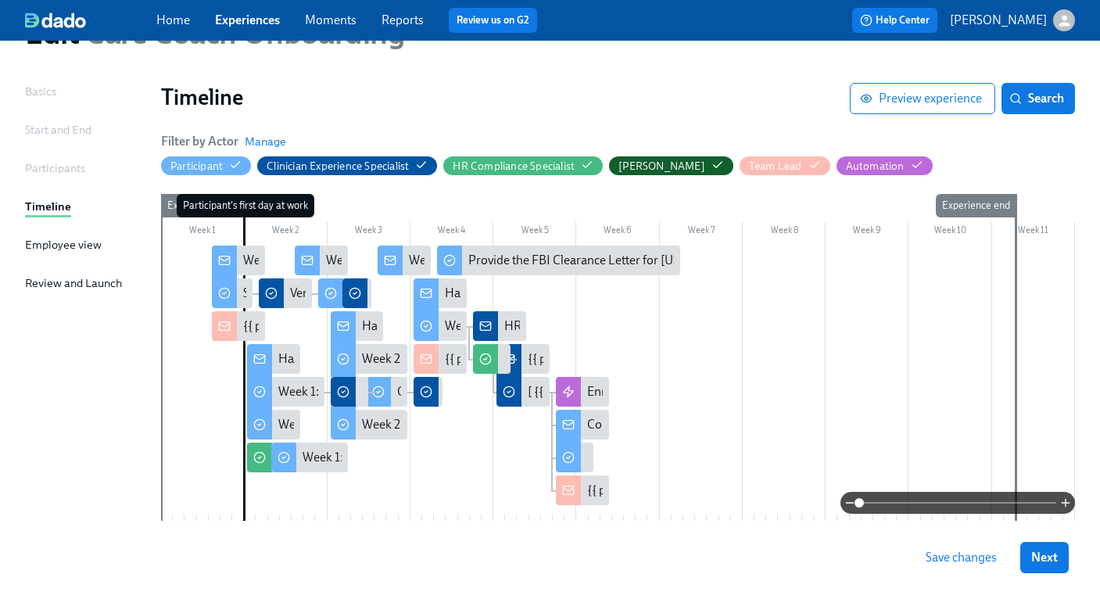
click at [250, 28] on span "Experiences" at bounding box center [247, 20] width 65 height 17
click at [250, 25] on link "Experiences" at bounding box center [247, 20] width 65 height 15
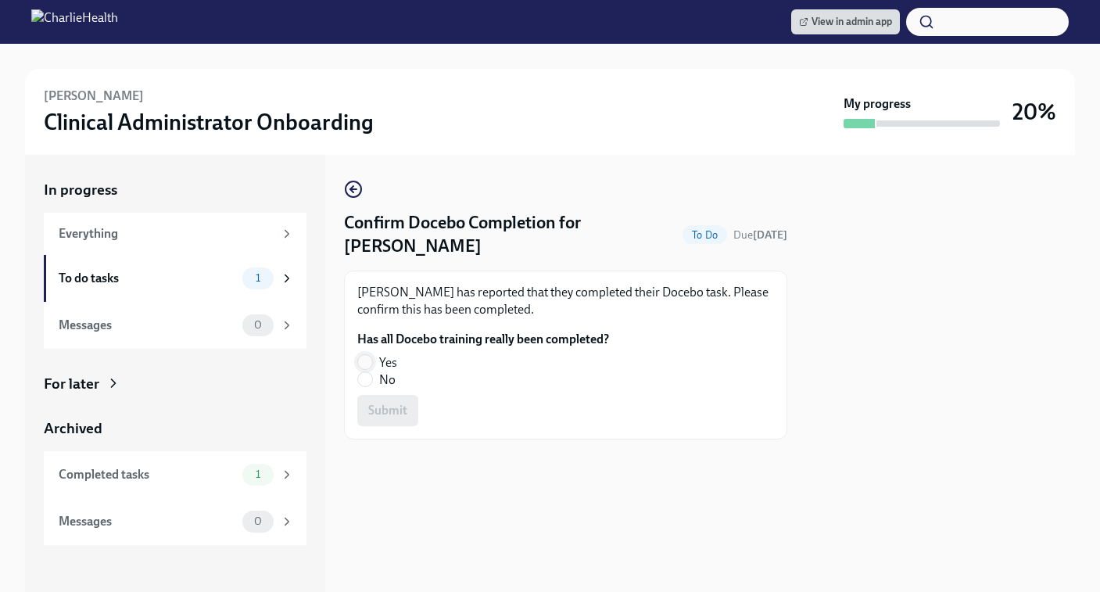
click at [365, 364] on input "Yes" at bounding box center [365, 362] width 14 height 14
radio input "true"
click at [398, 419] on button "Submit" at bounding box center [387, 410] width 61 height 31
click at [363, 362] on input "Yes" at bounding box center [365, 362] width 14 height 14
radio input "true"
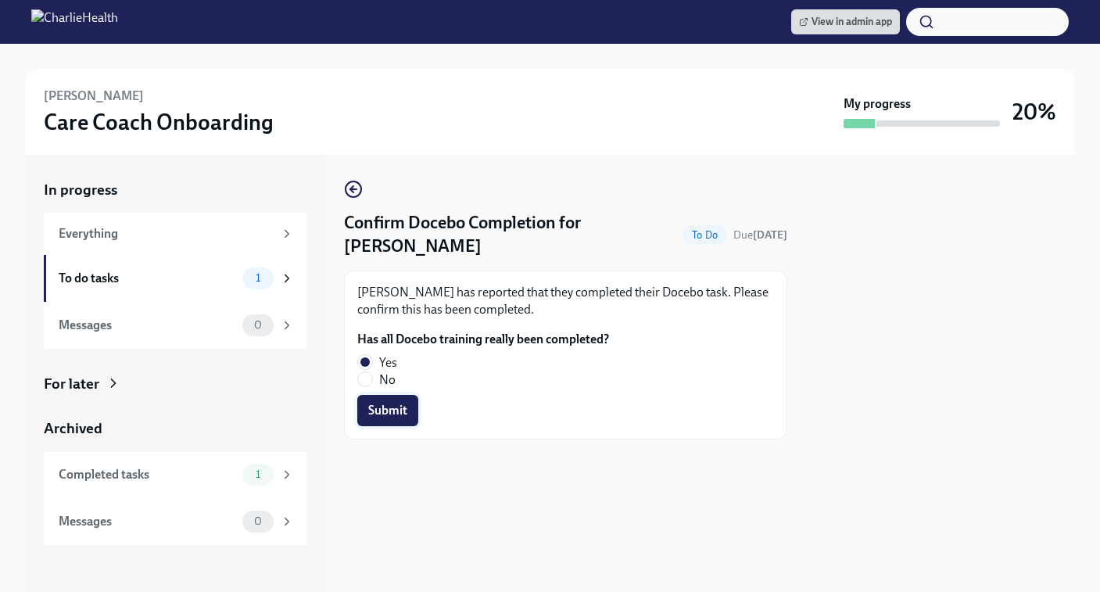
click at [381, 407] on span "Submit" at bounding box center [387, 411] width 39 height 16
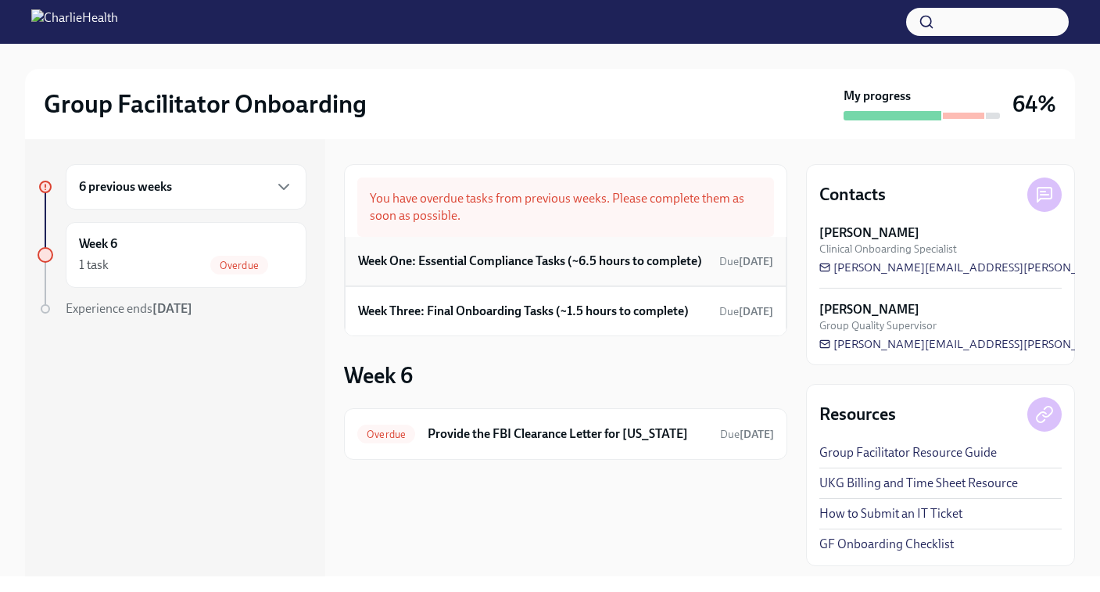
click at [519, 253] on h6 "Week One: Essential Compliance Tasks (~6.5 hours to complete)" at bounding box center [530, 261] width 344 height 17
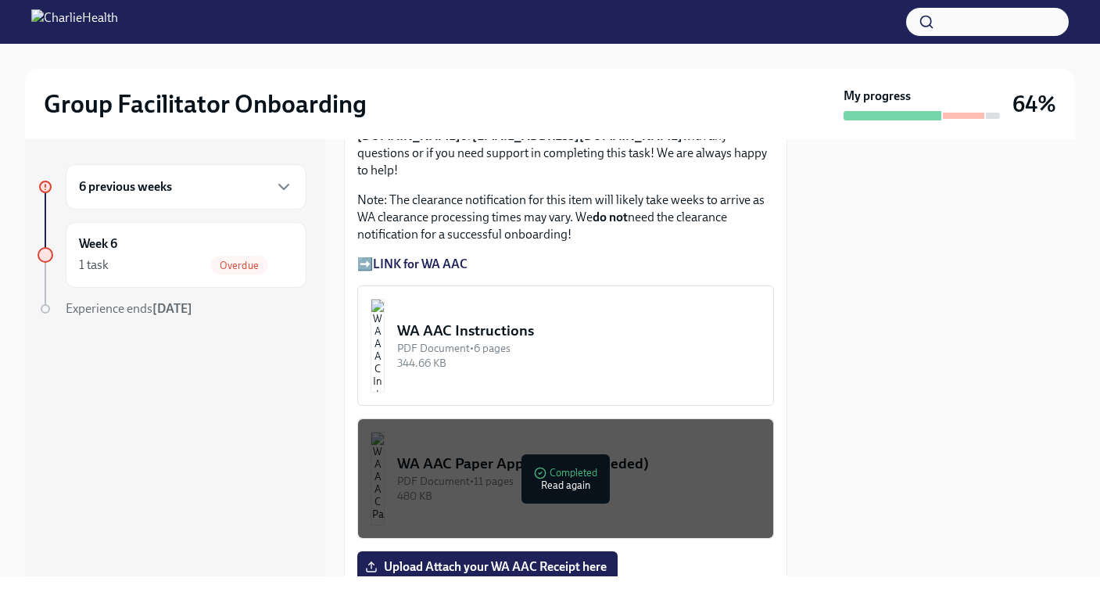
scroll to position [1525, 0]
